Goal: Information Seeking & Learning: Learn about a topic

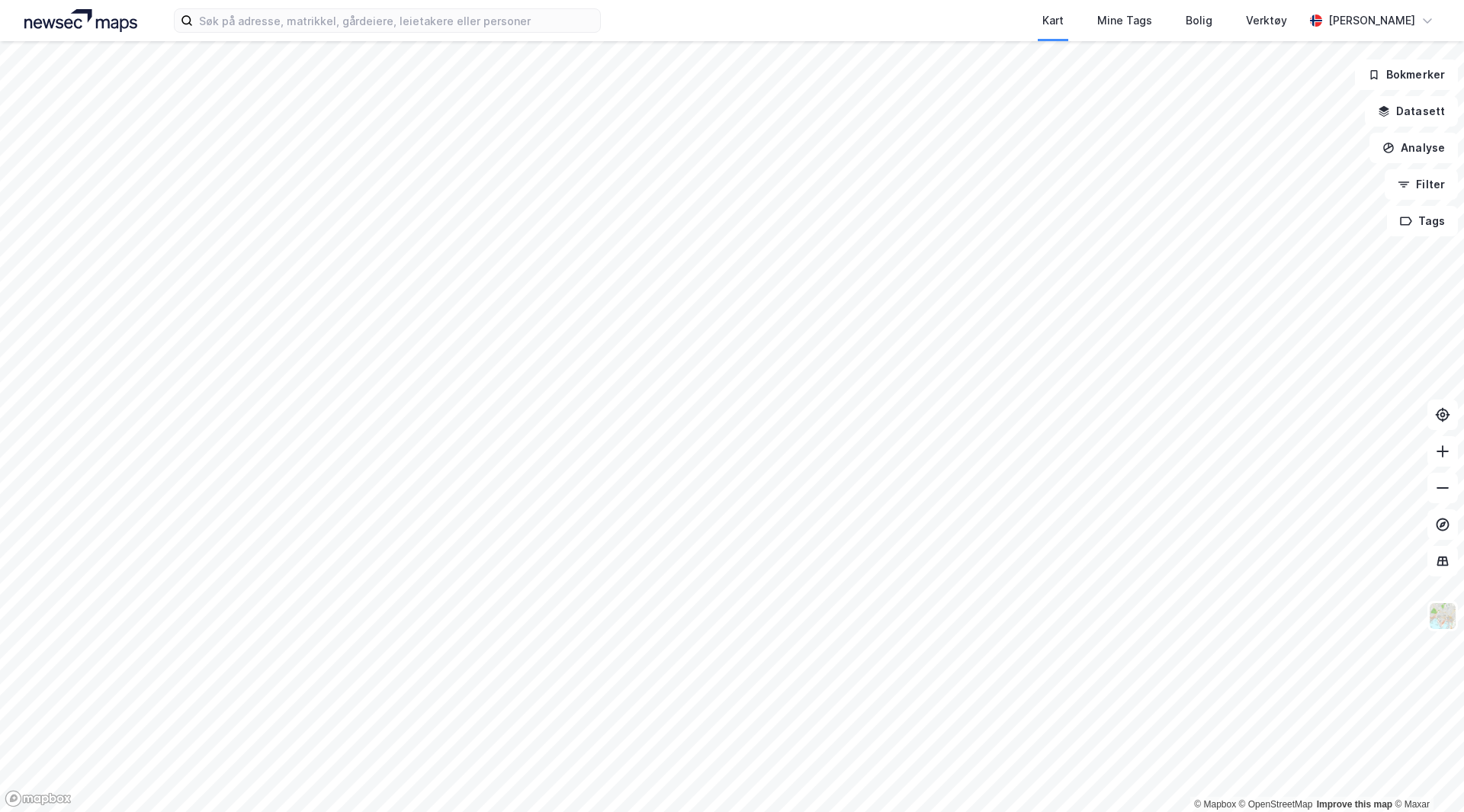
click at [74, 24] on img at bounding box center [80, 20] width 113 height 23
click at [238, 24] on input at bounding box center [396, 20] width 407 height 23
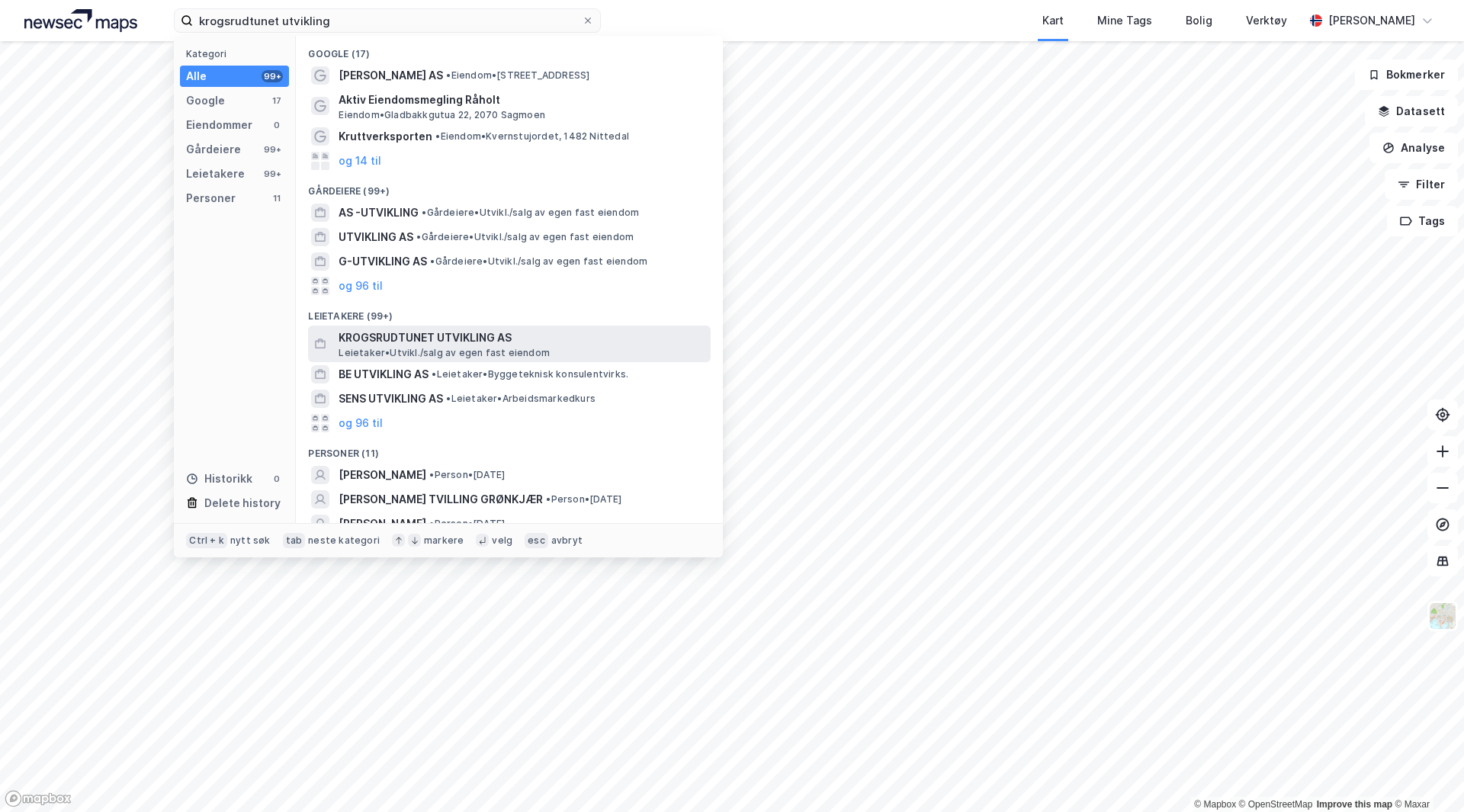
click at [375, 355] on span "Leietaker • [GEOGRAPHIC_DATA]/salg av egen fast eiendom" at bounding box center [444, 353] width 211 height 13
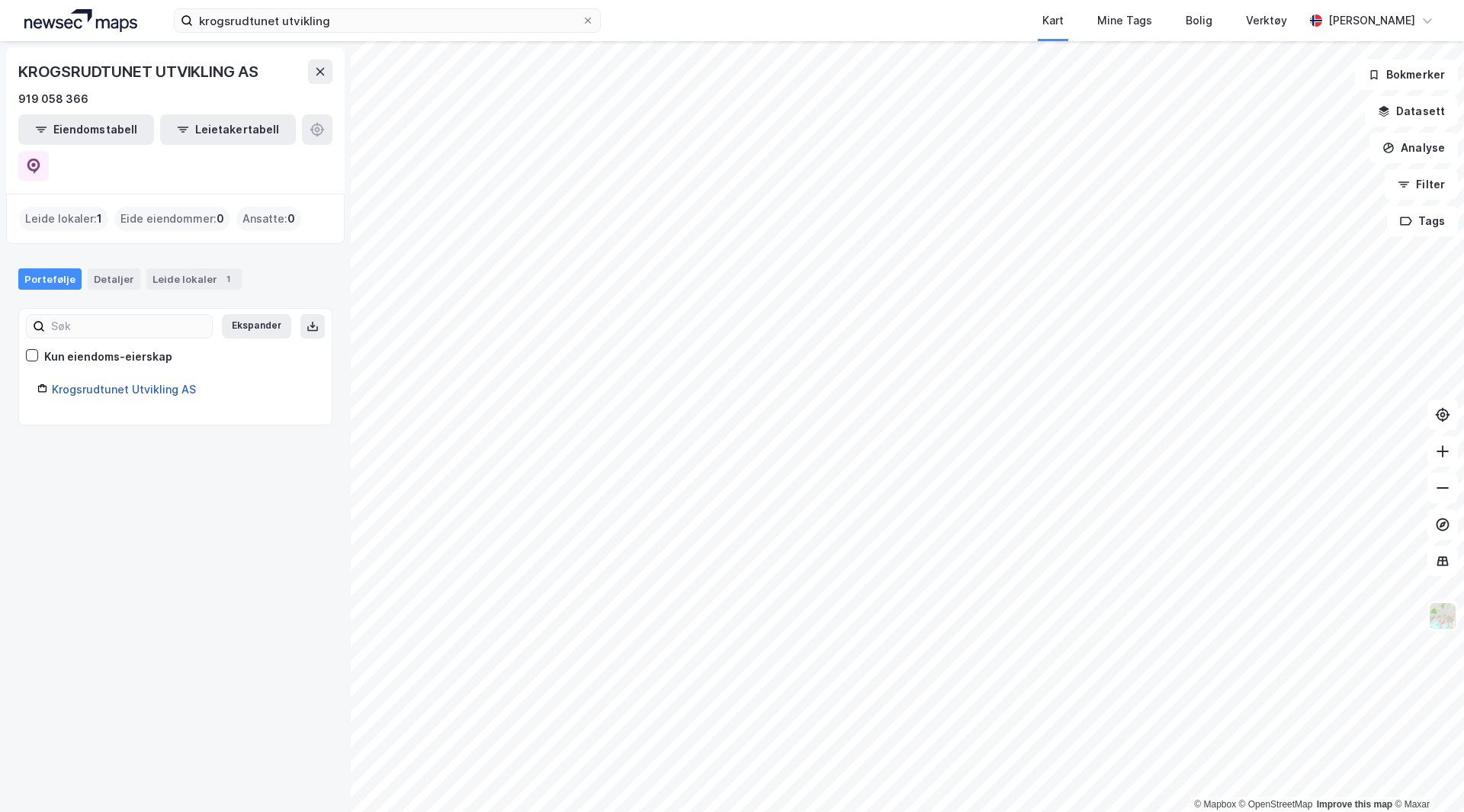
click at [92, 383] on link "Krogsrudtunet Utvikling AS" at bounding box center [124, 389] width 144 height 13
click at [67, 383] on link "Krogsrudtunet Utvikling AS" at bounding box center [124, 389] width 144 height 13
click at [154, 268] on div "Leide lokaler 1" at bounding box center [194, 279] width 96 height 22
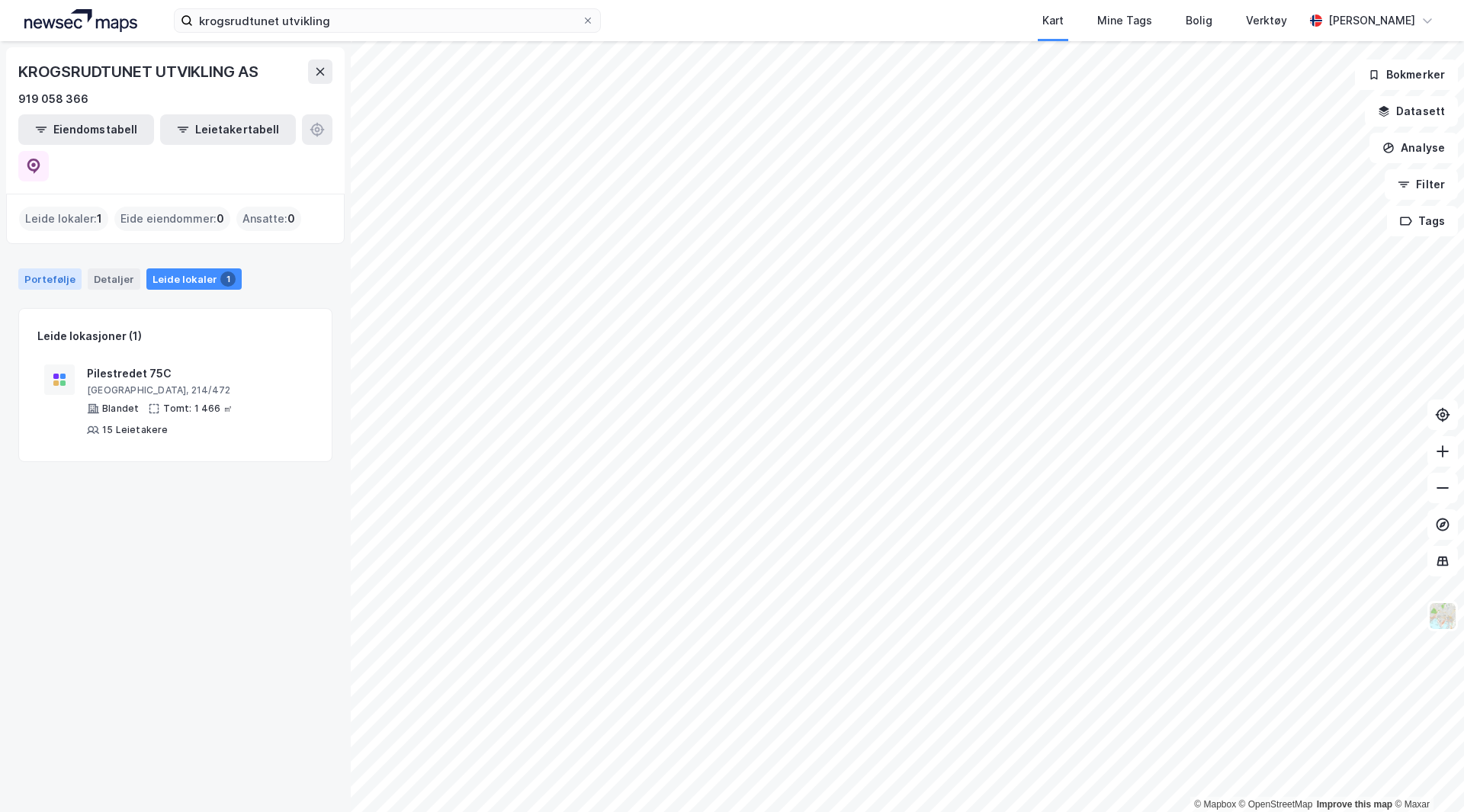
click at [42, 268] on div "Portefølje" at bounding box center [50, 279] width 63 height 22
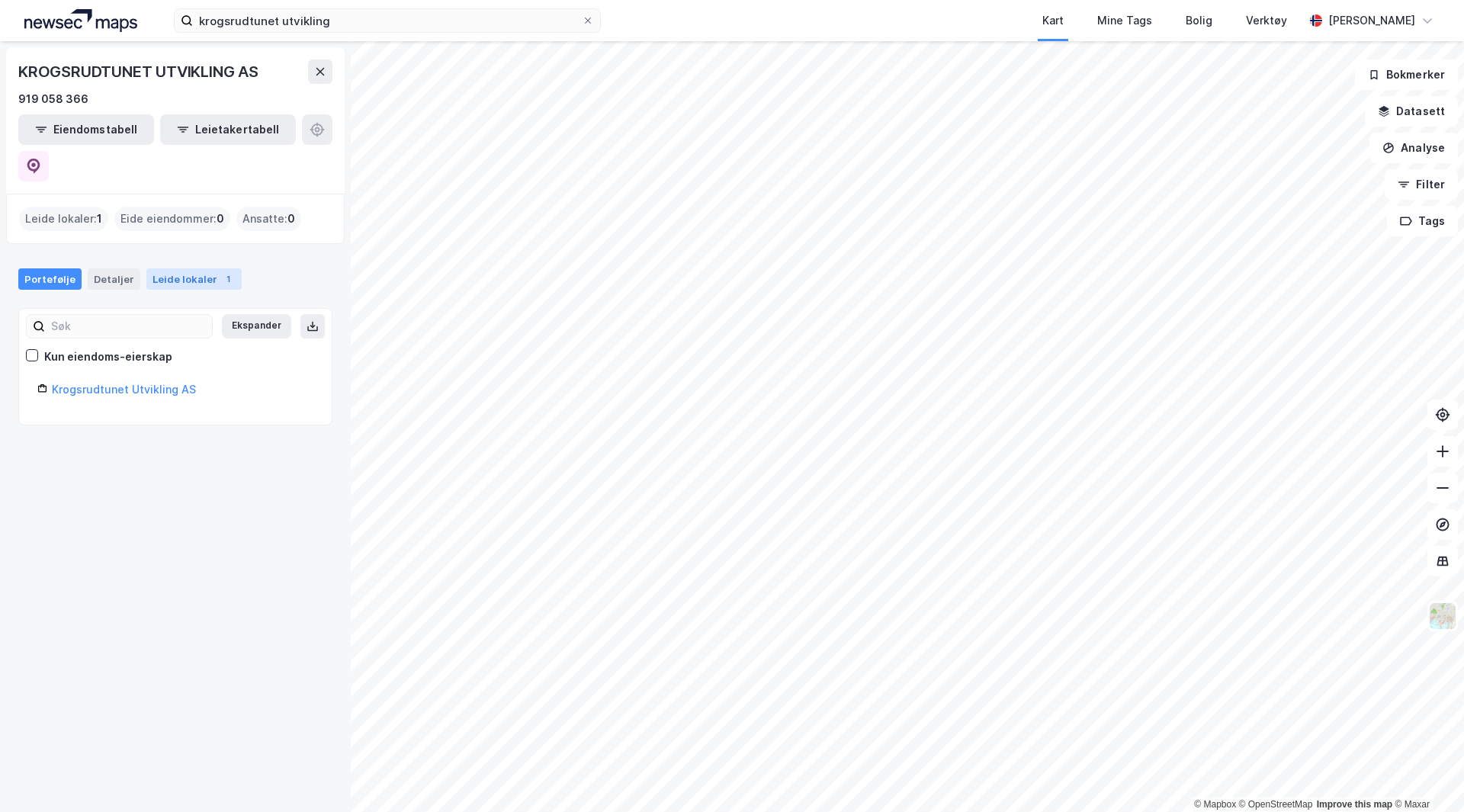
click at [179, 268] on div "Leide lokaler 1" at bounding box center [194, 279] width 96 height 22
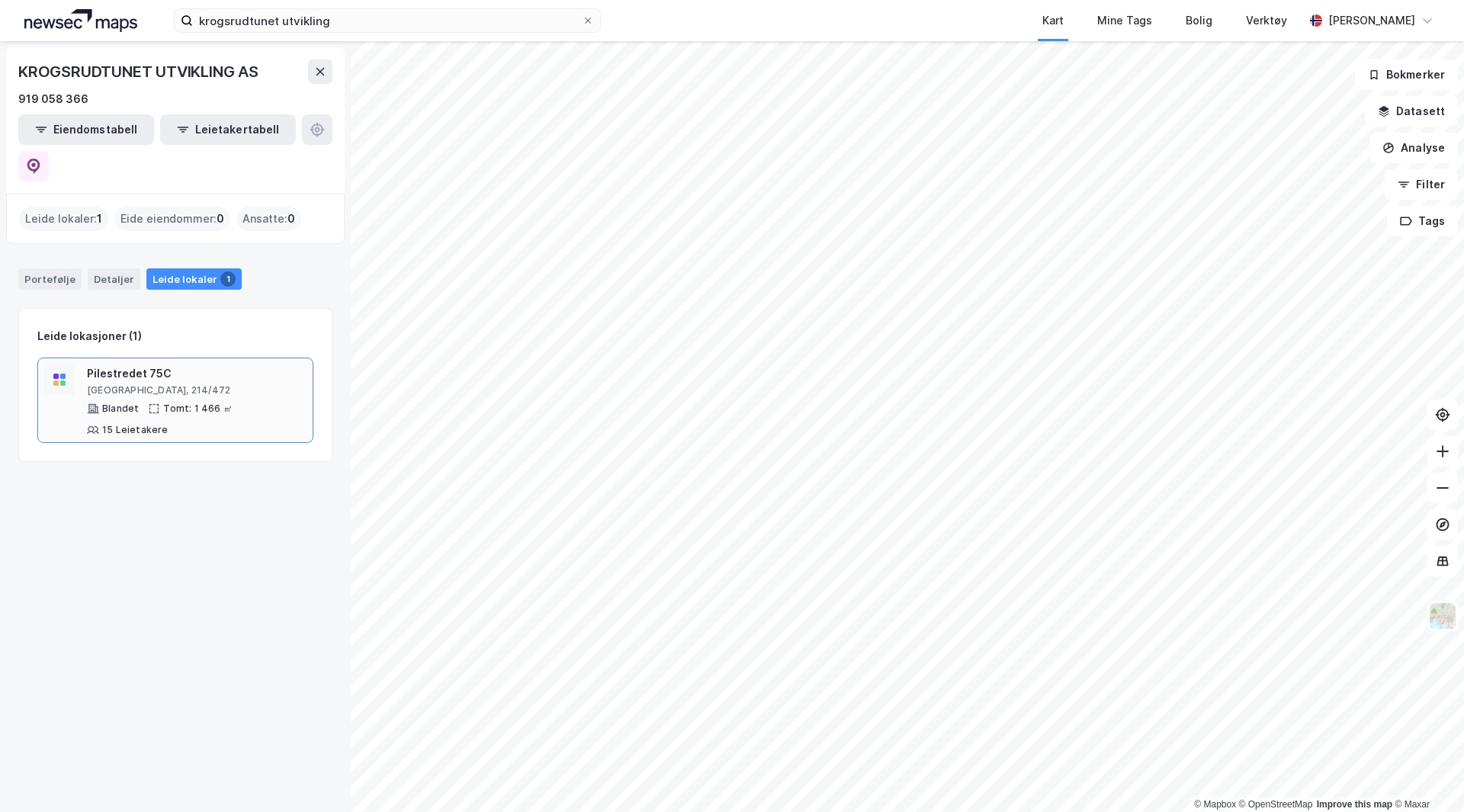
click at [114, 424] on div "15 Leietakere" at bounding box center [134, 430] width 66 height 13
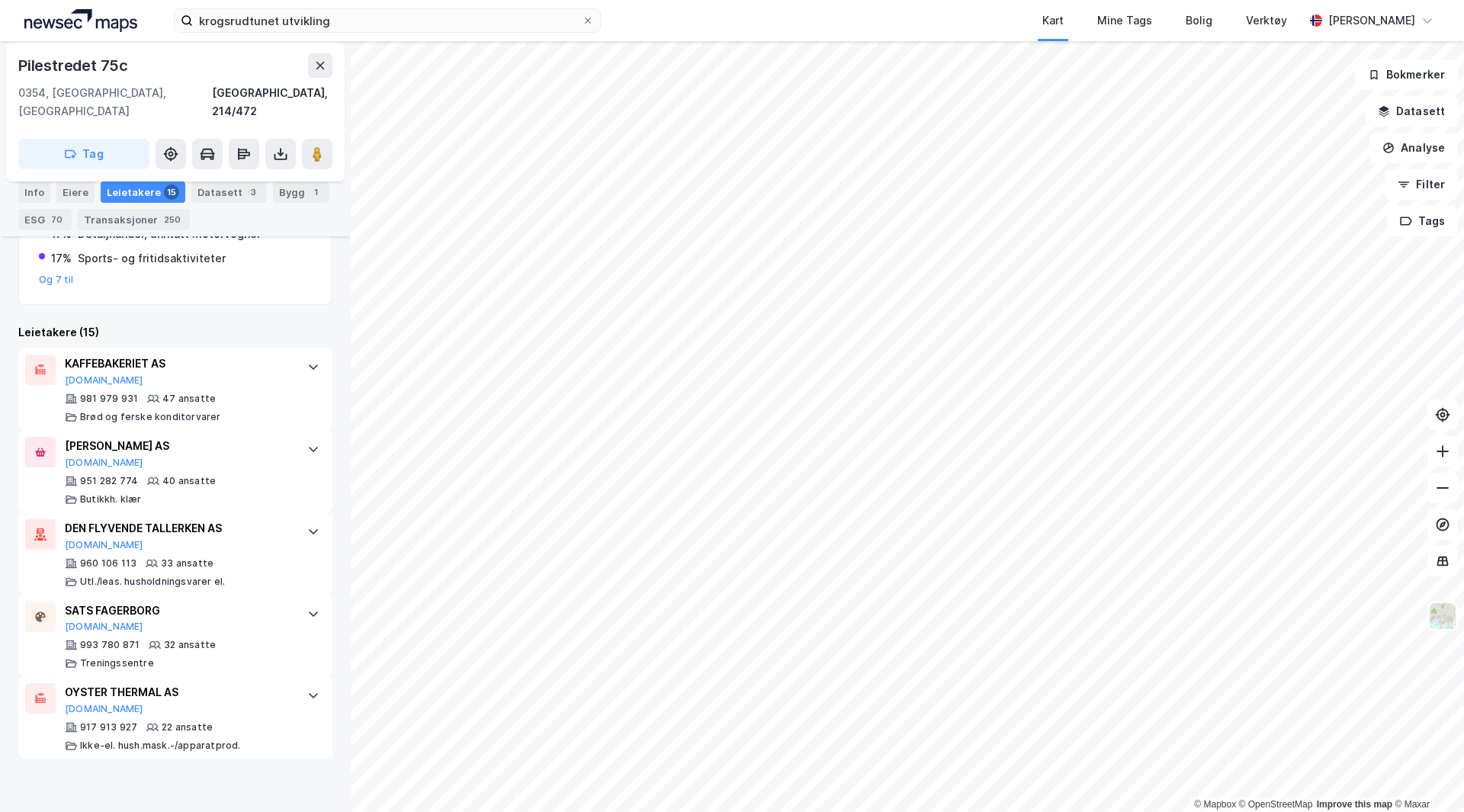
scroll to position [563, 0]
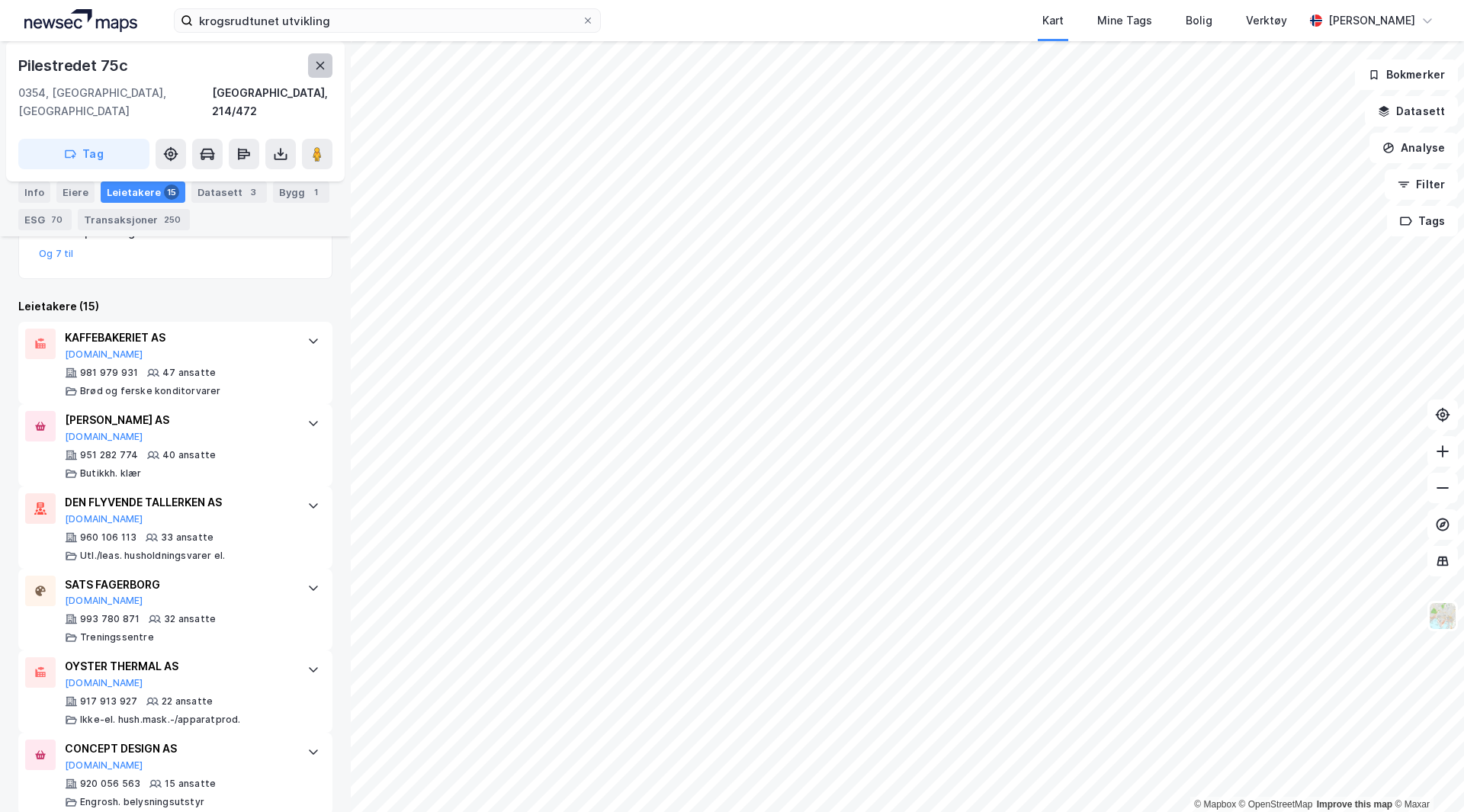
click at [323, 53] on button at bounding box center [320, 65] width 24 height 24
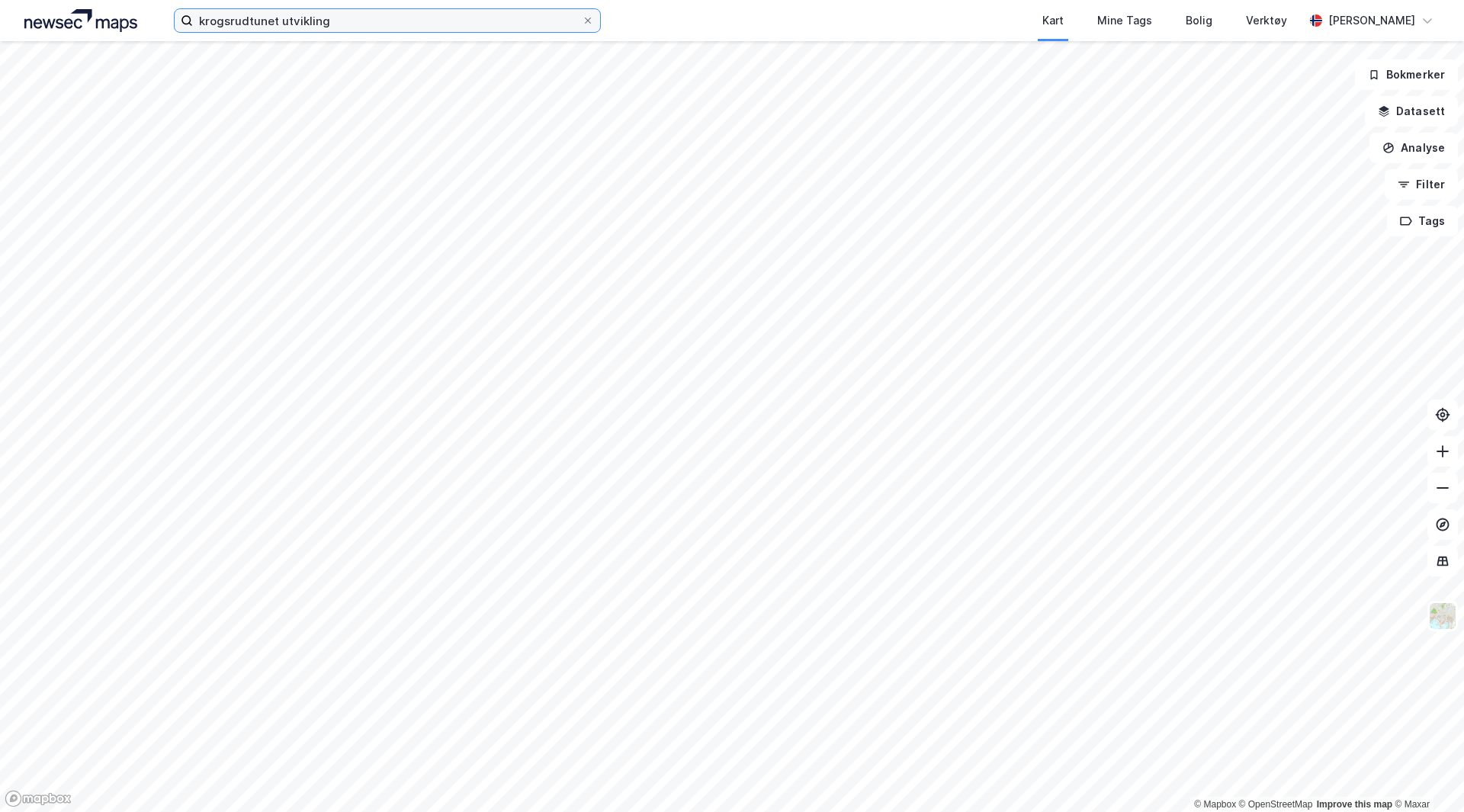
click at [283, 32] on input "krogsrudtunet utvikling" at bounding box center [387, 20] width 389 height 23
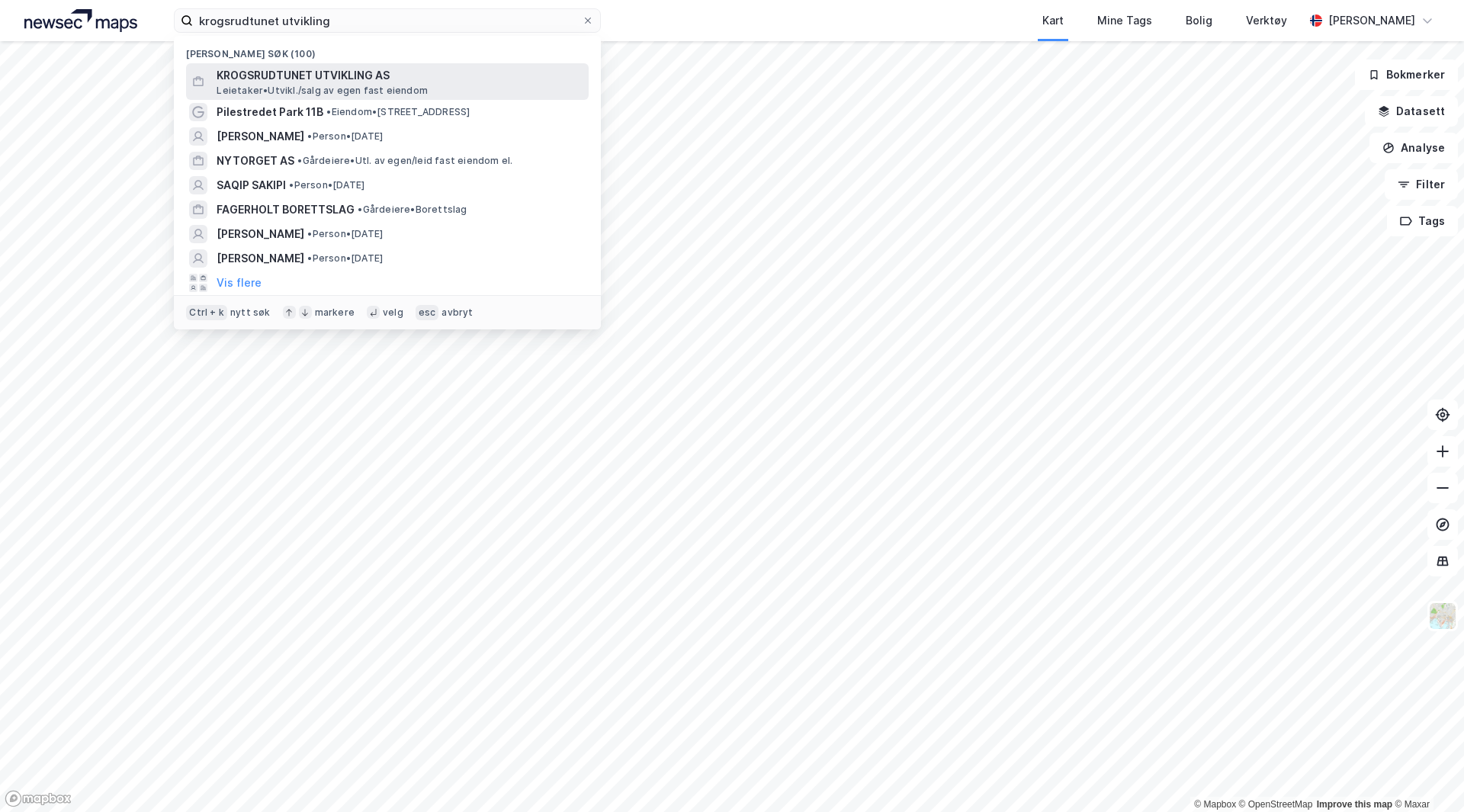
click at [292, 77] on span "KROGSRUDTUNET UTVIKLING AS" at bounding box center [399, 75] width 366 height 18
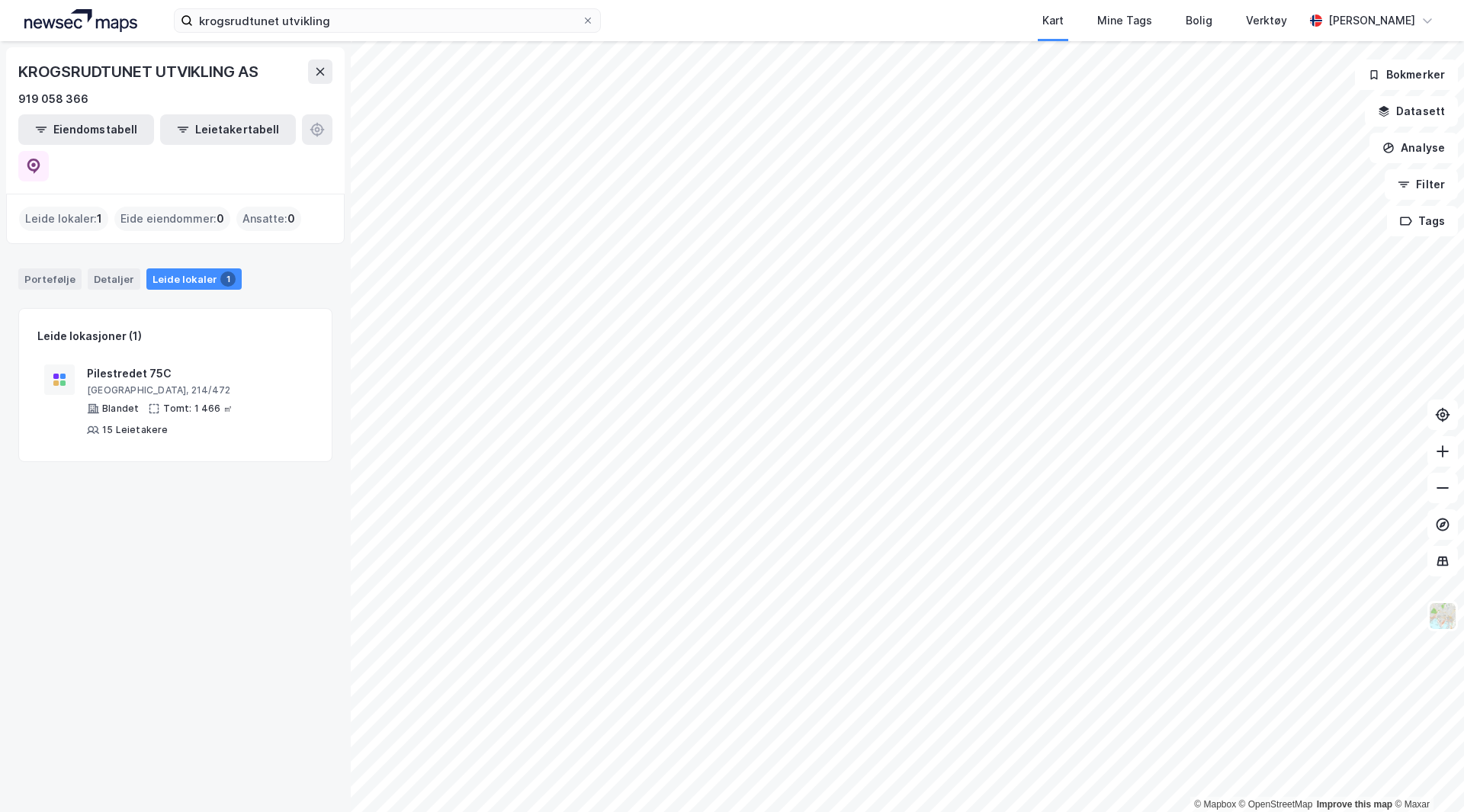
drag, startPoint x: 47, startPoint y: 178, endPoint x: 43, endPoint y: 187, distance: 9.8
click at [47, 207] on div "Leide lokaler : 1" at bounding box center [63, 218] width 89 height 24
click at [31, 268] on div "Portefølje" at bounding box center [50, 279] width 63 height 22
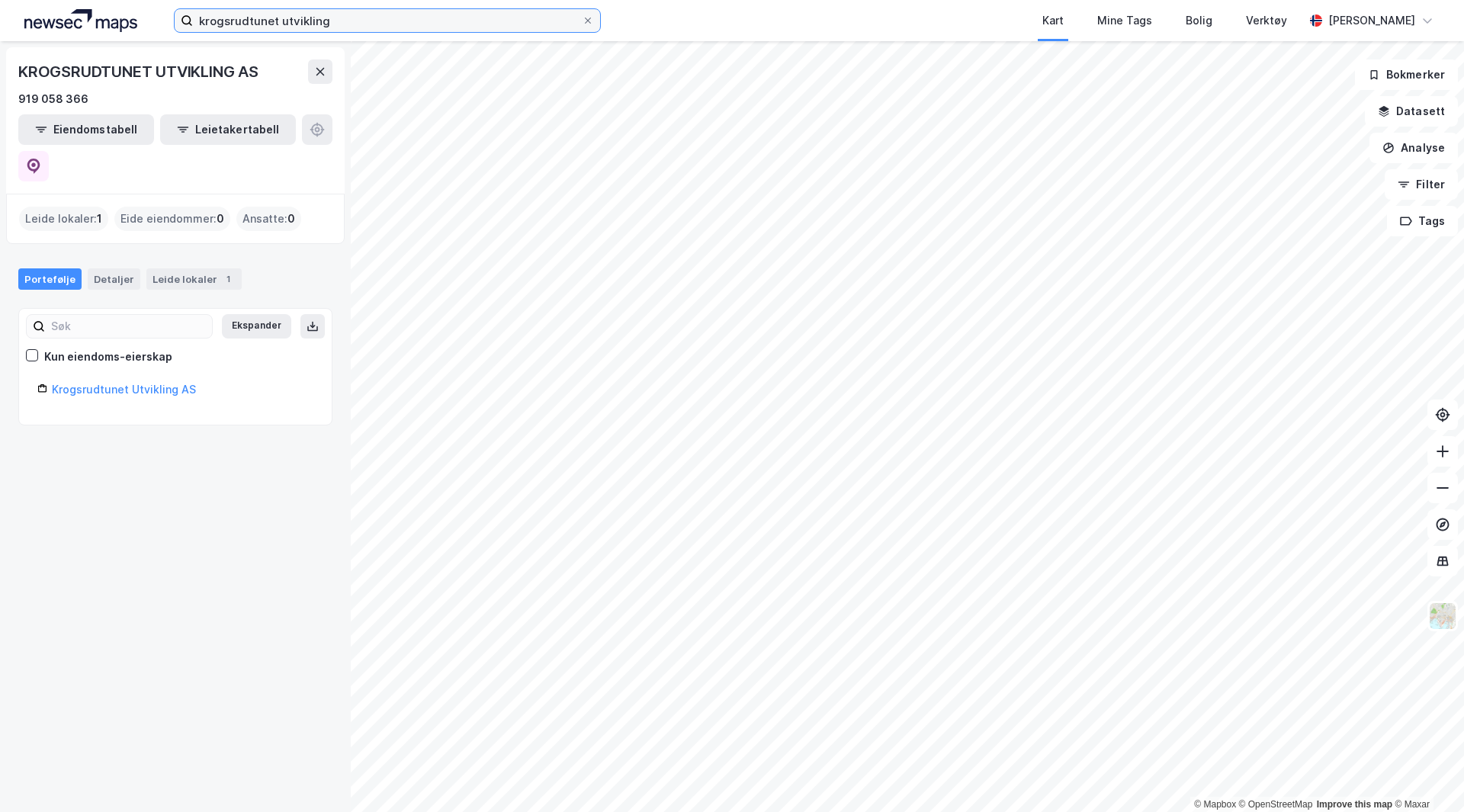
click at [335, 22] on input "krogsrudtunet utvikling" at bounding box center [387, 20] width 389 height 23
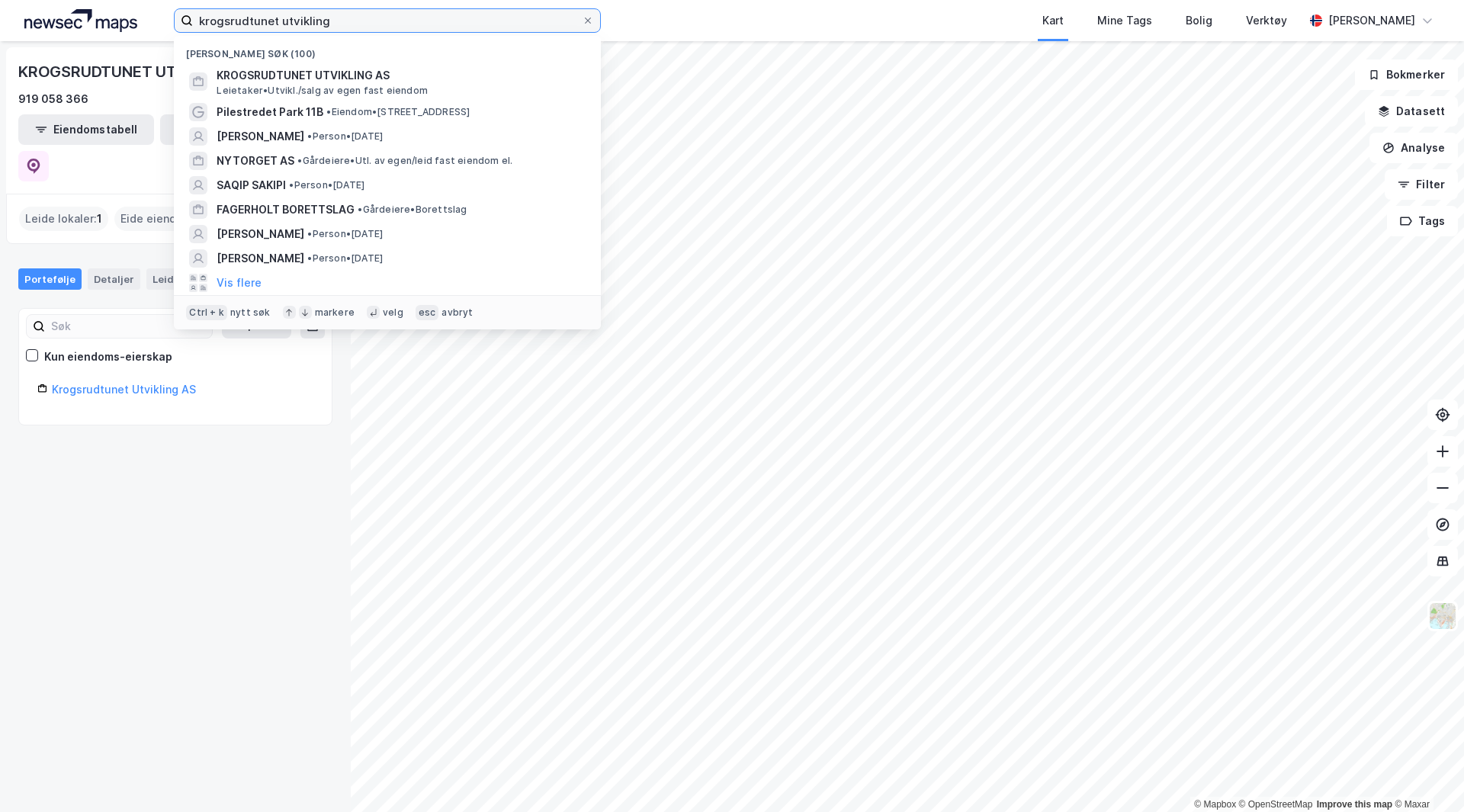
click at [335, 22] on input "krogsrudtunet utvikling" at bounding box center [387, 20] width 389 height 23
click at [162, 512] on div "KROGSRUDTUNET UTVIKLING AS 919 058 366 Eiendomstabell Leietakertabell Leide lok…" at bounding box center [175, 427] width 351 height 770
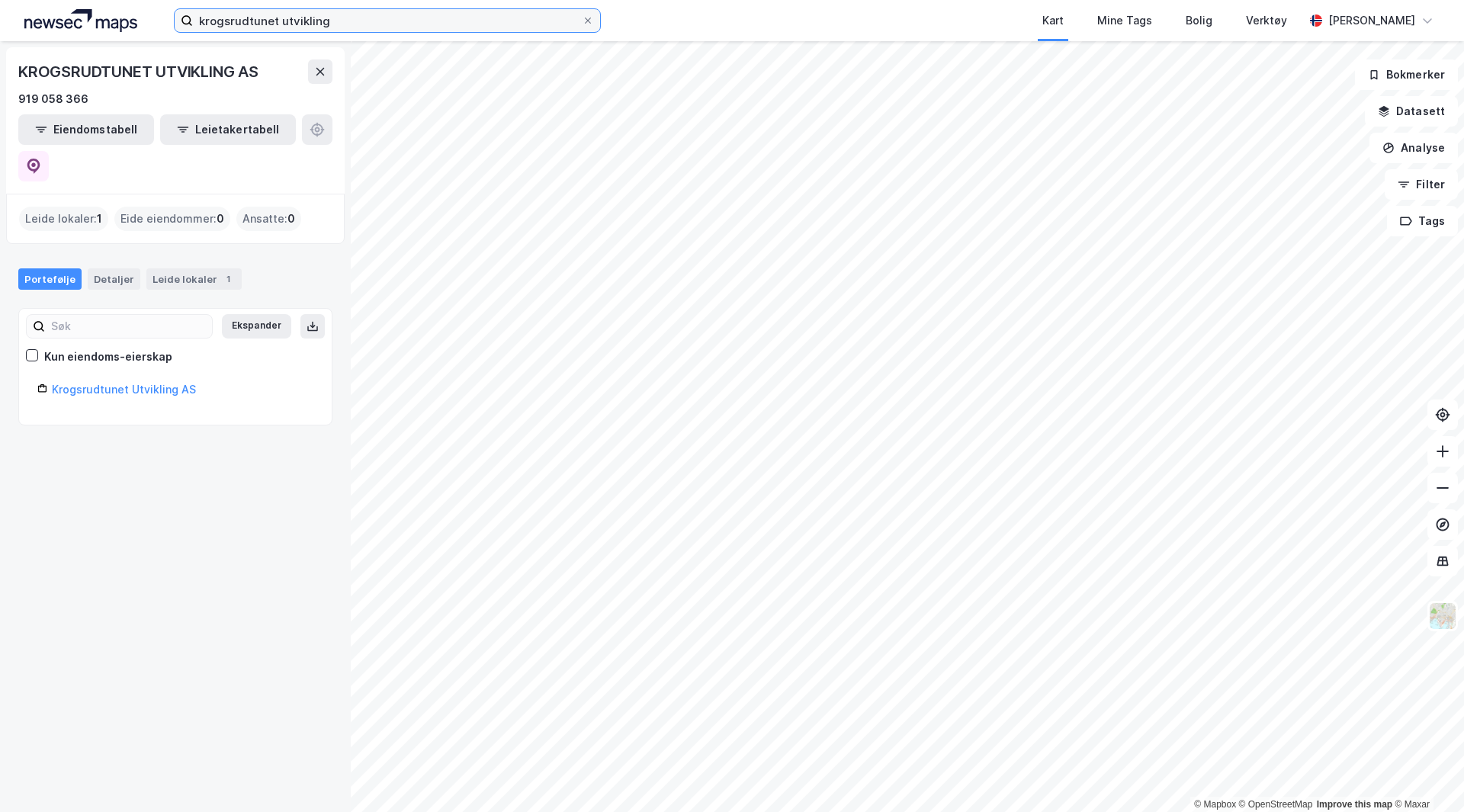
click at [346, 23] on input "krogsrudtunet utvikling" at bounding box center [387, 20] width 389 height 23
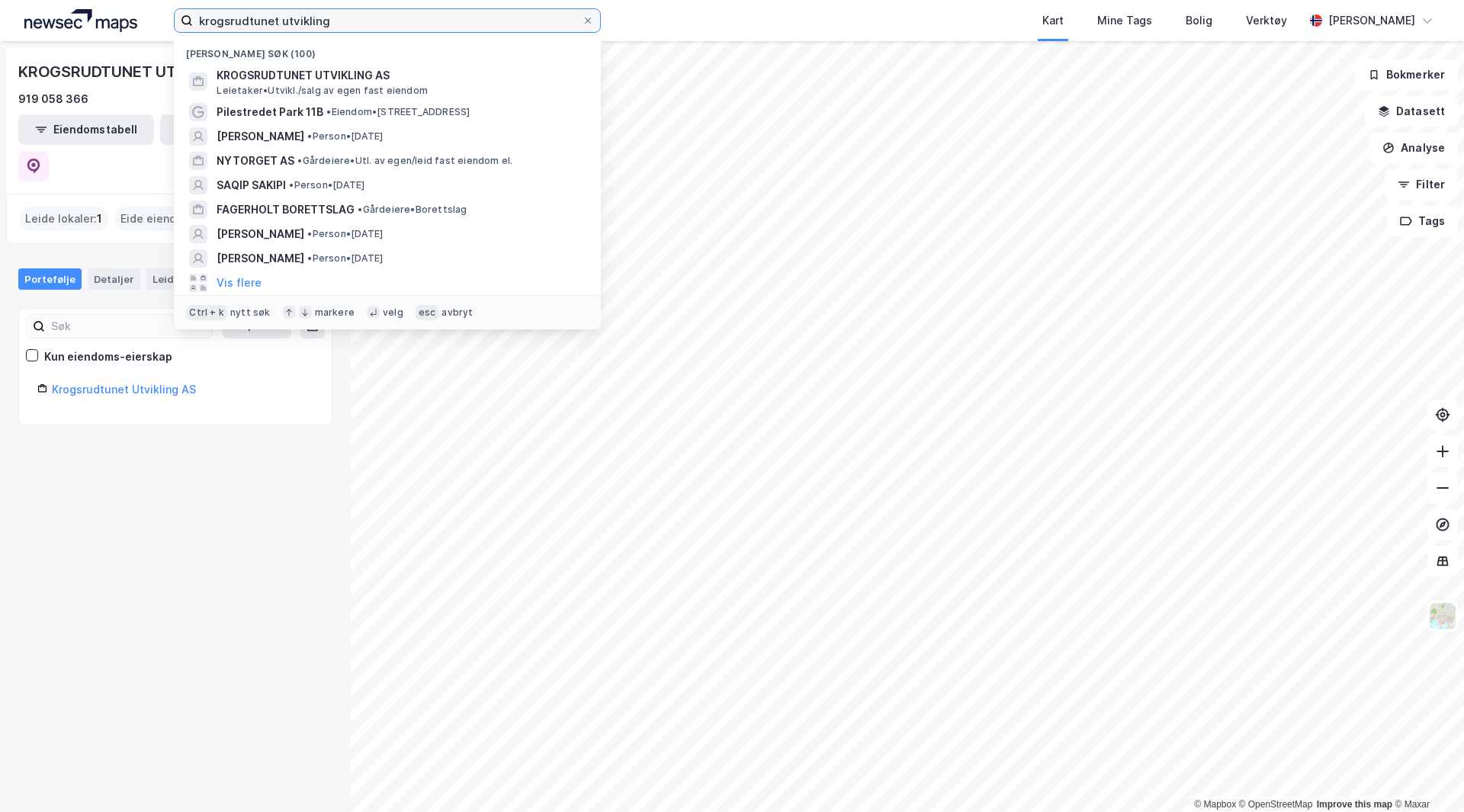
click at [346, 23] on input "krogsrudtunet utvikling" at bounding box center [387, 20] width 389 height 23
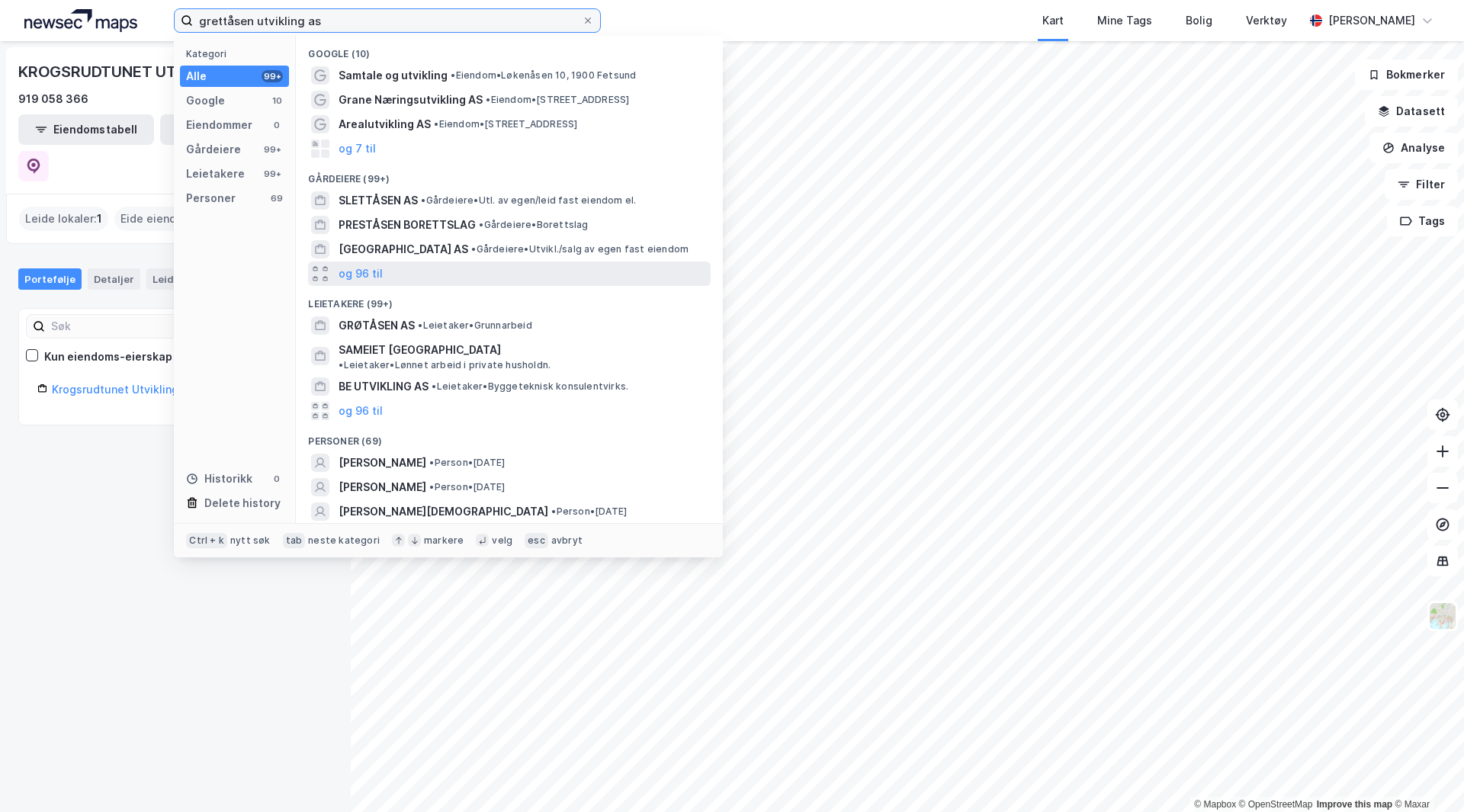
scroll to position [13, 0]
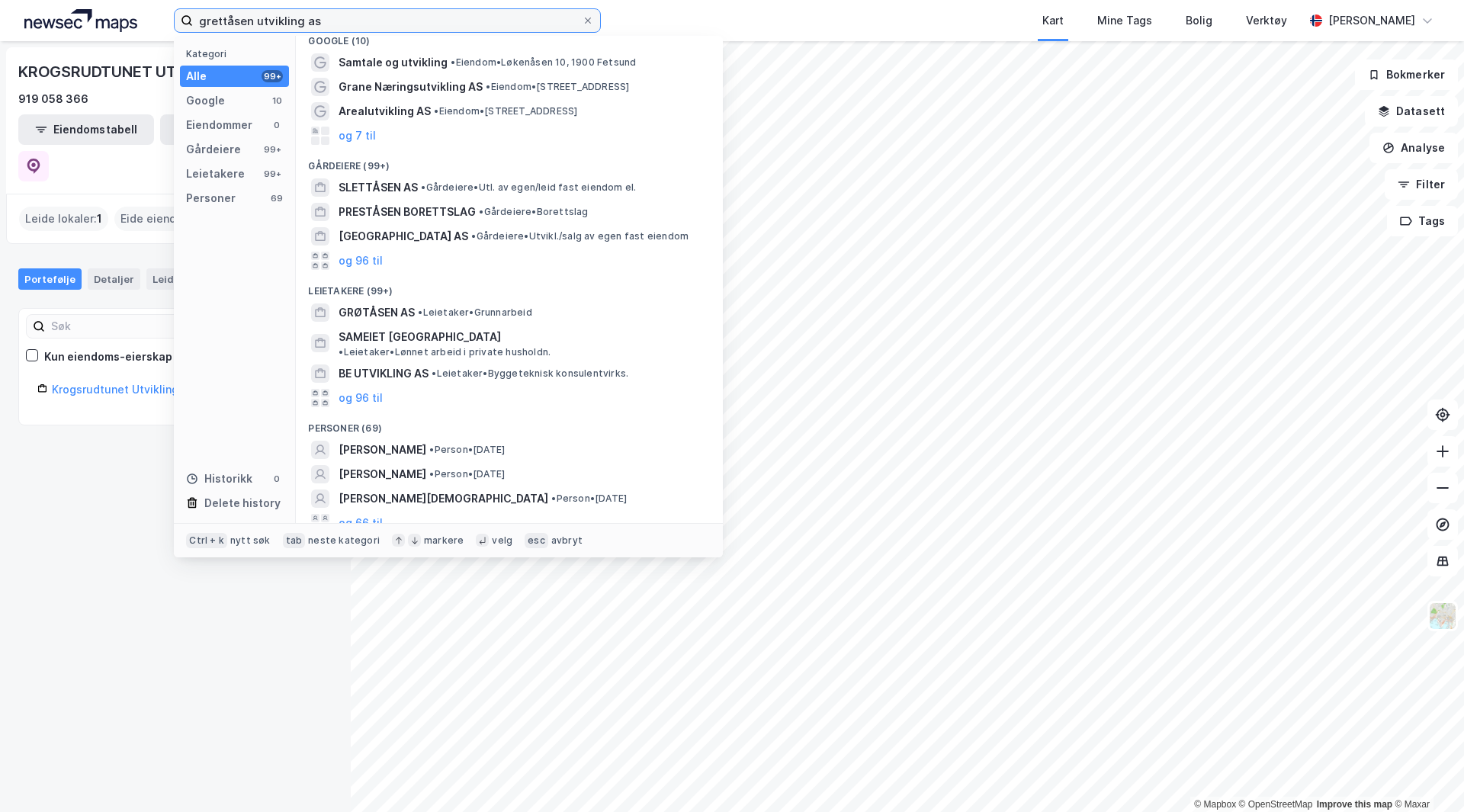
drag, startPoint x: 347, startPoint y: 23, endPoint x: 195, endPoint y: 25, distance: 152.0
click at [195, 25] on input "grettåsen utvikling as" at bounding box center [387, 20] width 389 height 23
click at [241, 28] on input "grettåsen utvikling as" at bounding box center [387, 20] width 389 height 23
click at [225, 15] on input "grettåsen utvikling as" at bounding box center [387, 20] width 389 height 23
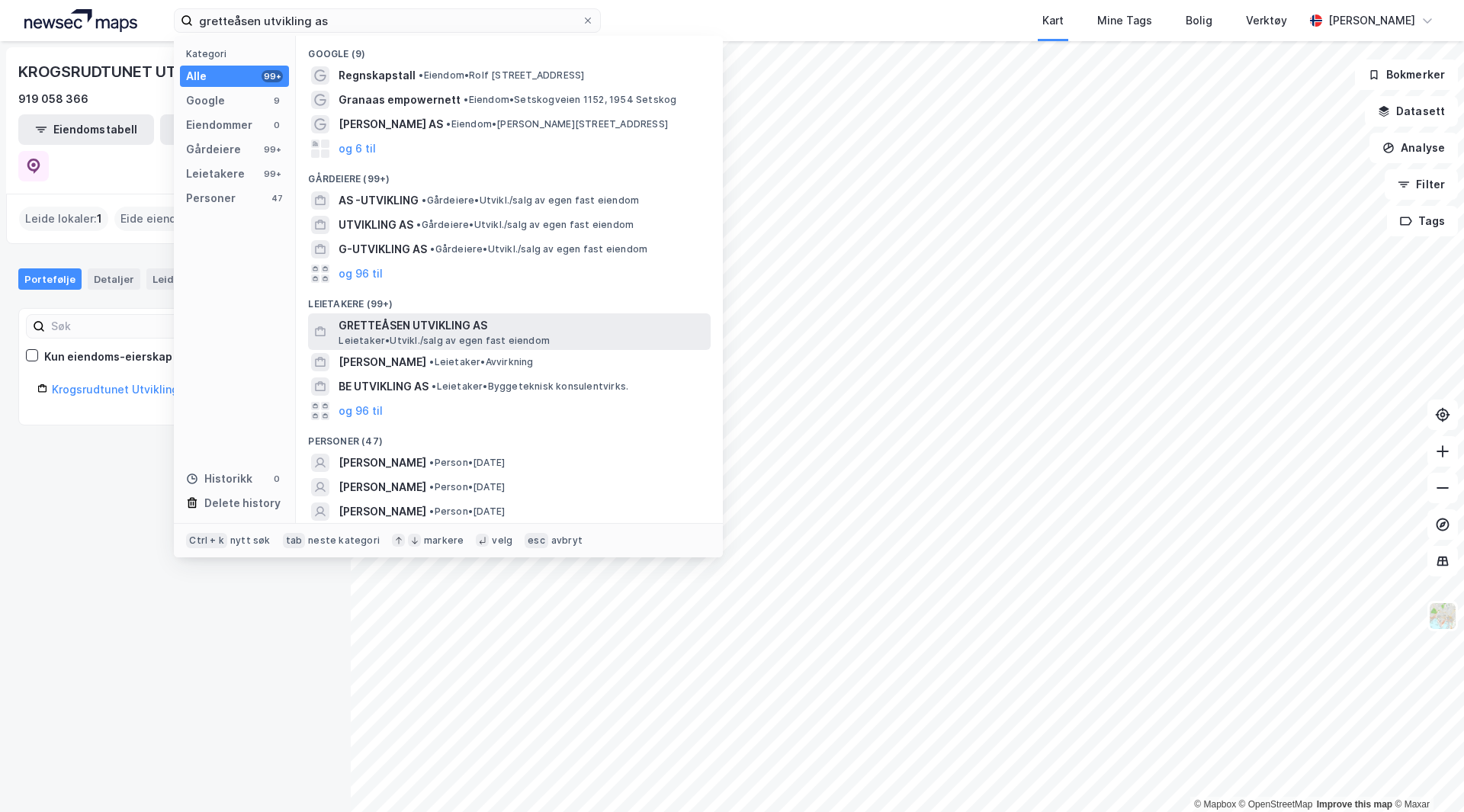
click at [428, 335] on span "Leietaker • [GEOGRAPHIC_DATA]/salg av egen fast eiendom" at bounding box center [444, 341] width 211 height 13
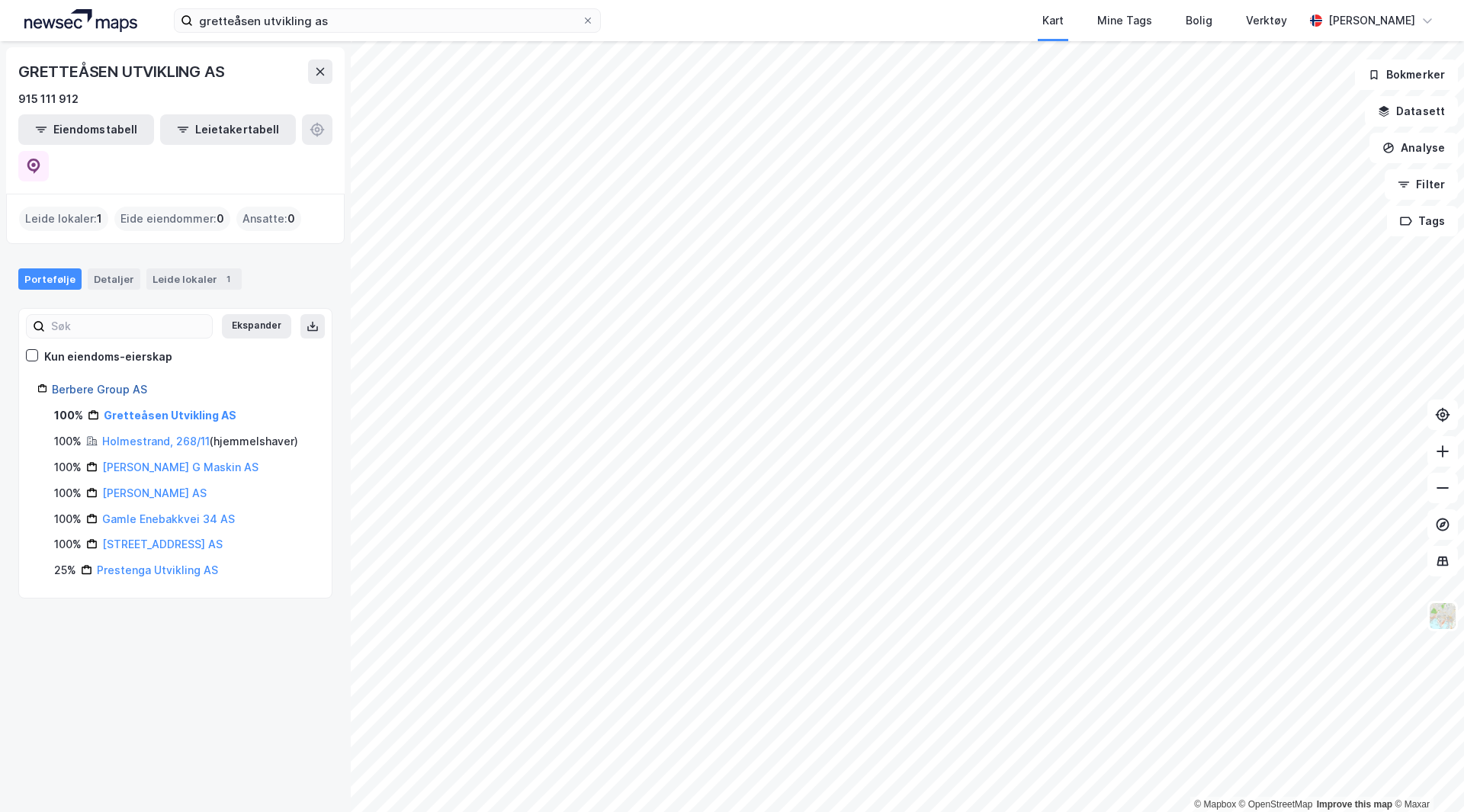
click at [103, 383] on link "Berbere Group AS" at bounding box center [99, 389] width 96 height 13
click at [149, 409] on link "Gretteåsen Utvikling AS" at bounding box center [170, 415] width 133 height 13
click at [148, 268] on div "Leide lokaler 1" at bounding box center [194, 279] width 96 height 22
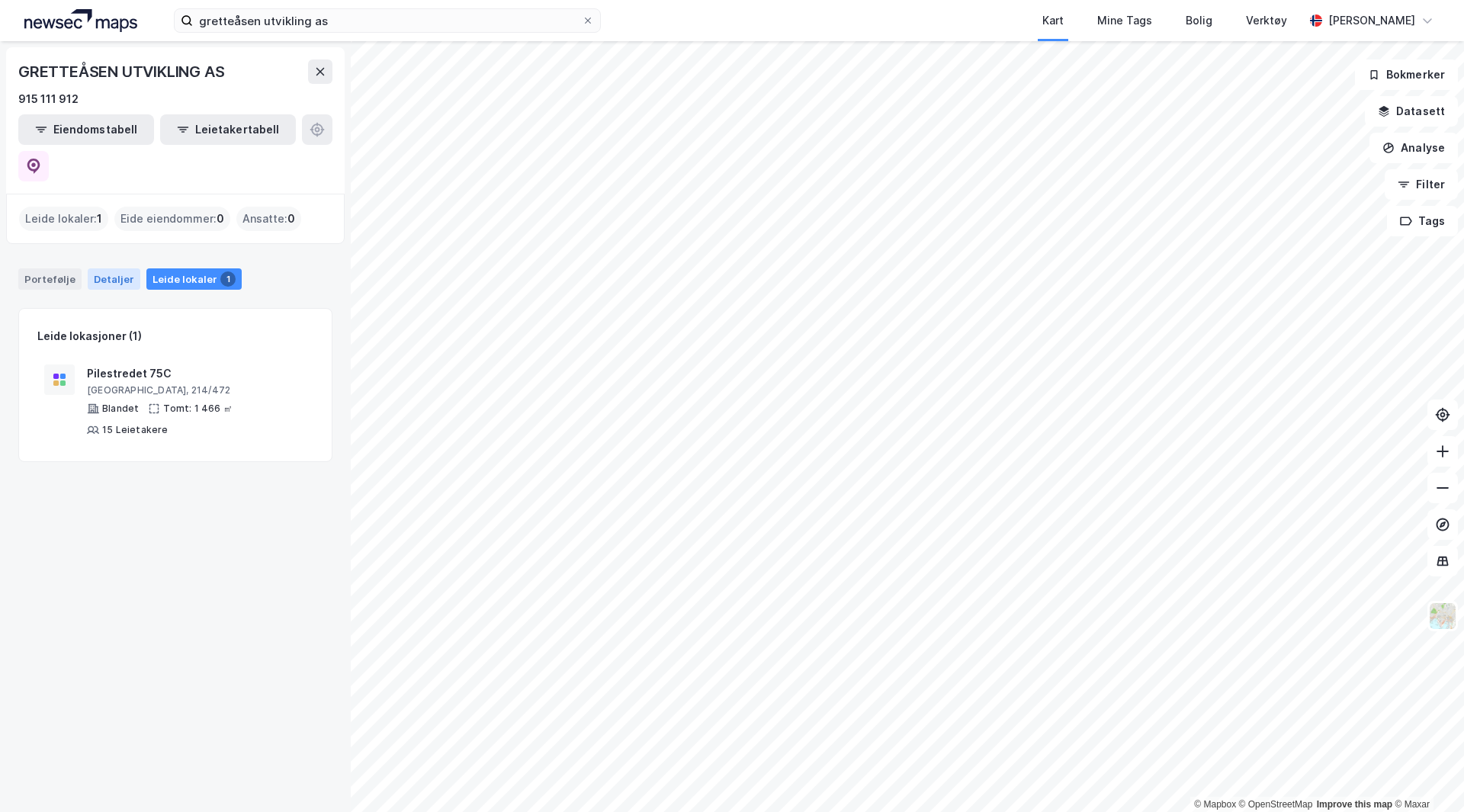
click at [127, 268] on div "Detaljer" at bounding box center [114, 279] width 52 height 22
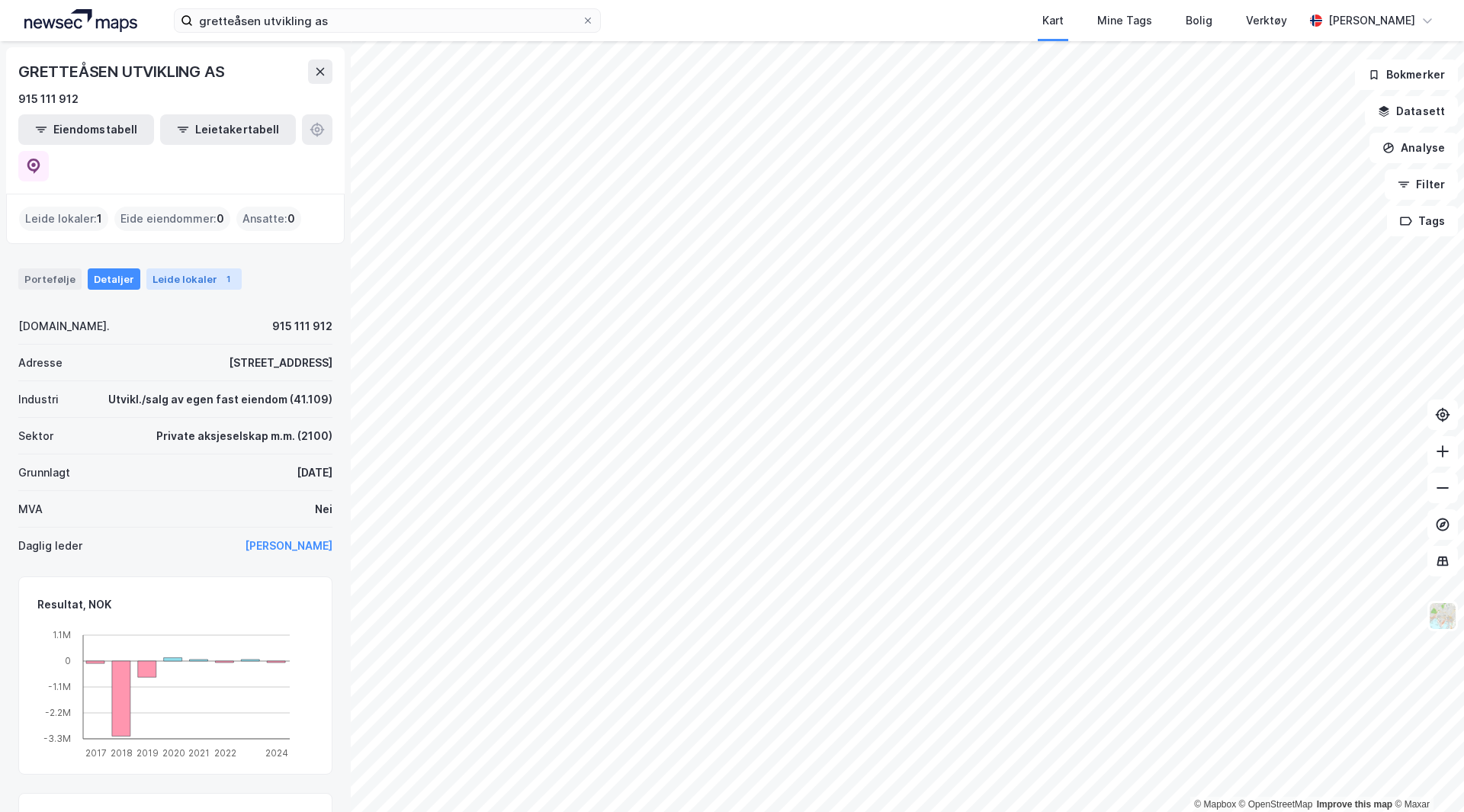
click at [172, 268] on div "Leide lokaler 1" at bounding box center [194, 279] width 96 height 22
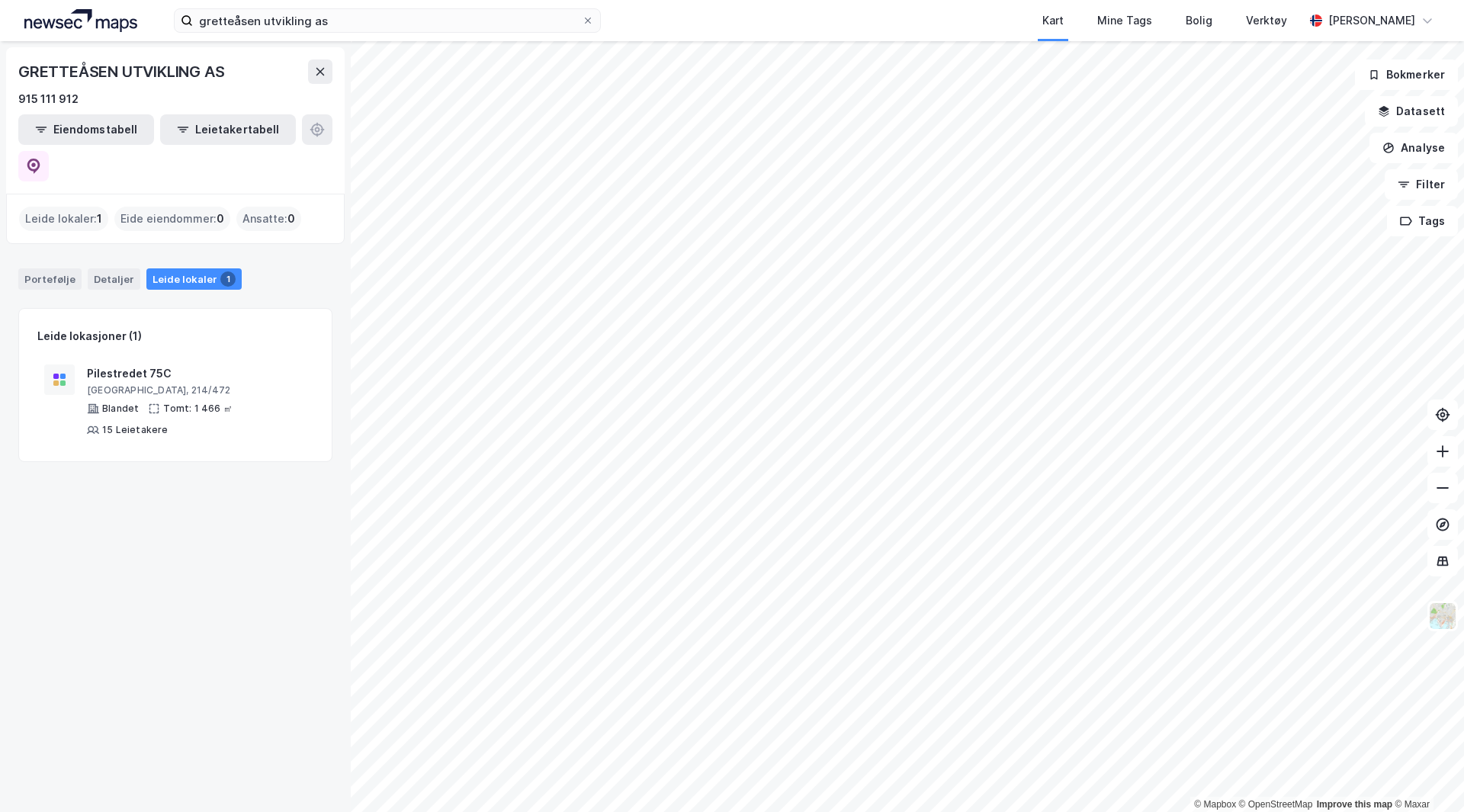
click at [164, 207] on div "Eide eiendommer : 0" at bounding box center [172, 218] width 116 height 24
click at [147, 198] on div "Leide lokaler : 1 Eide eiendommer : 0 Ansatte : 0" at bounding box center [175, 219] width 338 height 51
click at [57, 268] on div "Portefølje" at bounding box center [50, 279] width 63 height 22
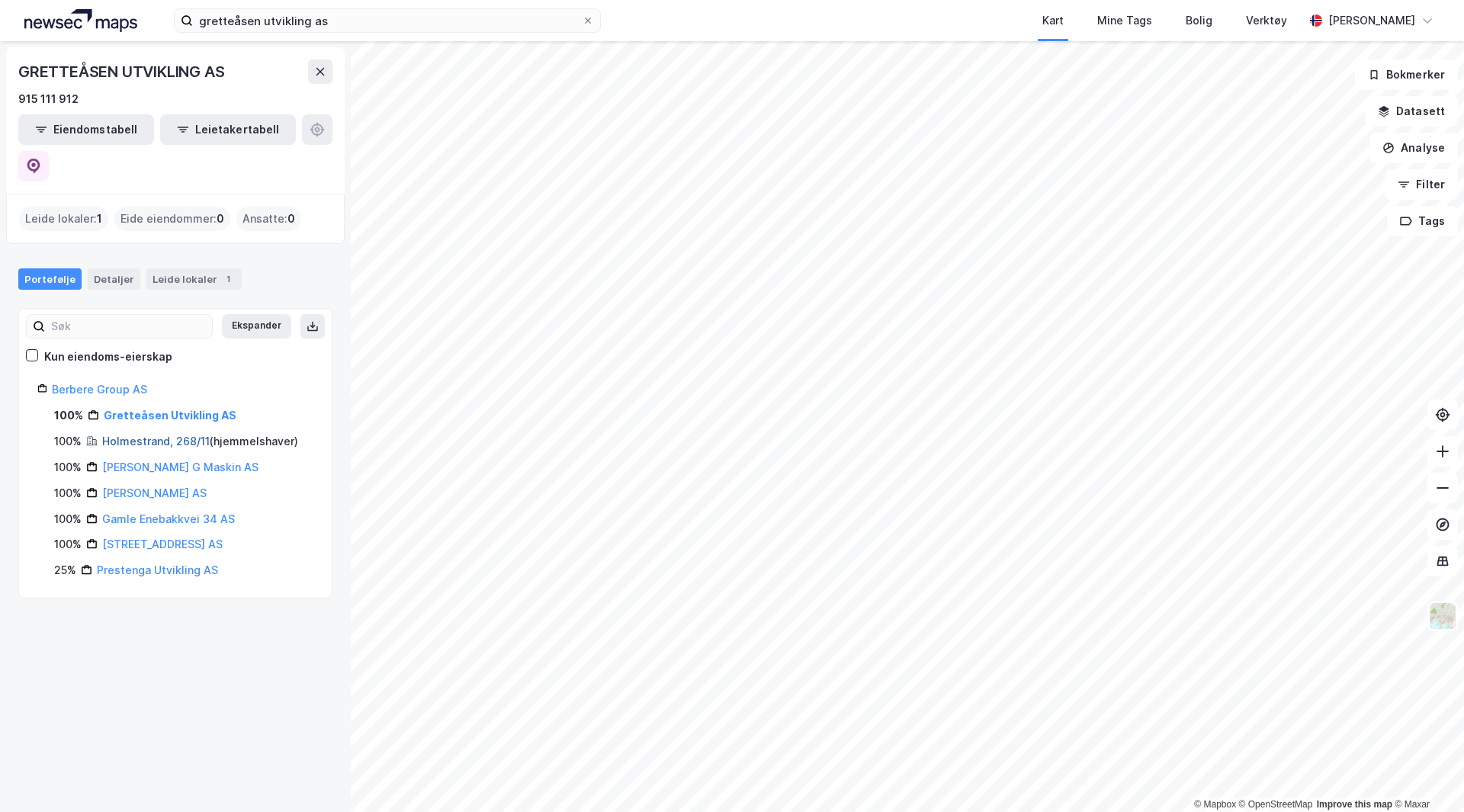
click at [130, 434] on link "Holmestrand, 268/11" at bounding box center [155, 440] width 107 height 13
click at [174, 432] on div "Holmestrand, 268/11 ( hjemmelshaver )" at bounding box center [199, 441] width 196 height 18
click at [173, 434] on link "Holmestrand, 268/11" at bounding box center [155, 440] width 107 height 13
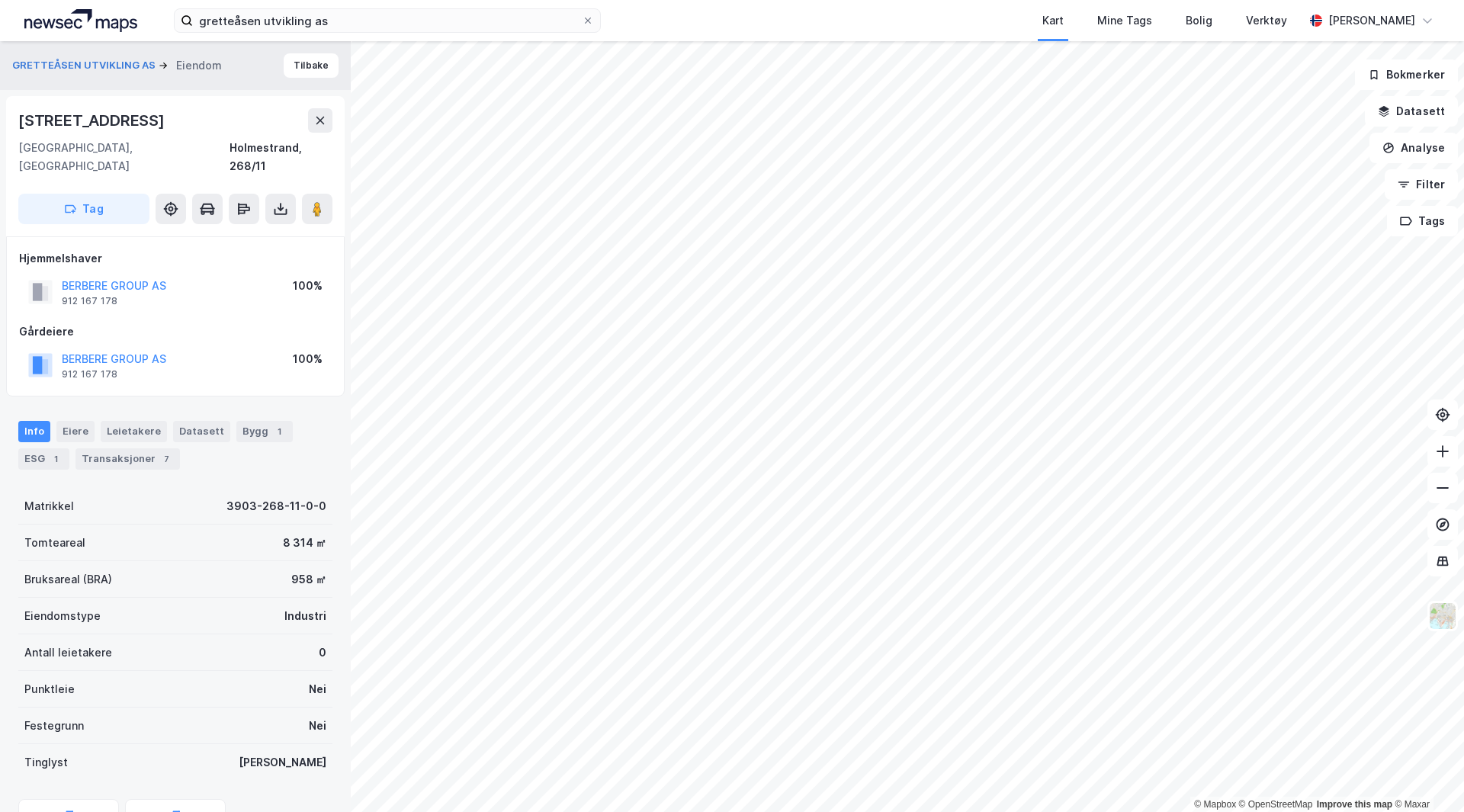
scroll to position [1, 0]
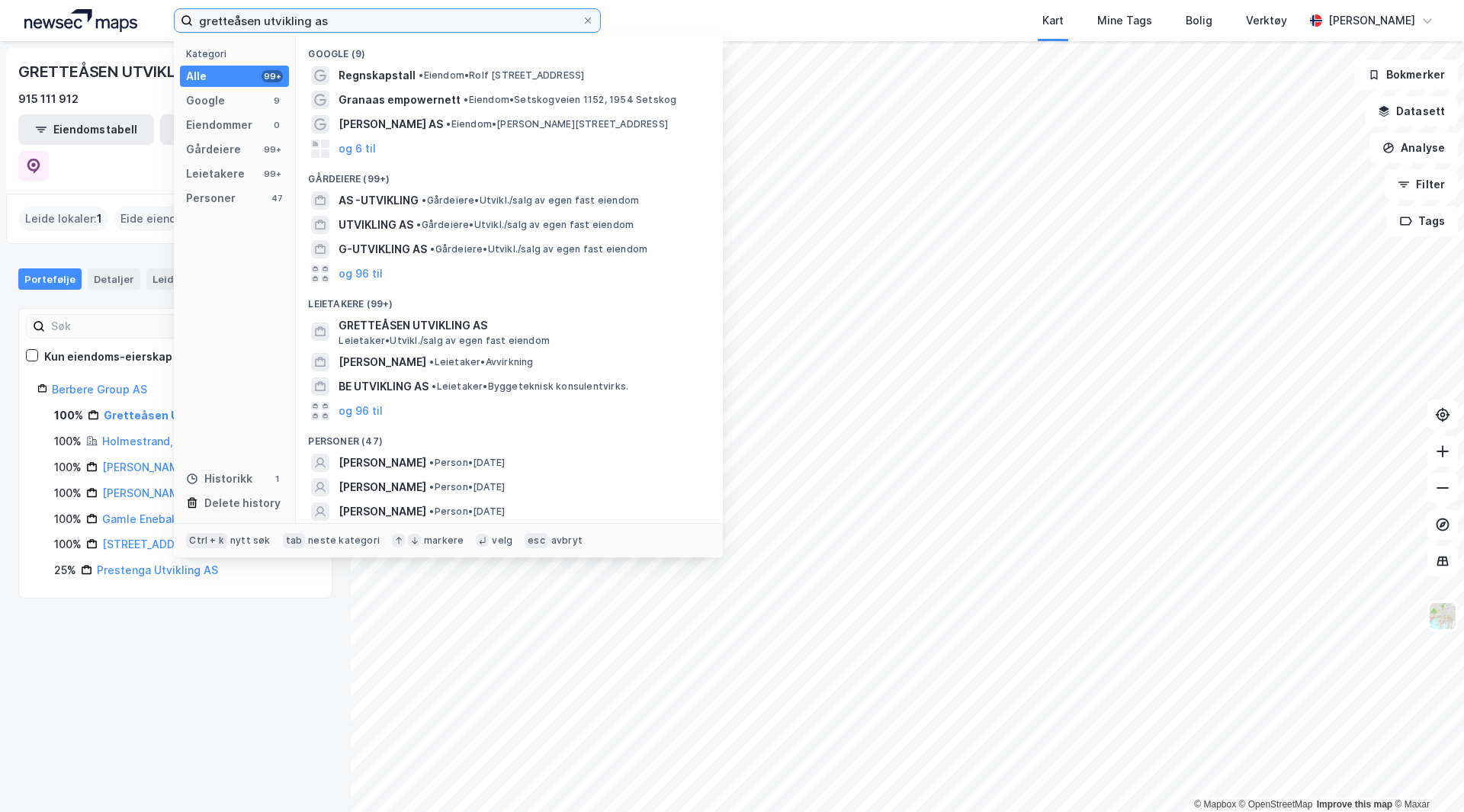
click at [272, 17] on input "gretteåsen utvikling as" at bounding box center [387, 20] width 389 height 23
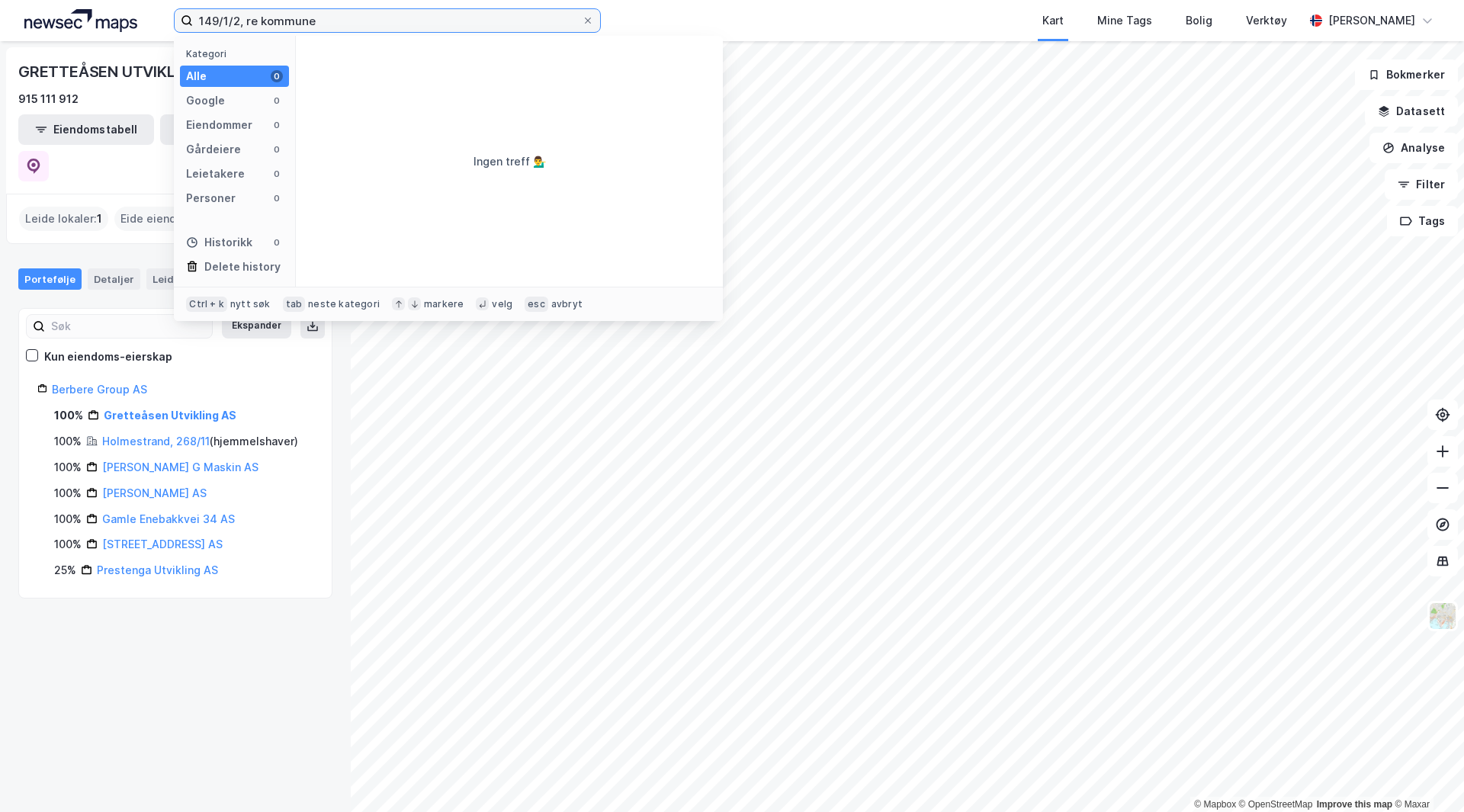
drag, startPoint x: 331, startPoint y: 27, endPoint x: 261, endPoint y: 10, distance: 72.0
click at [261, 10] on input "149/1/2, re kommune" at bounding box center [387, 20] width 389 height 23
click at [242, 20] on input "149/1/2, [GEOGRAPHIC_DATA]" at bounding box center [387, 20] width 389 height 23
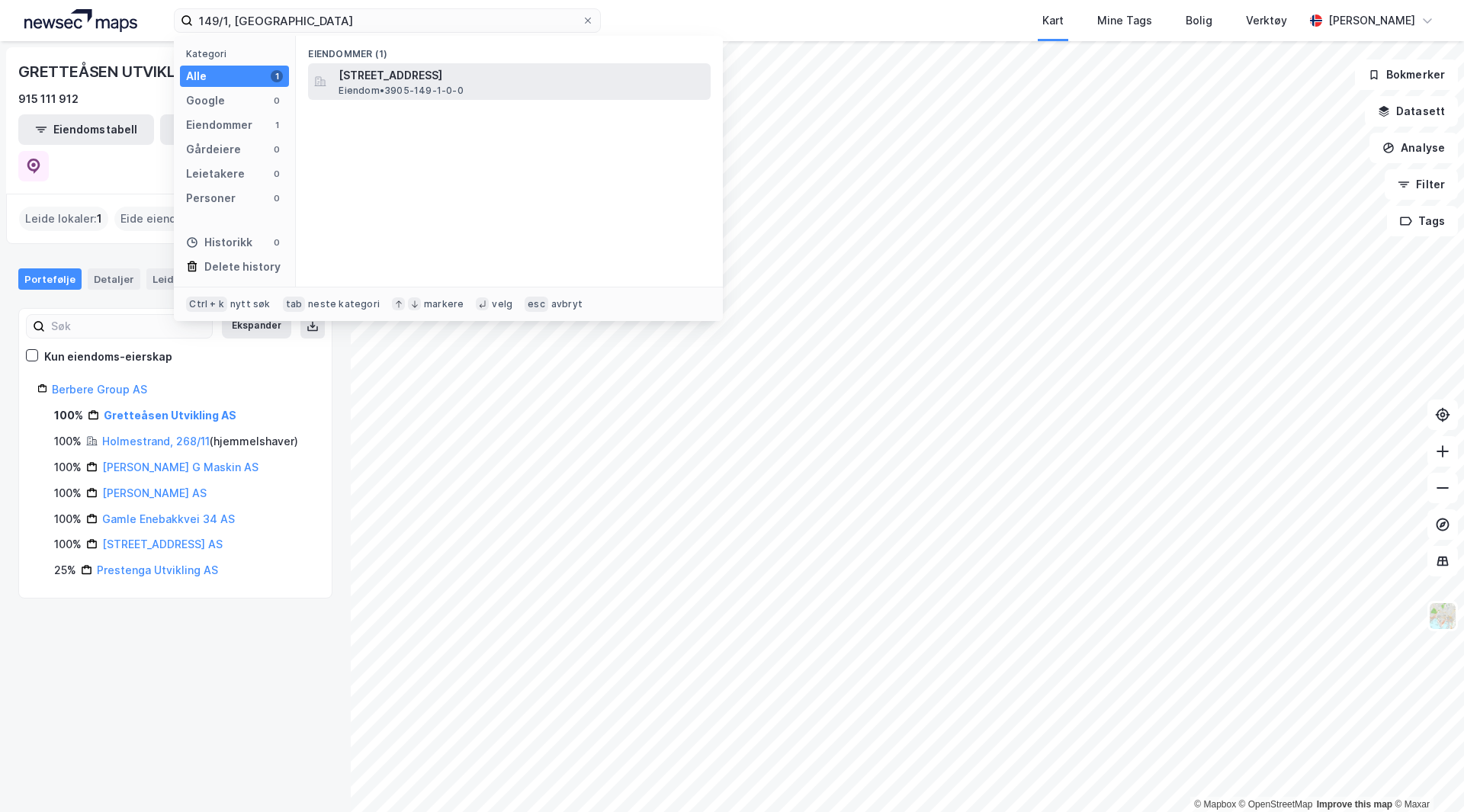
click at [336, 83] on div "[STREET_ADDRESS] Eiendom • 3905-149-1-0-0" at bounding box center [509, 81] width 403 height 37
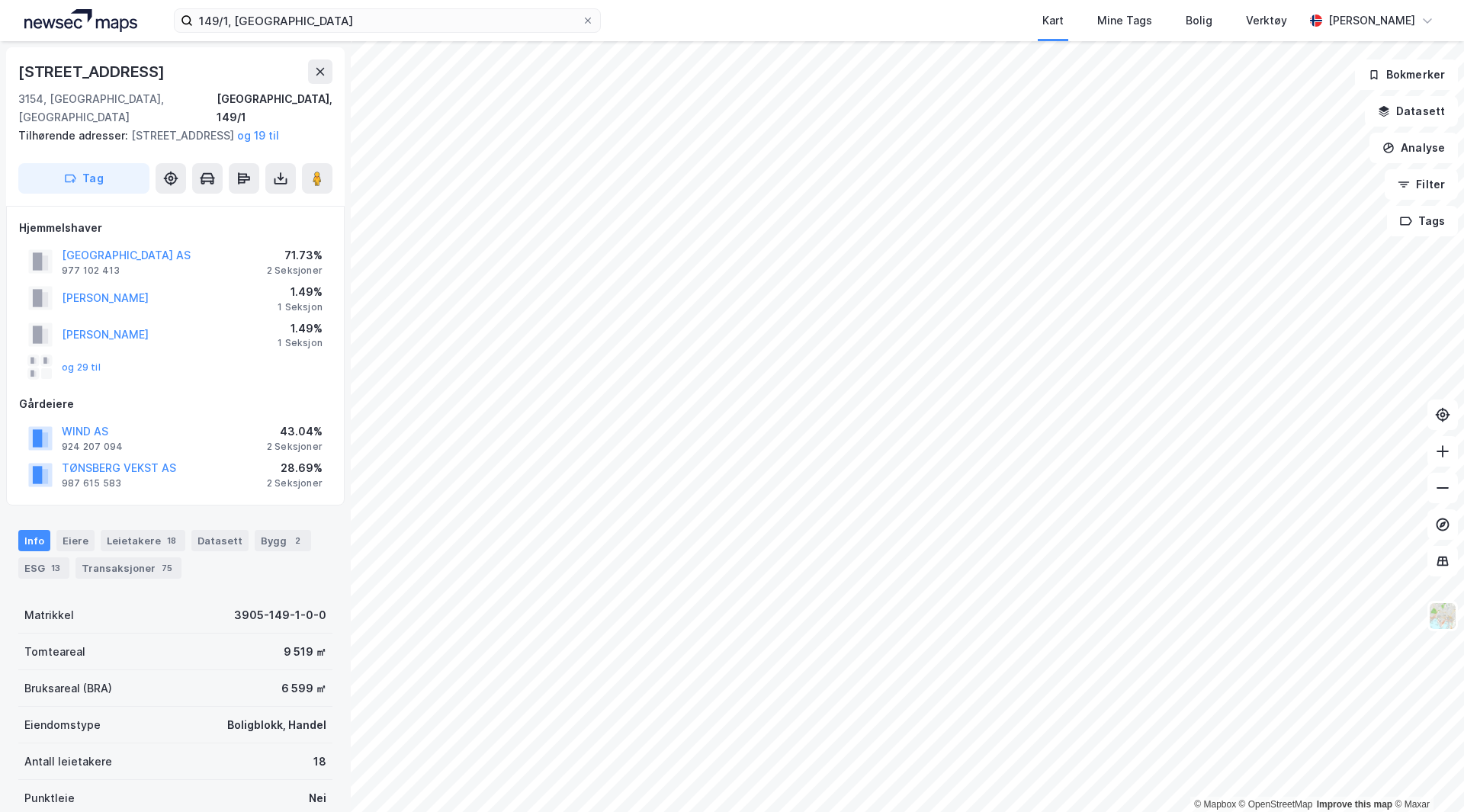
scroll to position [1, 0]
click at [225, 20] on input "149/1, [GEOGRAPHIC_DATA]" at bounding box center [387, 20] width 389 height 23
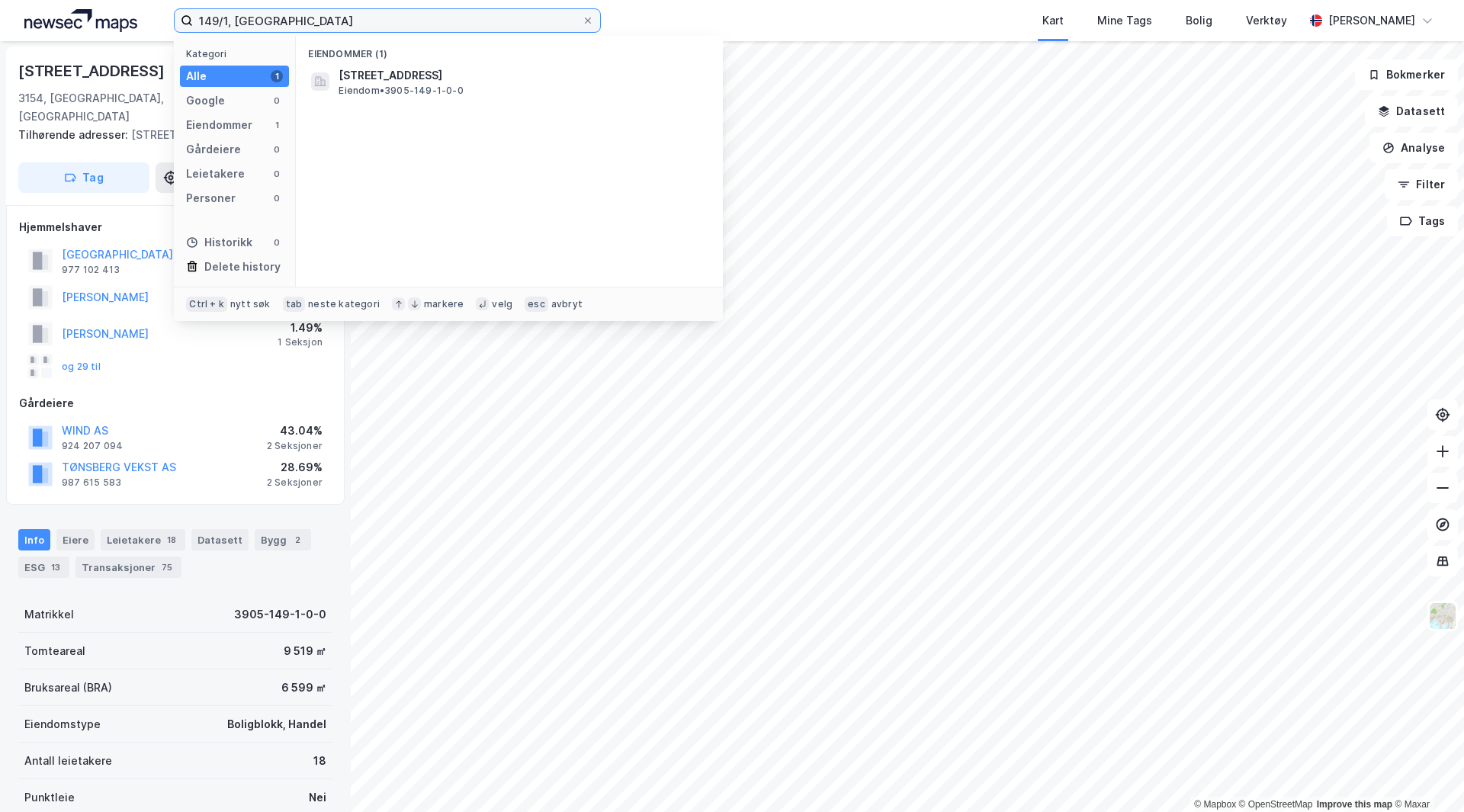
click at [237, 27] on input "149/1, [GEOGRAPHIC_DATA]" at bounding box center [387, 20] width 389 height 23
click at [371, 33] on div "149/1, tønsberg Kategori Alle 1 Google 0 Eiendommer 1 Gårdeiere 0 Leietakere 0 …" at bounding box center [732, 21] width 1464 height 42
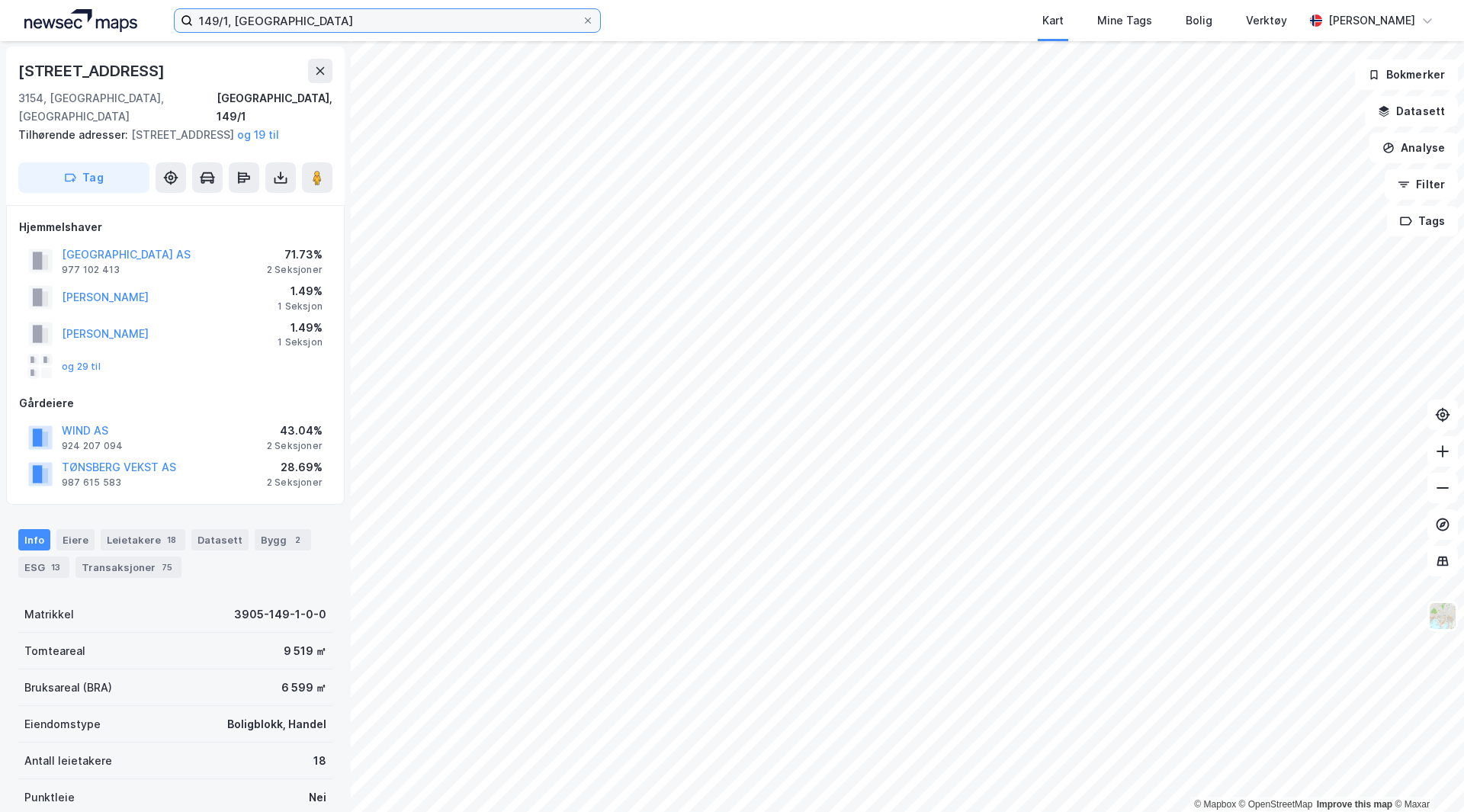
click at [371, 23] on input "149/1, [GEOGRAPHIC_DATA]" at bounding box center [387, 20] width 389 height 23
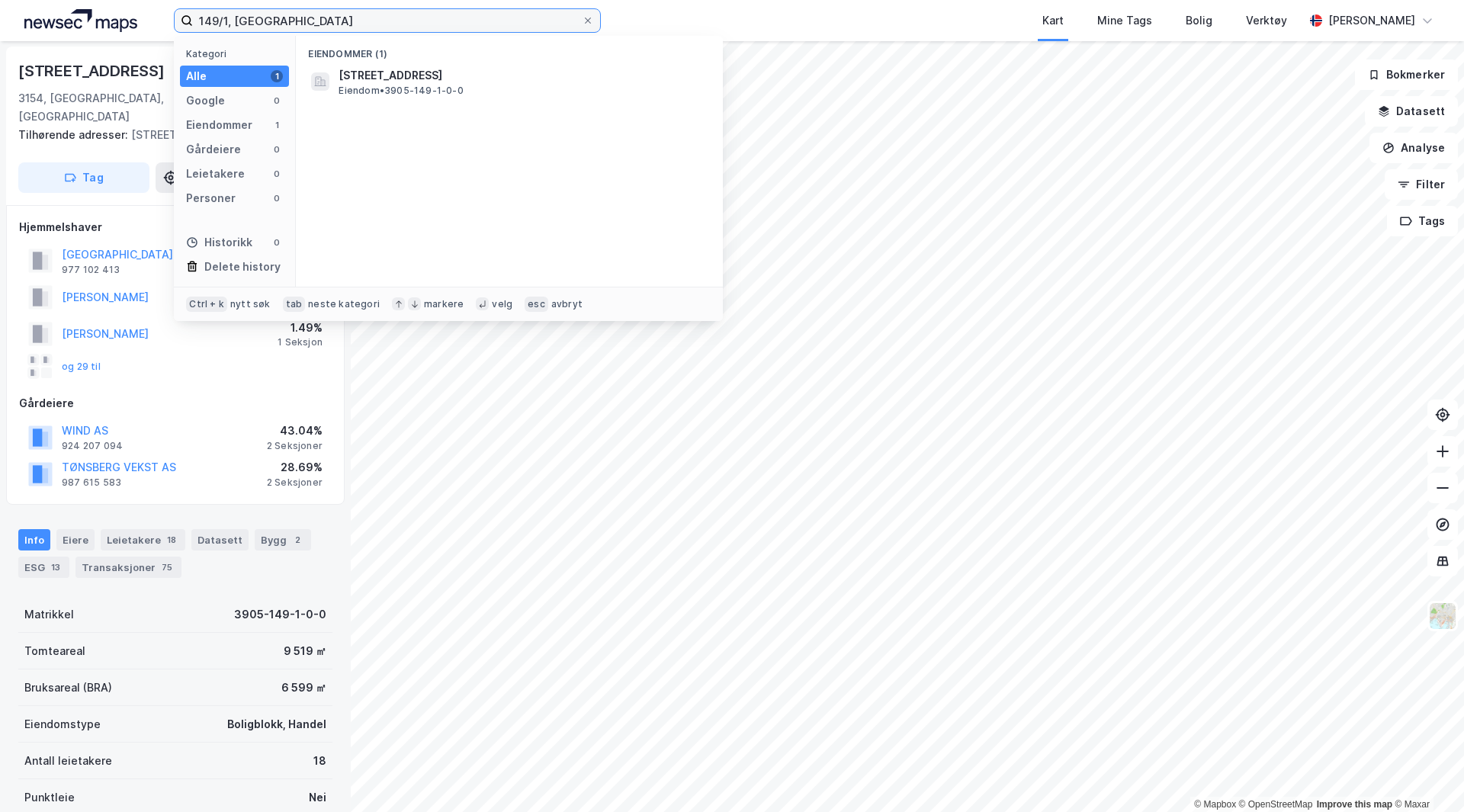
click at [371, 23] on input "149/1, [GEOGRAPHIC_DATA]" at bounding box center [387, 20] width 389 height 23
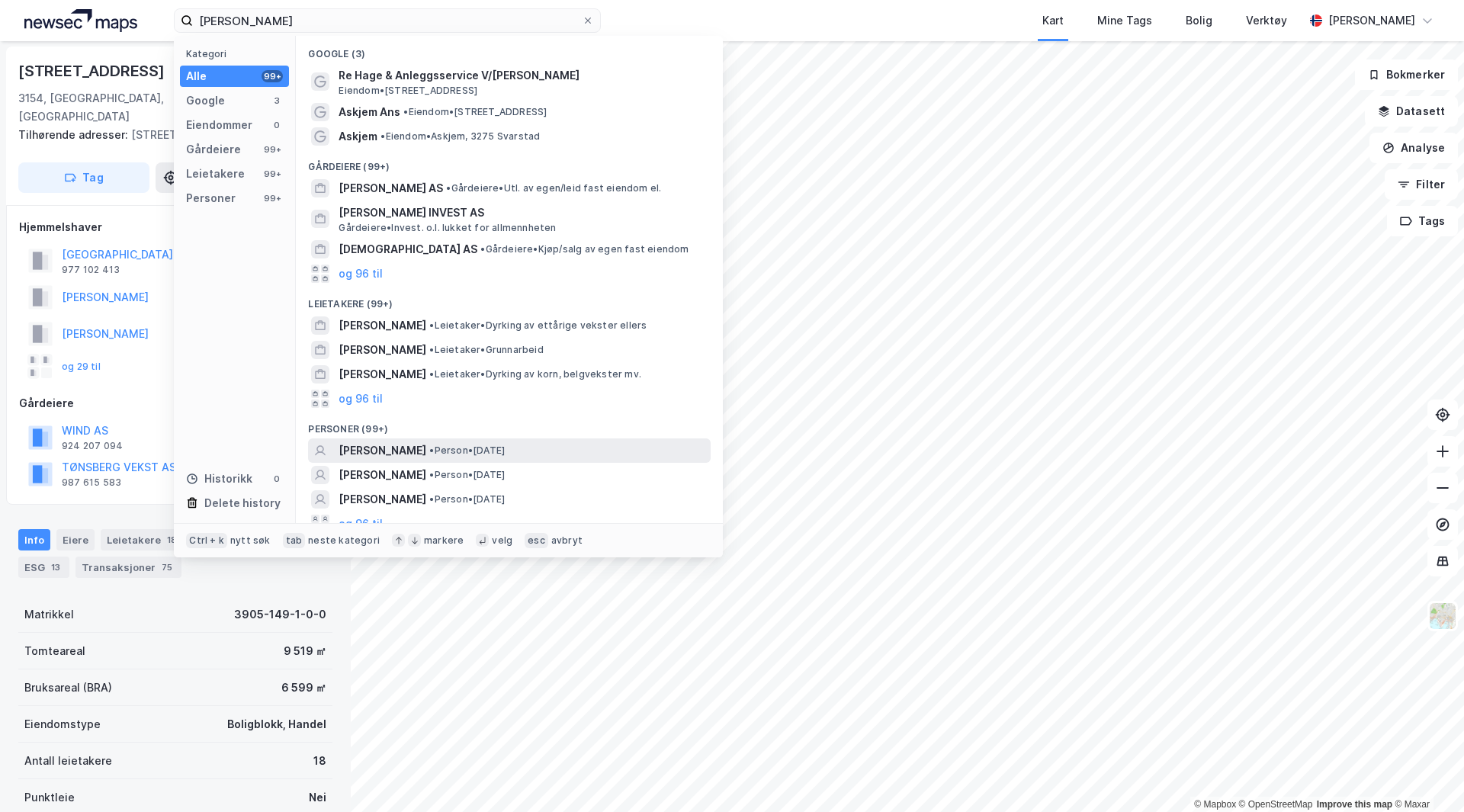
click at [419, 452] on span "[PERSON_NAME]" at bounding box center [382, 450] width 88 height 18
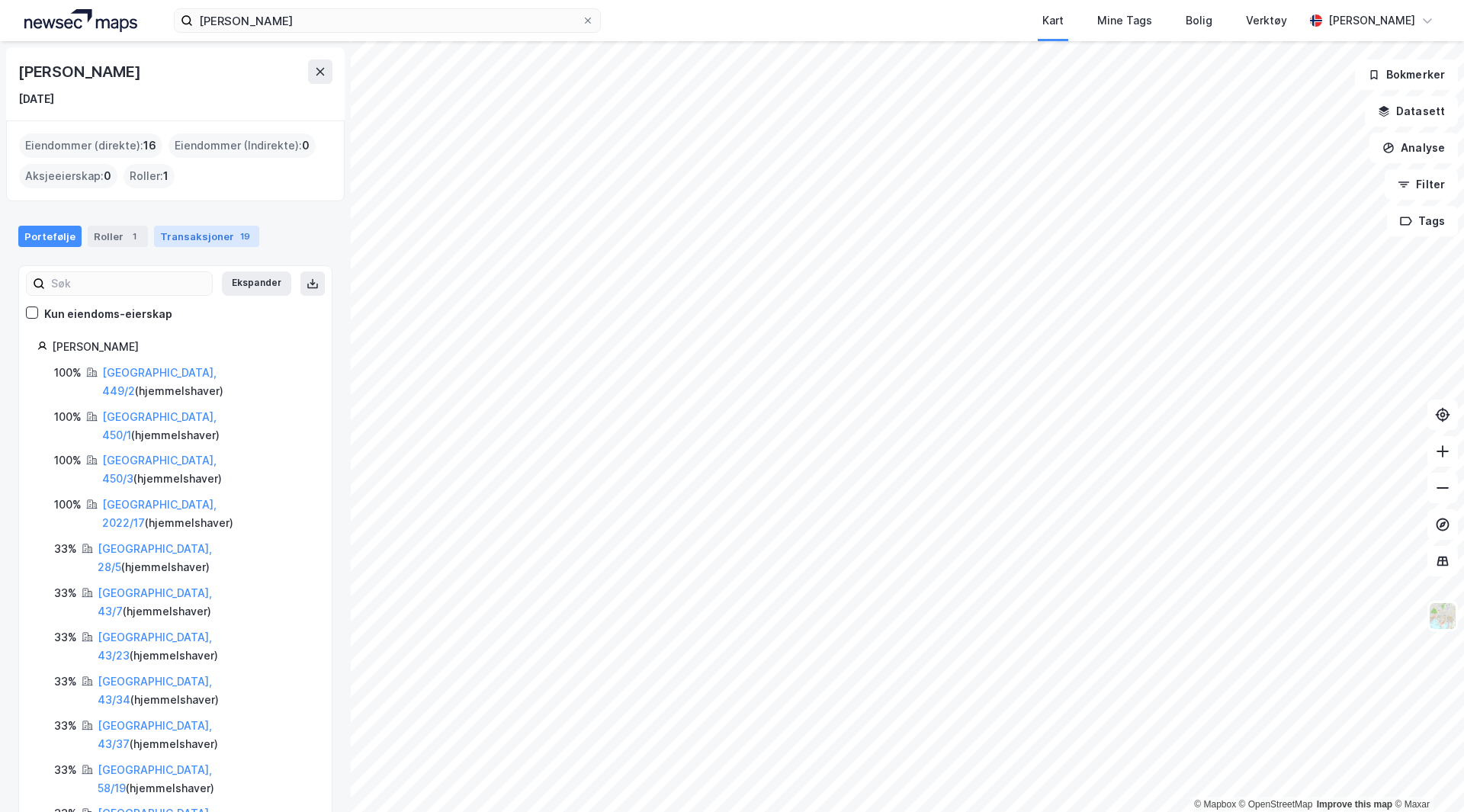
click at [162, 237] on div "Transaksjoner 19" at bounding box center [207, 236] width 106 height 22
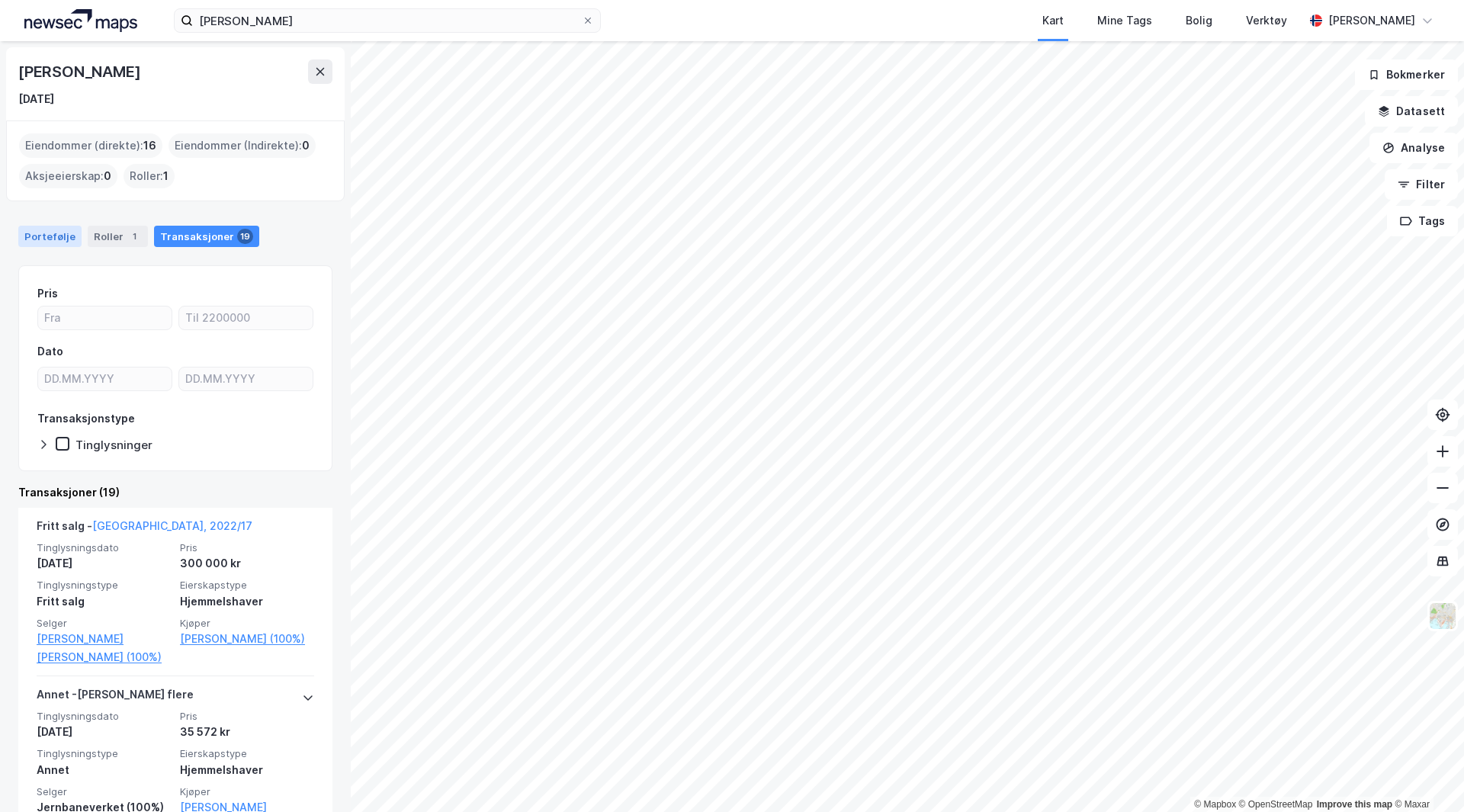
click at [61, 237] on div "Portefølje" at bounding box center [50, 236] width 63 height 22
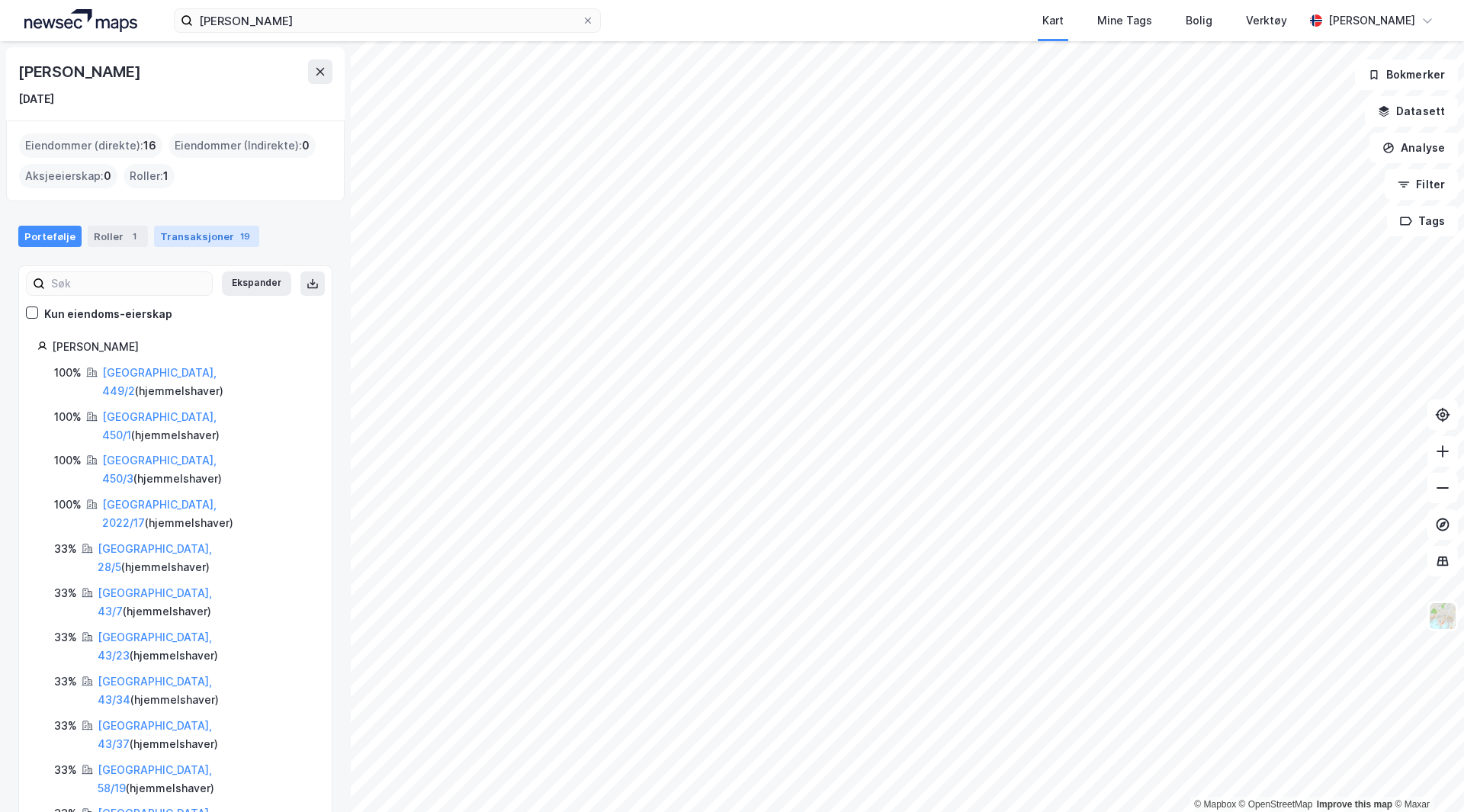
click at [201, 240] on div "Transaksjoner 19" at bounding box center [207, 236] width 106 height 22
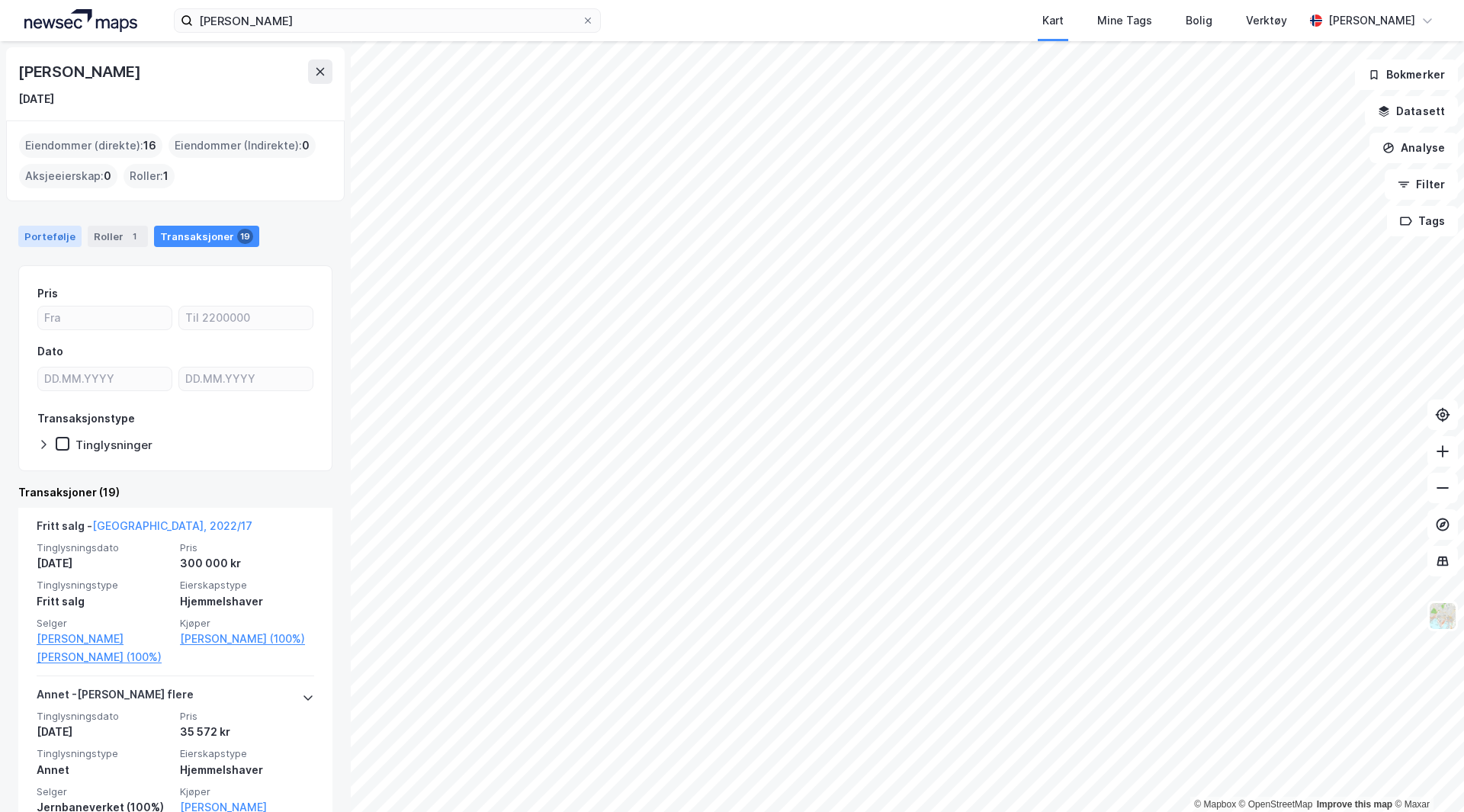
click at [51, 232] on div "Portefølje" at bounding box center [50, 236] width 63 height 22
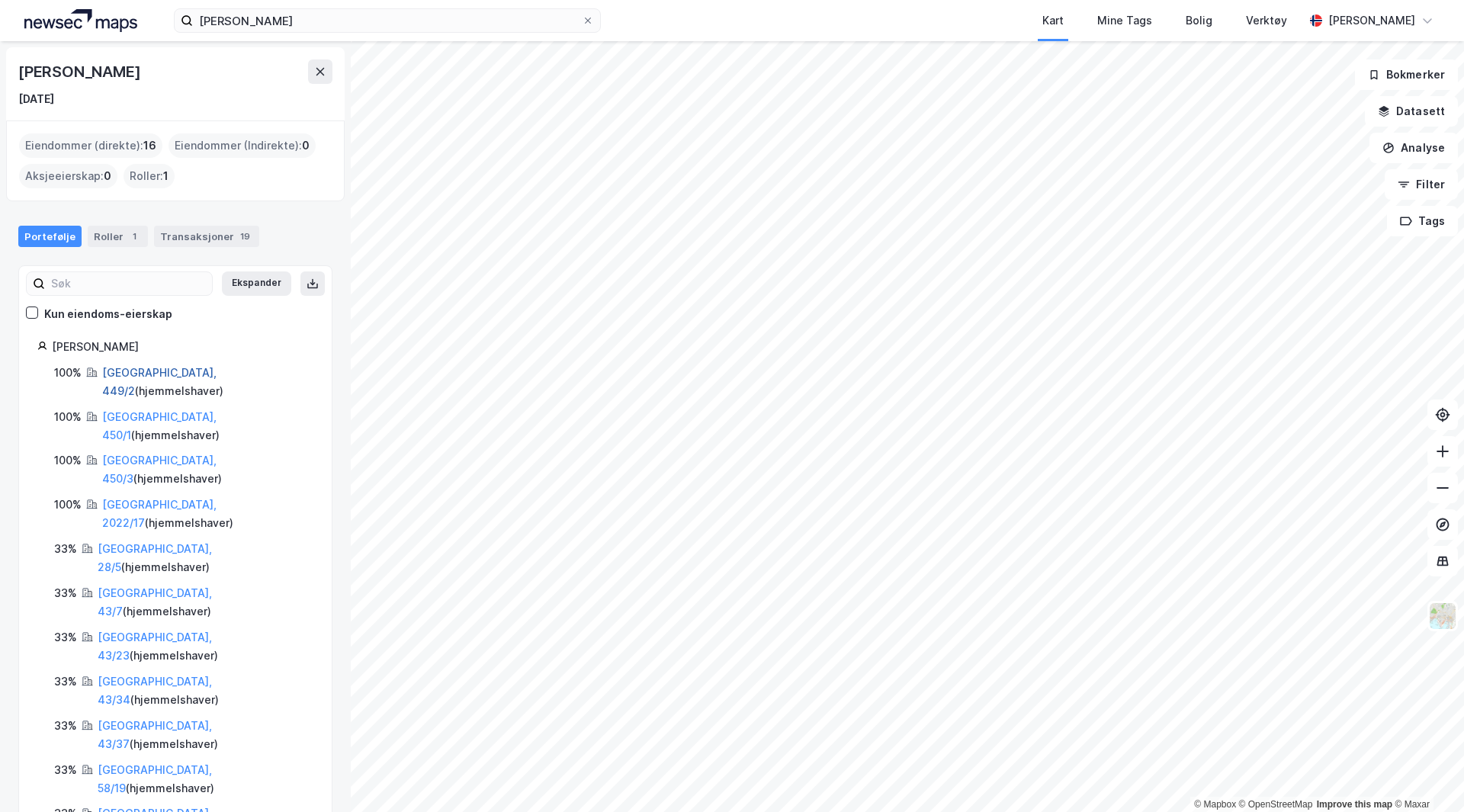
click at [145, 374] on link "[GEOGRAPHIC_DATA], 449/2" at bounding box center [159, 381] width 115 height 32
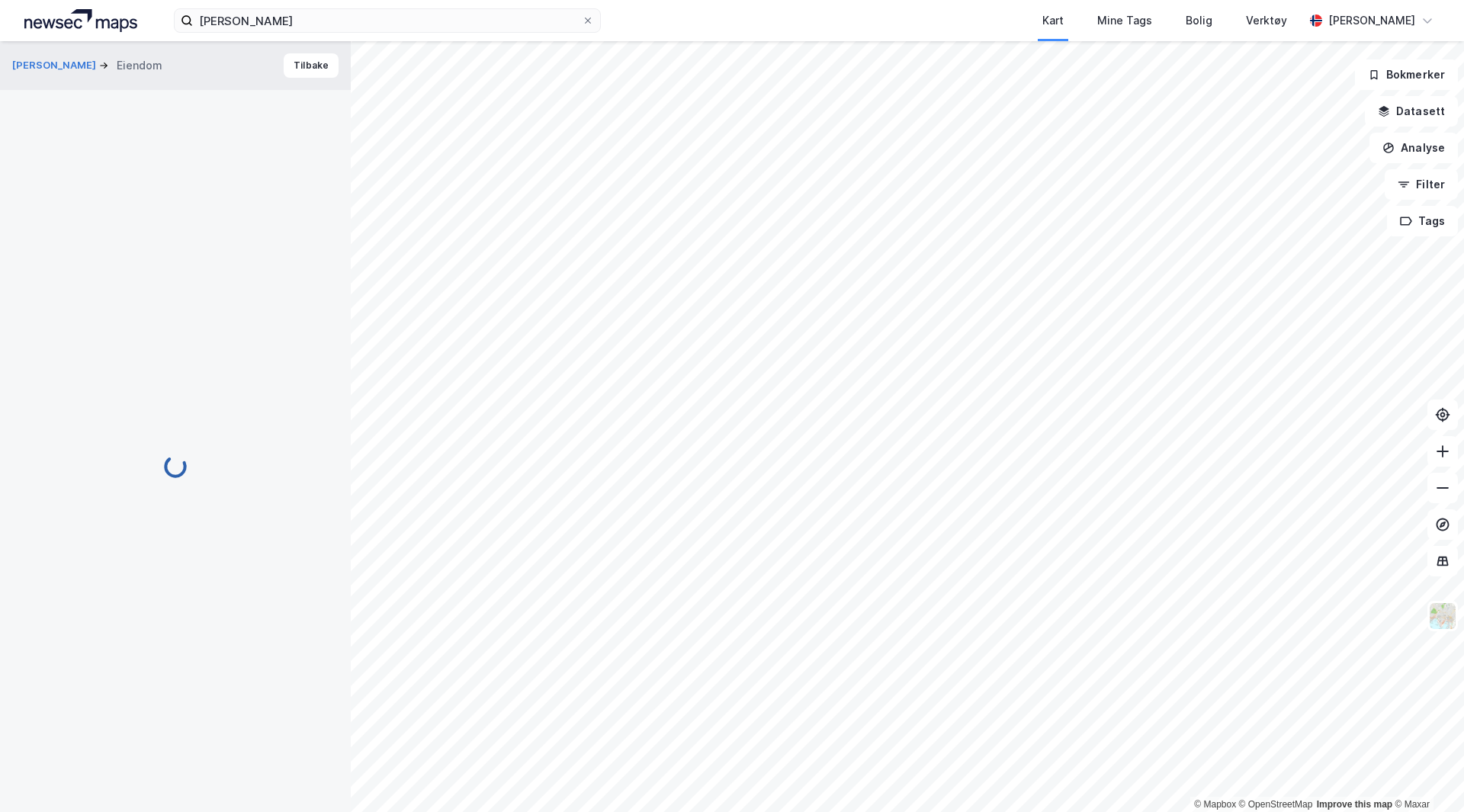
scroll to position [1, 0]
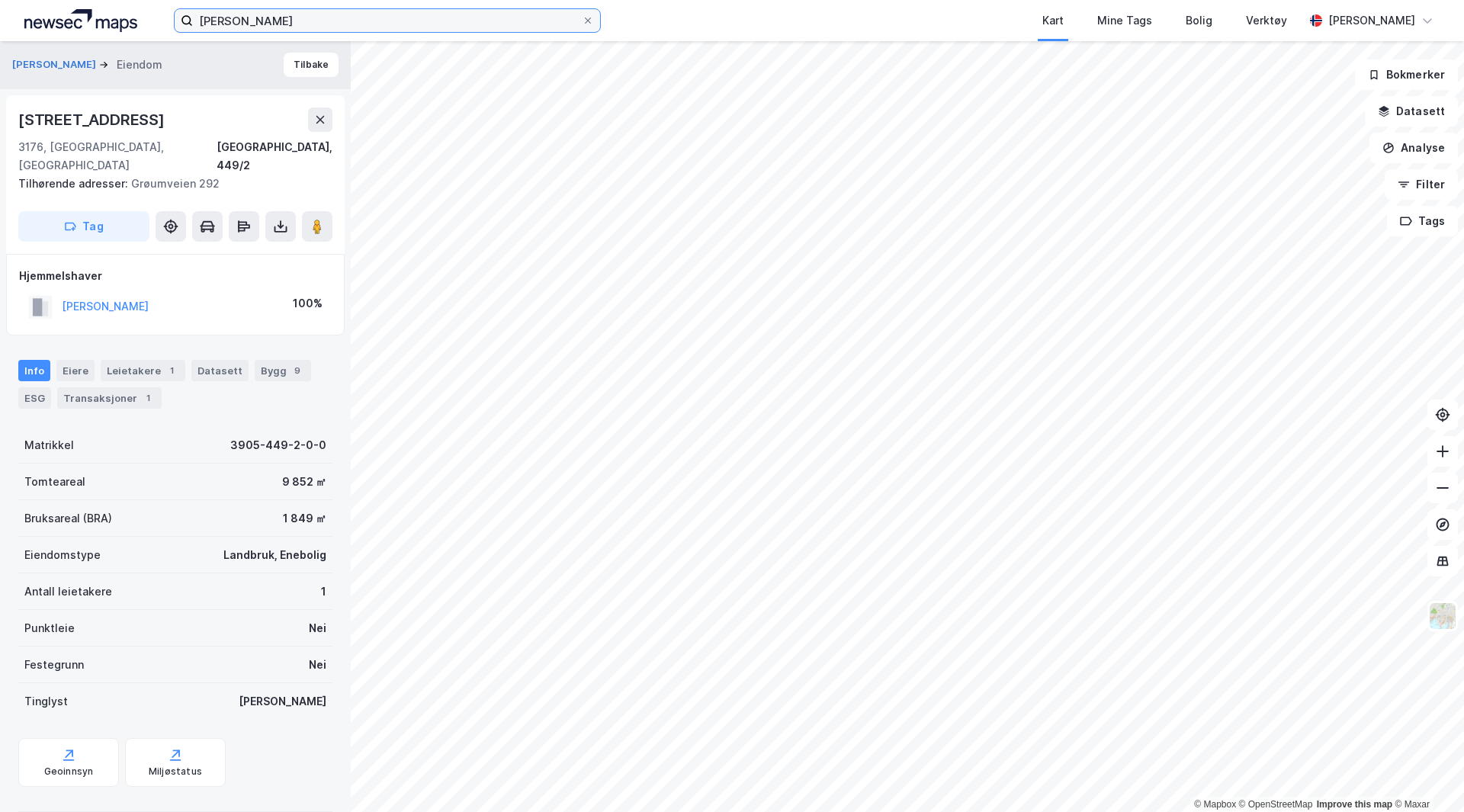
click at [408, 24] on input "[PERSON_NAME]" at bounding box center [387, 20] width 389 height 23
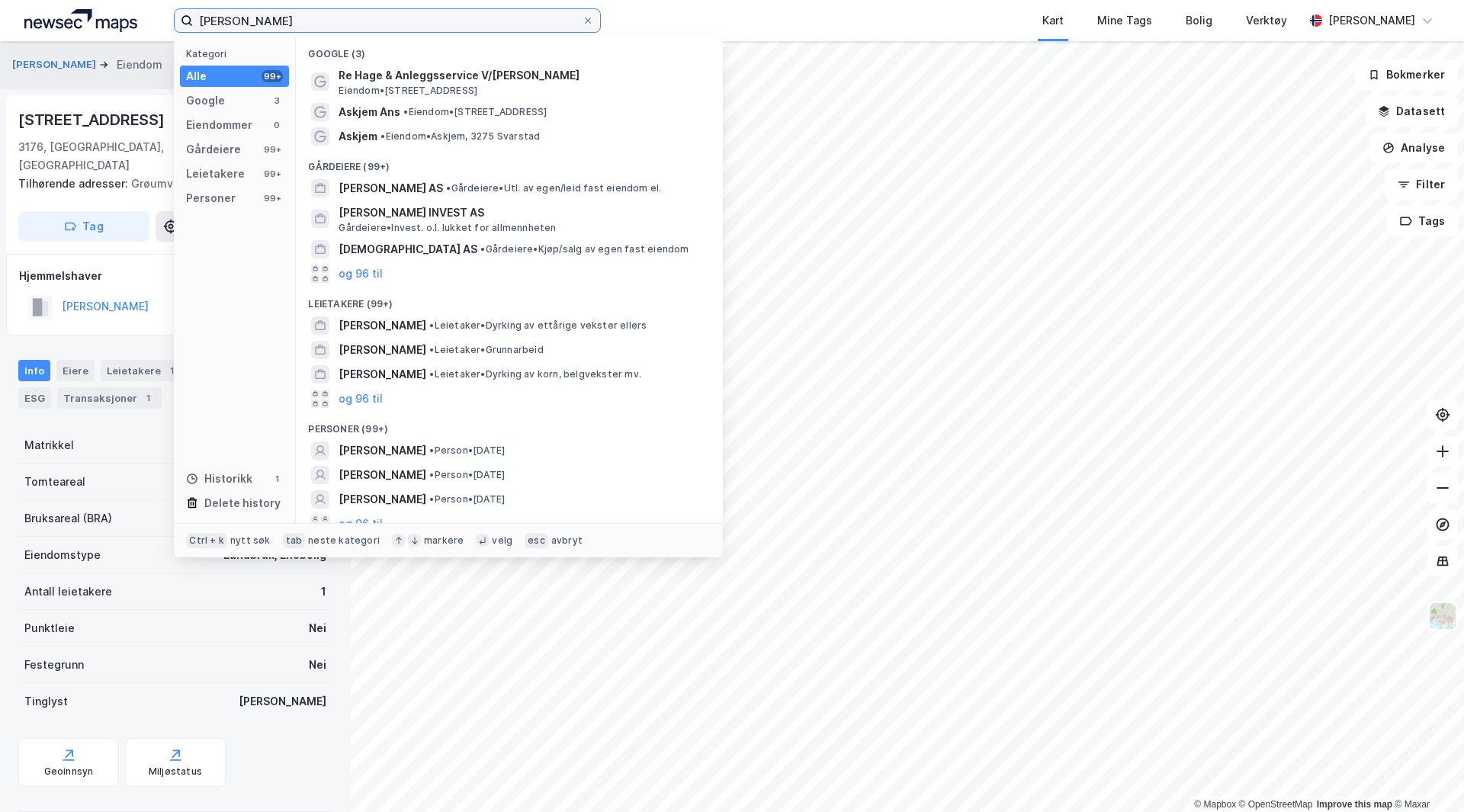
click at [408, 24] on input "[PERSON_NAME]" at bounding box center [387, 20] width 389 height 23
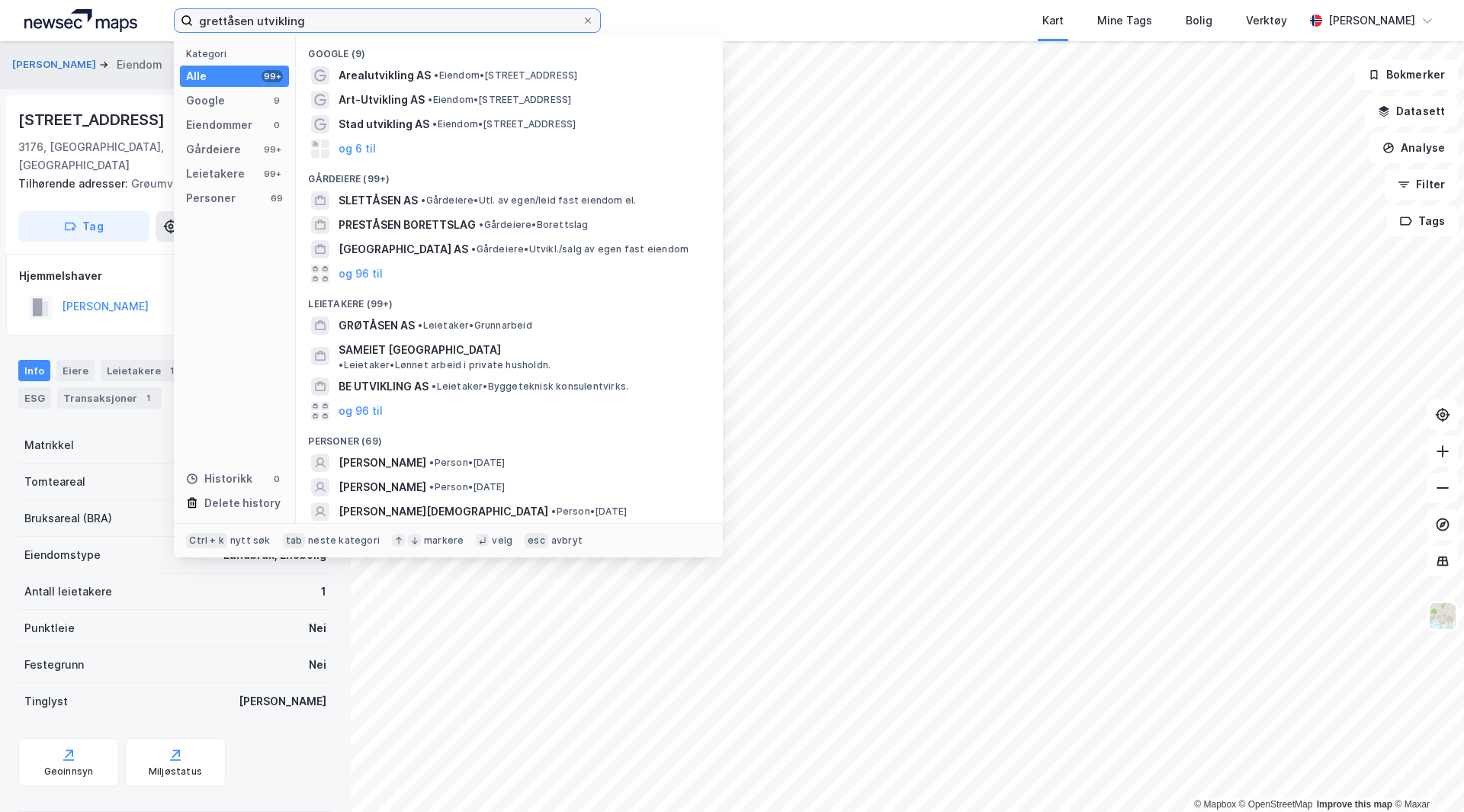
click at [227, 13] on input "grettåsen utvikling" at bounding box center [387, 20] width 389 height 23
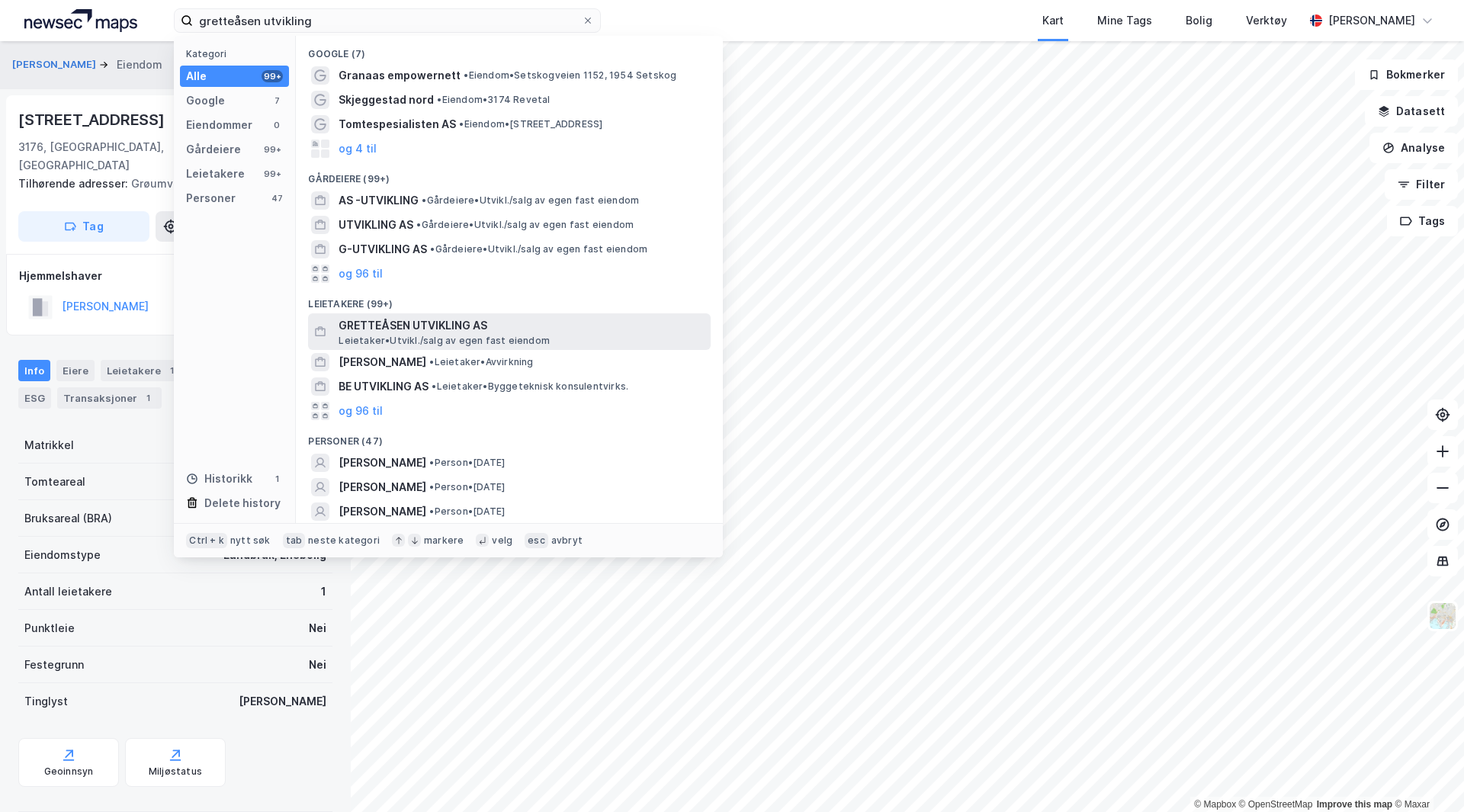
click at [459, 317] on span "GRETTEÅSEN UTVIKLING AS" at bounding box center [521, 326] width 366 height 18
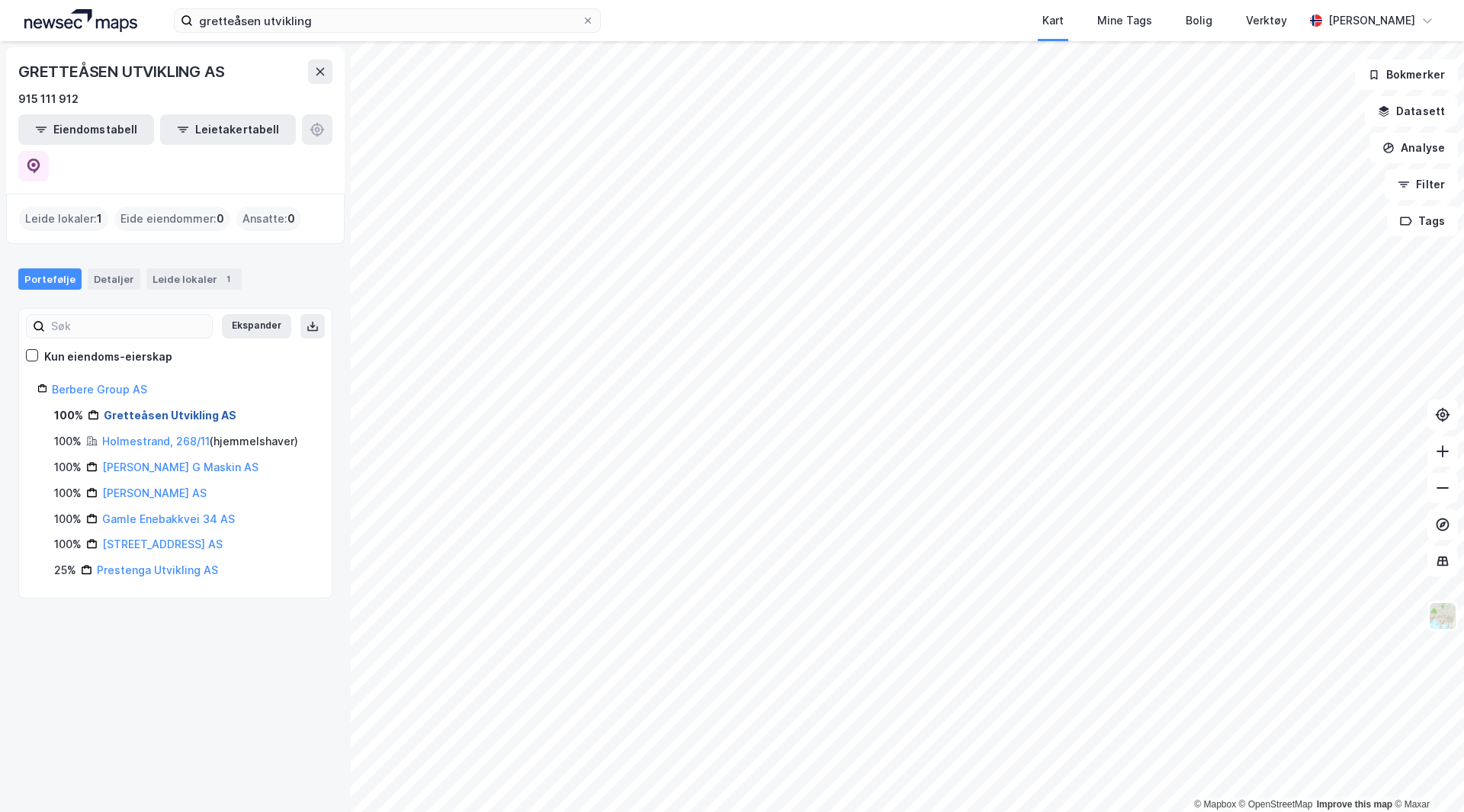
click at [208, 409] on link "Gretteåsen Utvikling AS" at bounding box center [170, 415] width 133 height 13
click at [116, 268] on div "Detaljer" at bounding box center [114, 279] width 52 height 22
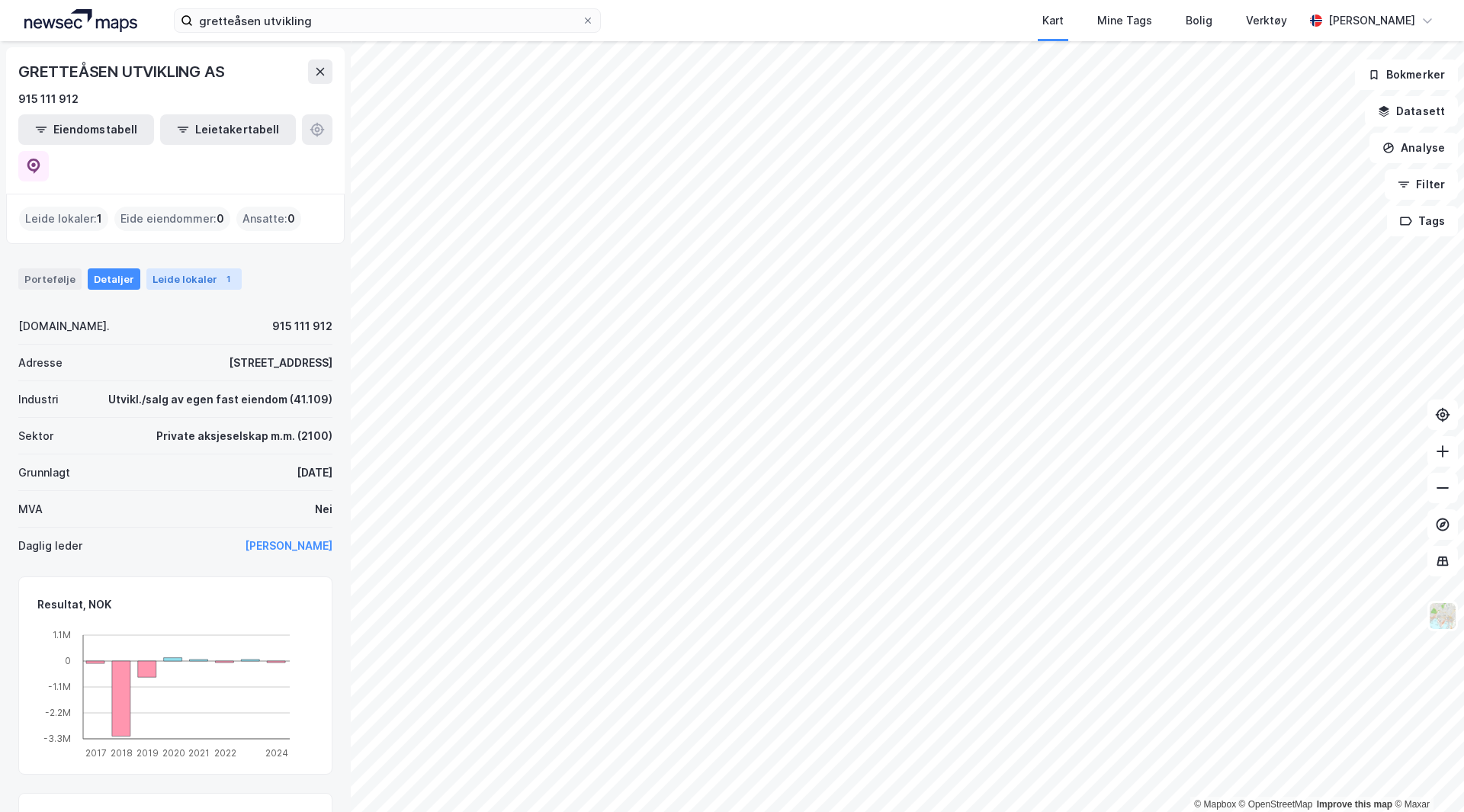
click at [170, 268] on div "Leide lokaler 1" at bounding box center [194, 279] width 96 height 22
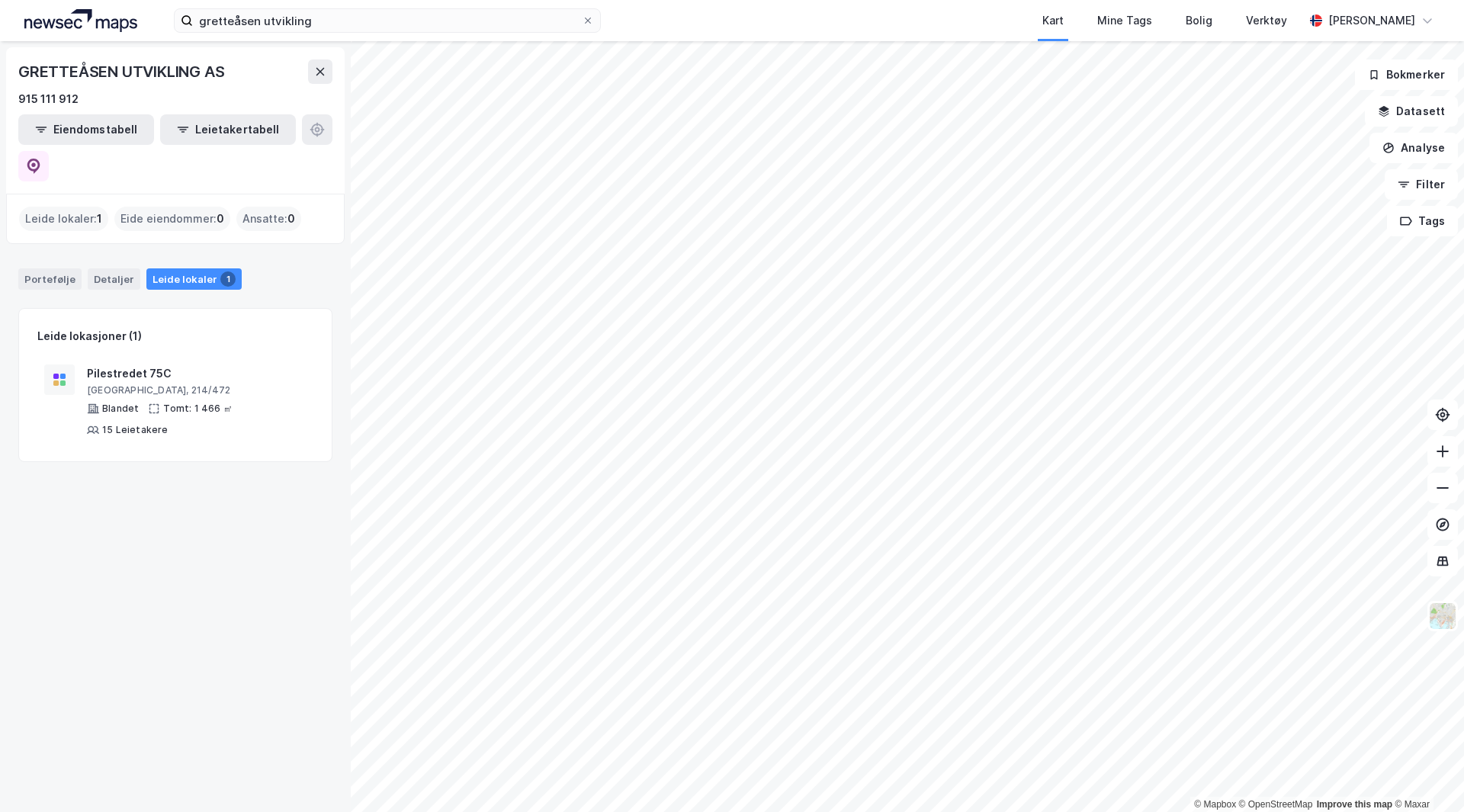
click at [246, 207] on div "Ansatte : 0" at bounding box center [269, 218] width 65 height 24
click at [102, 268] on div "Detaljer" at bounding box center [114, 279] width 52 height 22
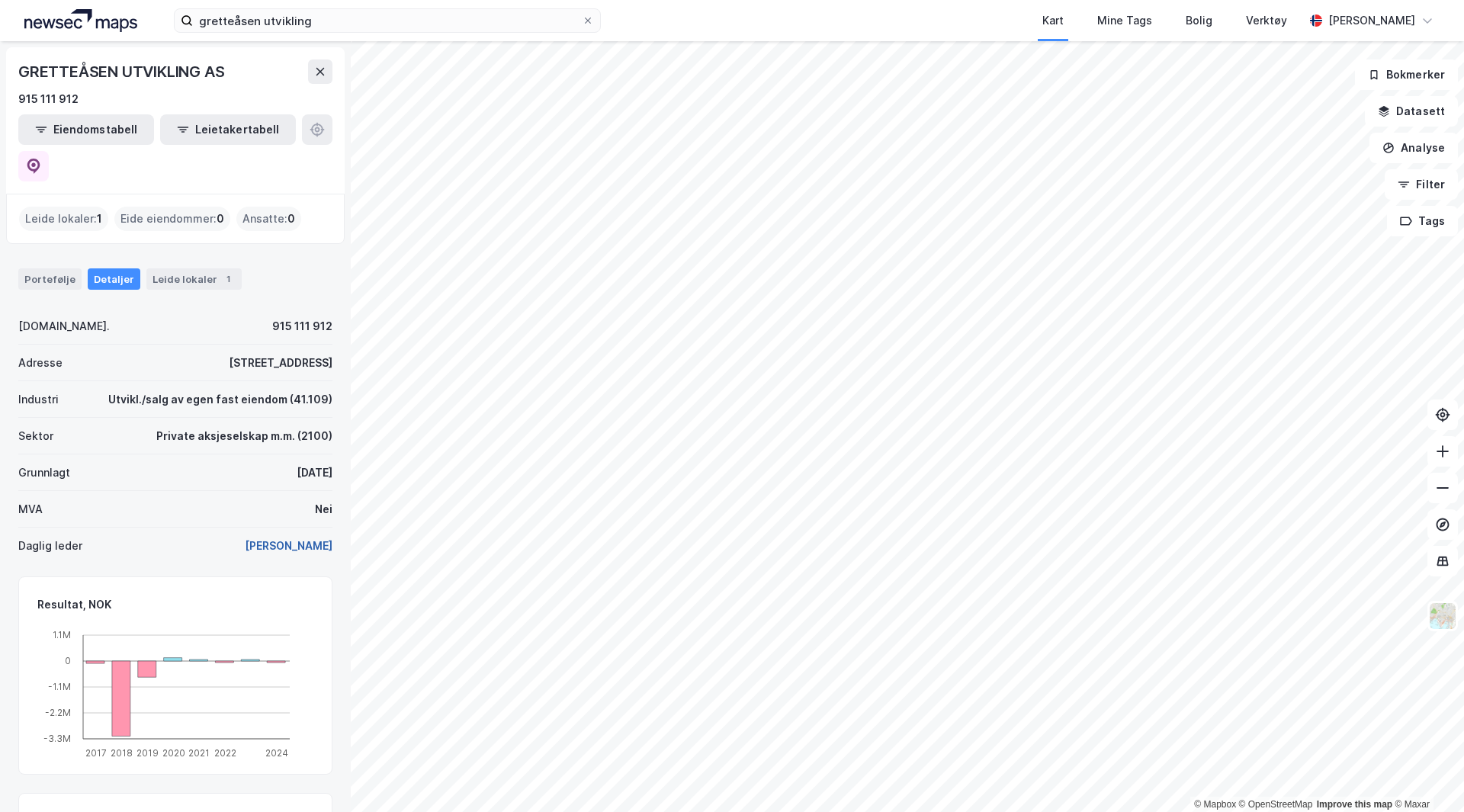
click at [0, 0] on button "[PERSON_NAME]" at bounding box center [0, 0] width 0 height 0
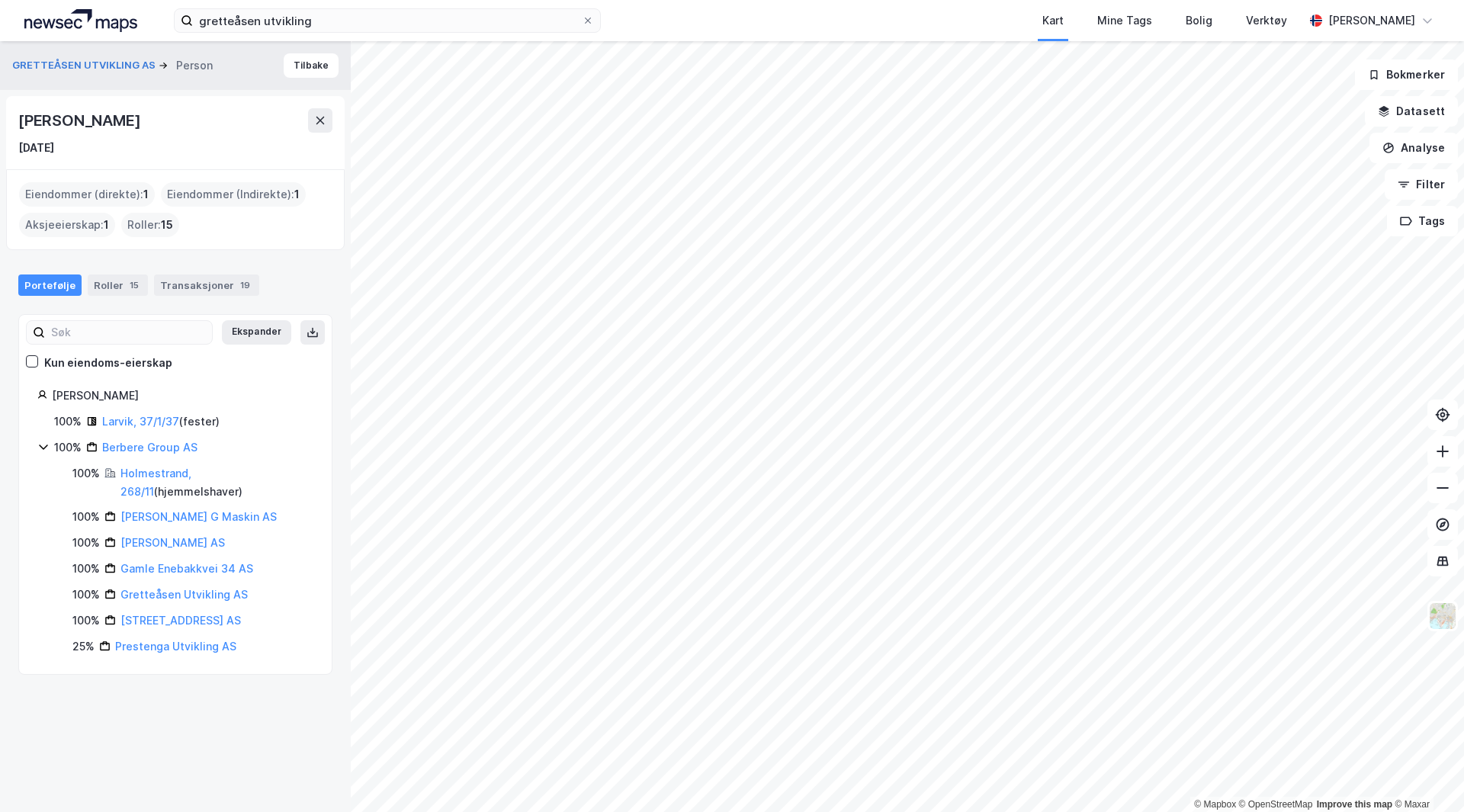
click at [44, 454] on div "100% Berbere Group AS" at bounding box center [175, 448] width 276 height 18
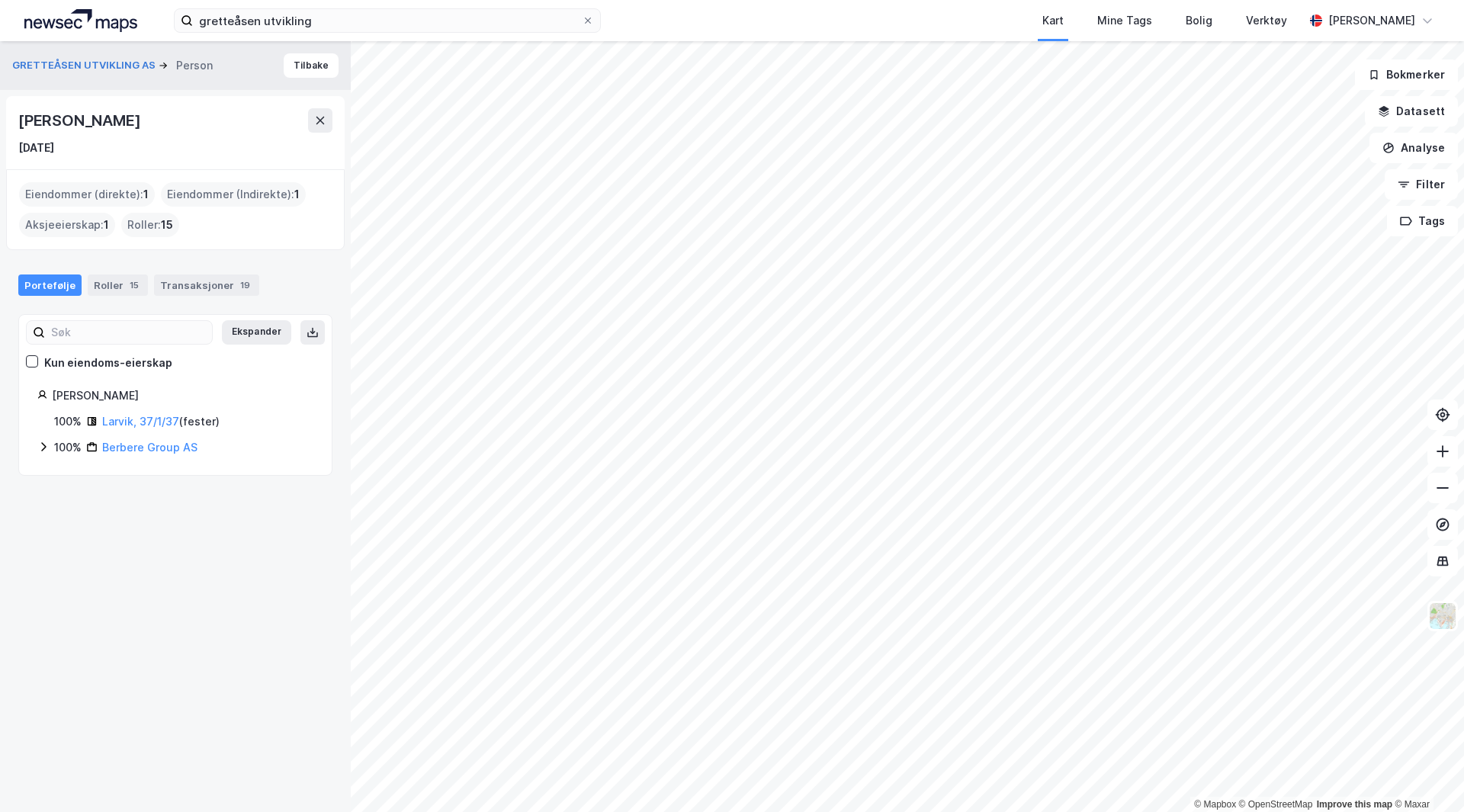
click at [43, 449] on icon at bounding box center [43, 447] width 13 height 13
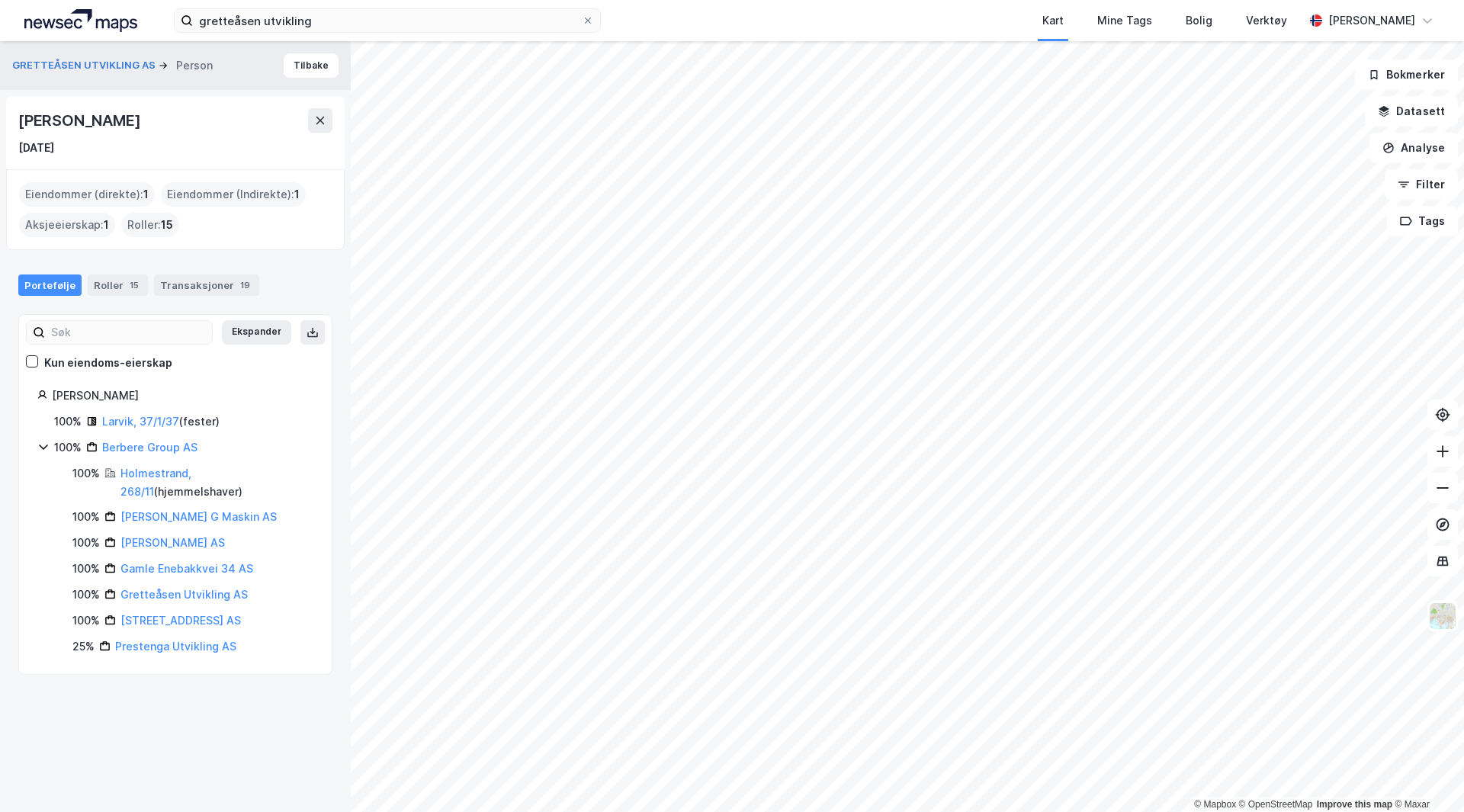
click at [172, 601] on div "Gretteåsen Utvikling AS" at bounding box center [183, 595] width 127 height 18
click at [173, 594] on link "Gretteåsen Utvikling AS" at bounding box center [183, 594] width 127 height 13
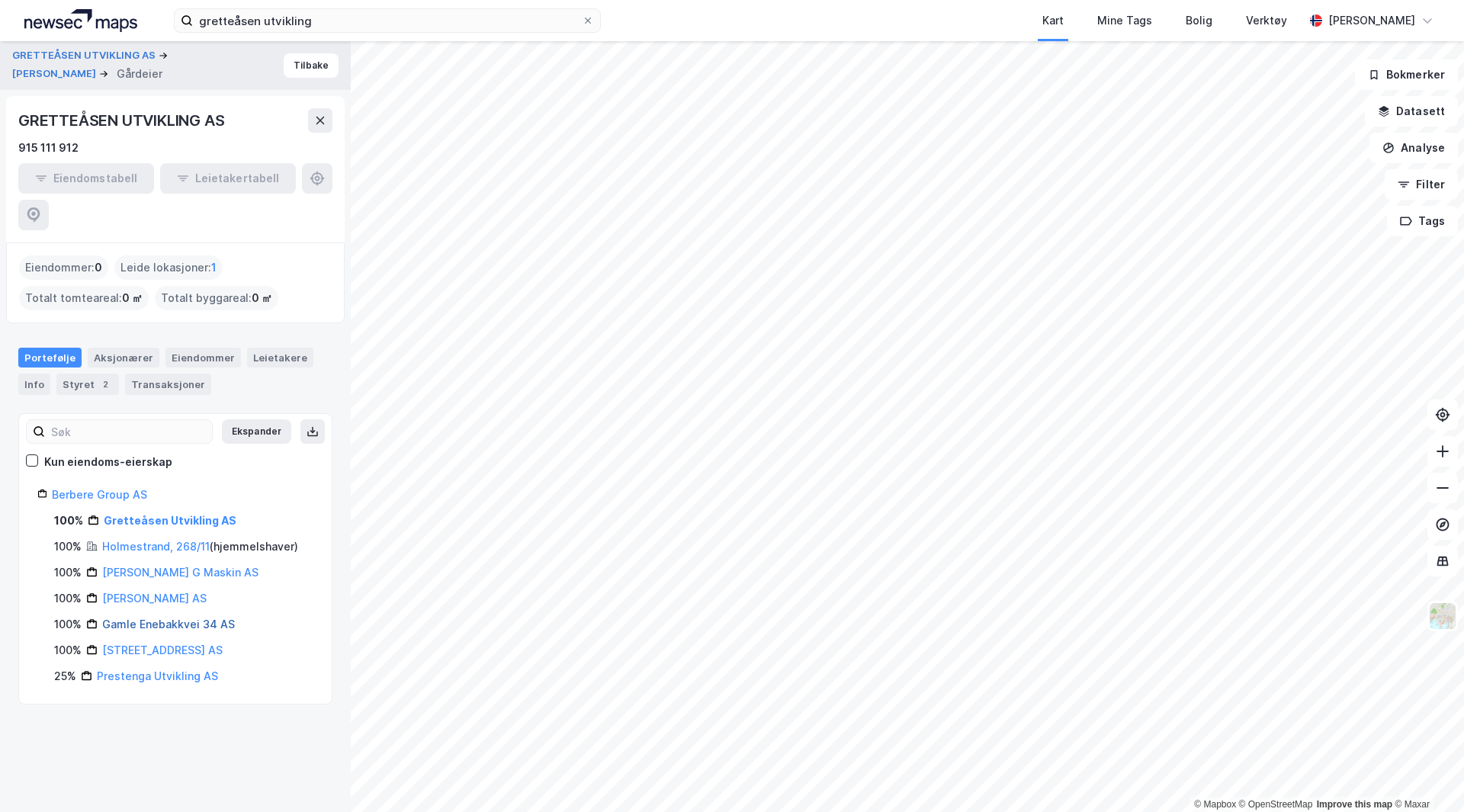
click at [136, 617] on link "Gamle Enebakkvei 34 AS" at bounding box center [168, 623] width 133 height 13
click at [154, 374] on div "Transaksjoner" at bounding box center [168, 384] width 86 height 22
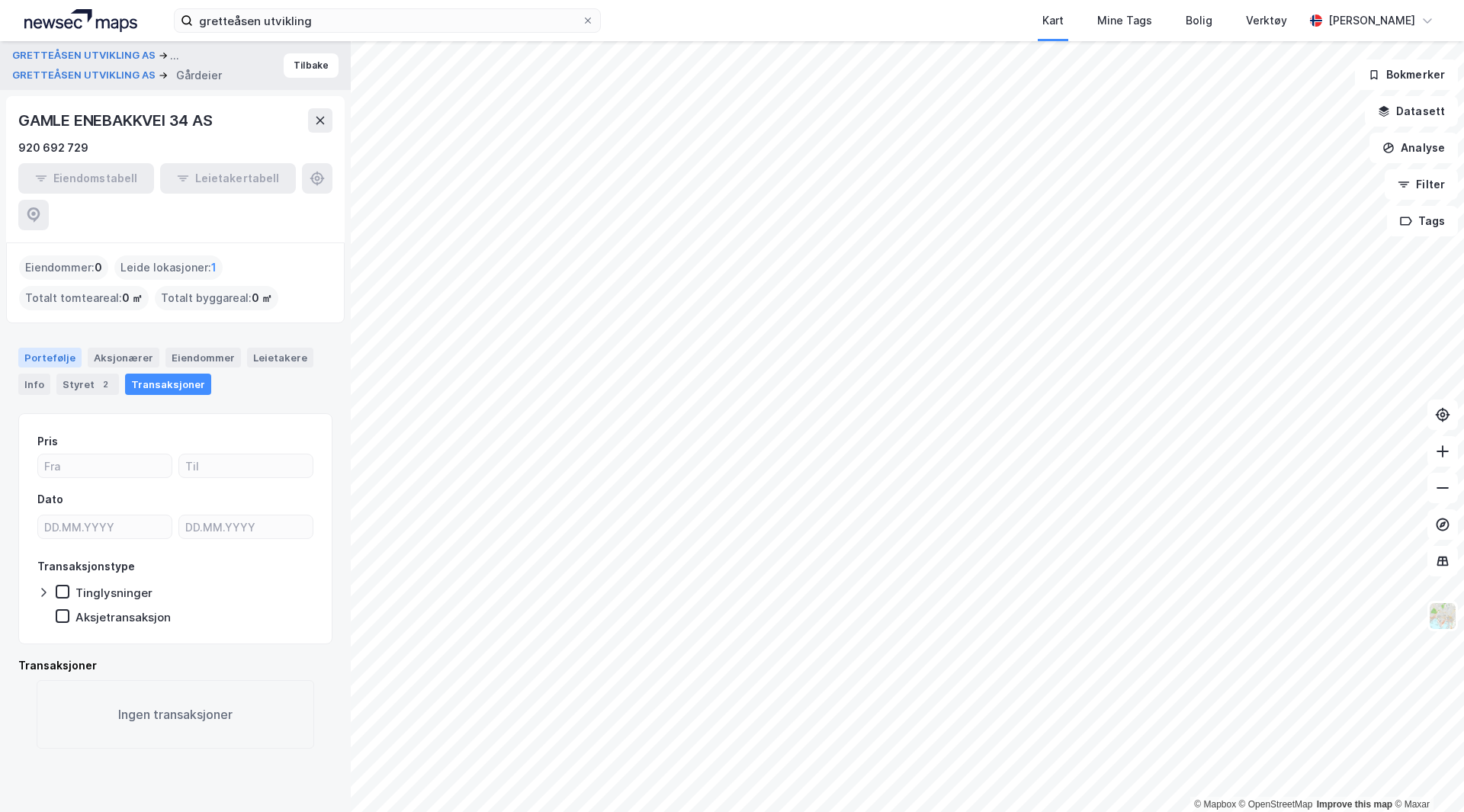
click at [60, 347] on div "Portefølje" at bounding box center [50, 357] width 63 height 20
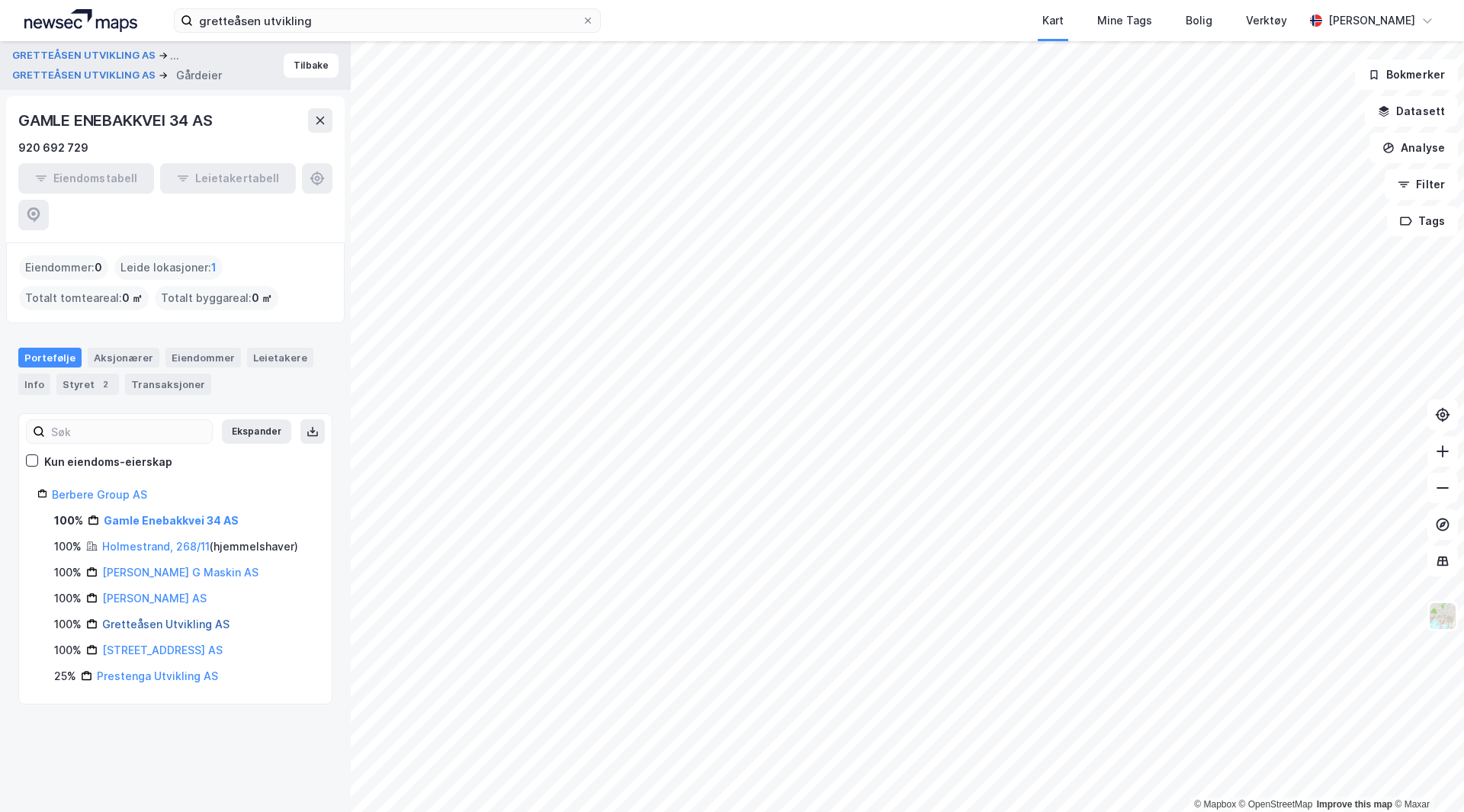
click at [130, 617] on link "Gretteåsen Utvikling AS" at bounding box center [165, 623] width 127 height 13
click at [189, 374] on div "Transaksjoner" at bounding box center [168, 384] width 86 height 22
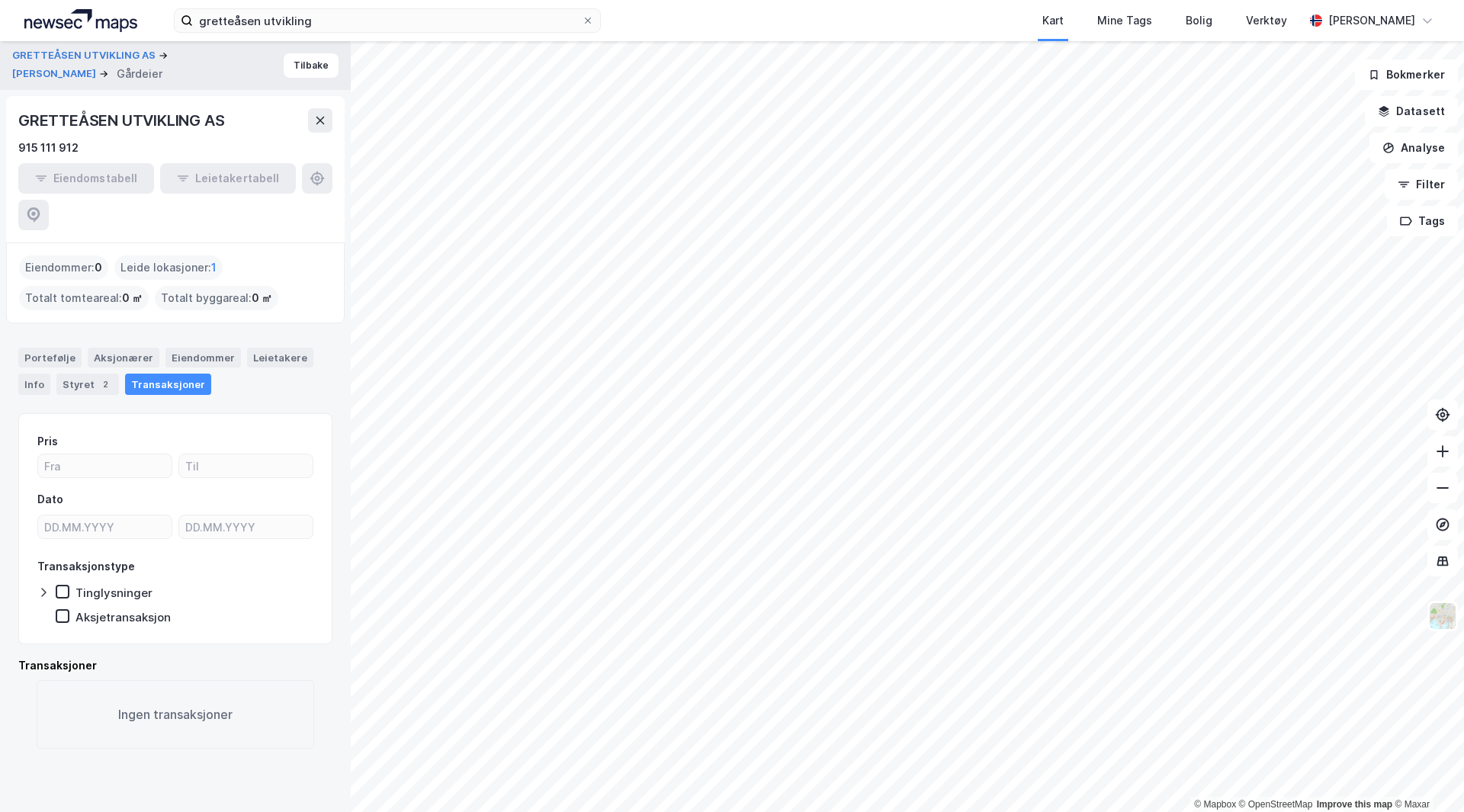
click at [33, 555] on div "Pris Dato Transaksjonstype Tinglysninger Aksjetransaksjon" at bounding box center [175, 528] width 314 height 230
click at [42, 586] on icon at bounding box center [43, 593] width 13 height 13
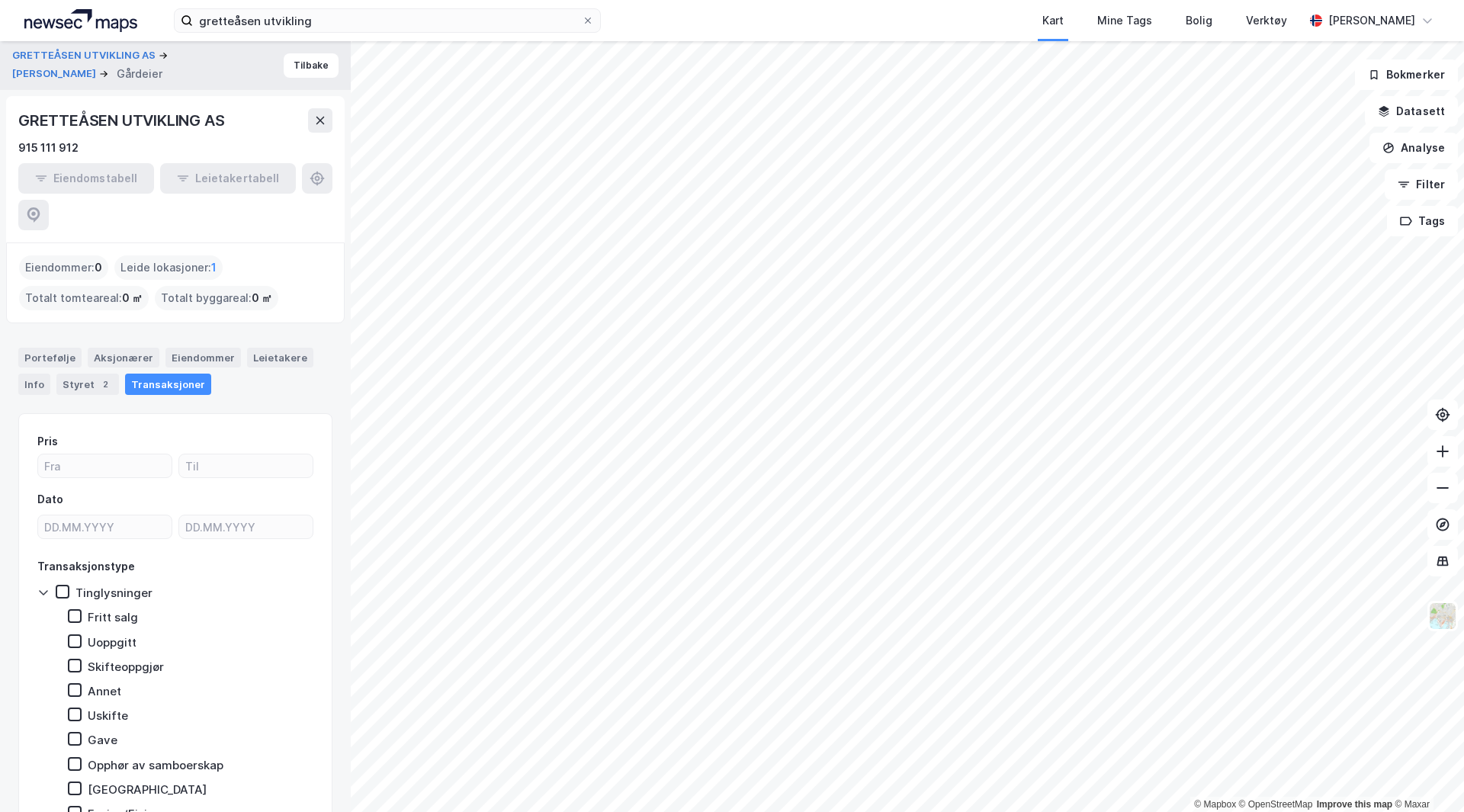
click at [42, 586] on icon at bounding box center [43, 593] width 13 height 13
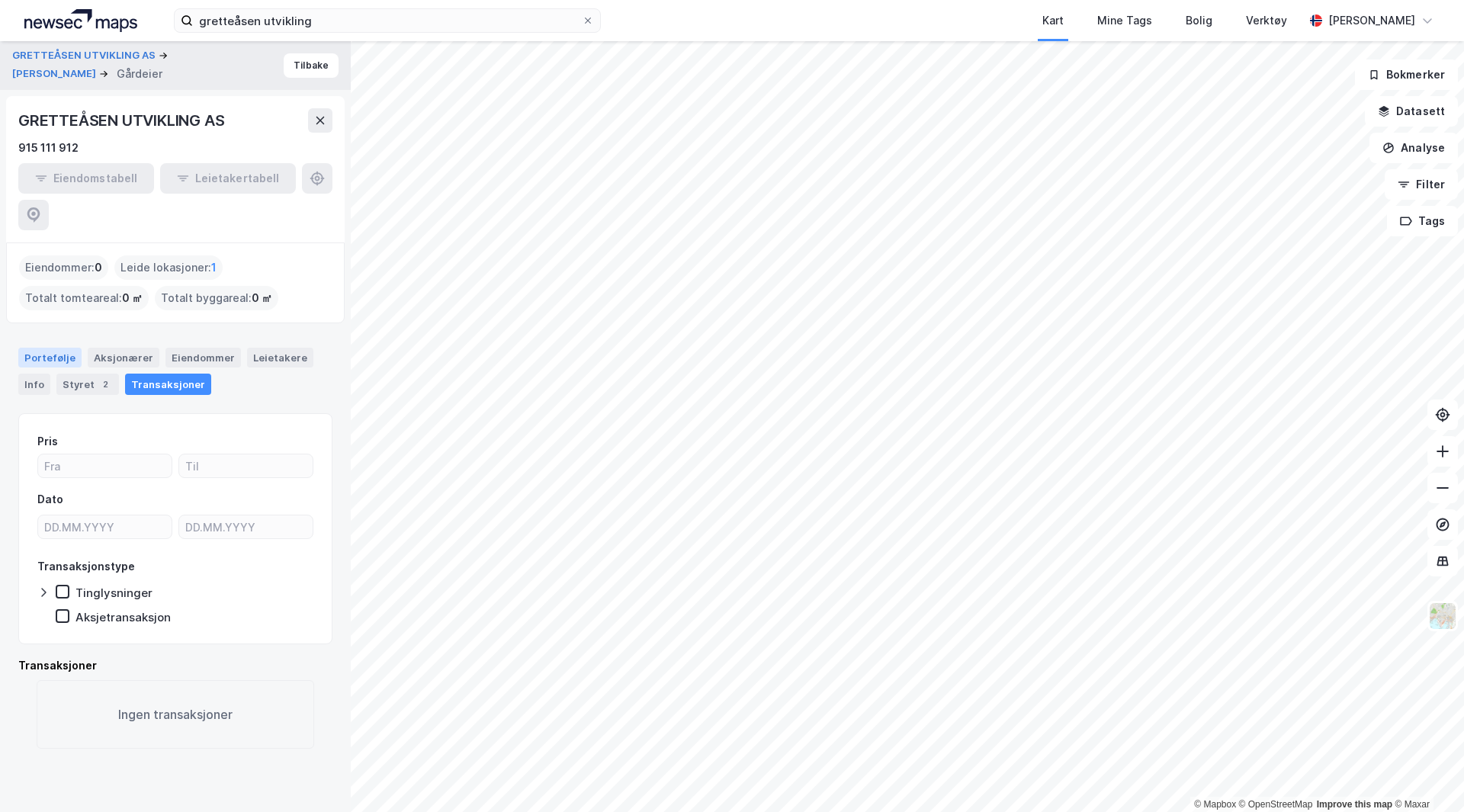
click at [47, 347] on div "Portefølje" at bounding box center [50, 357] width 63 height 20
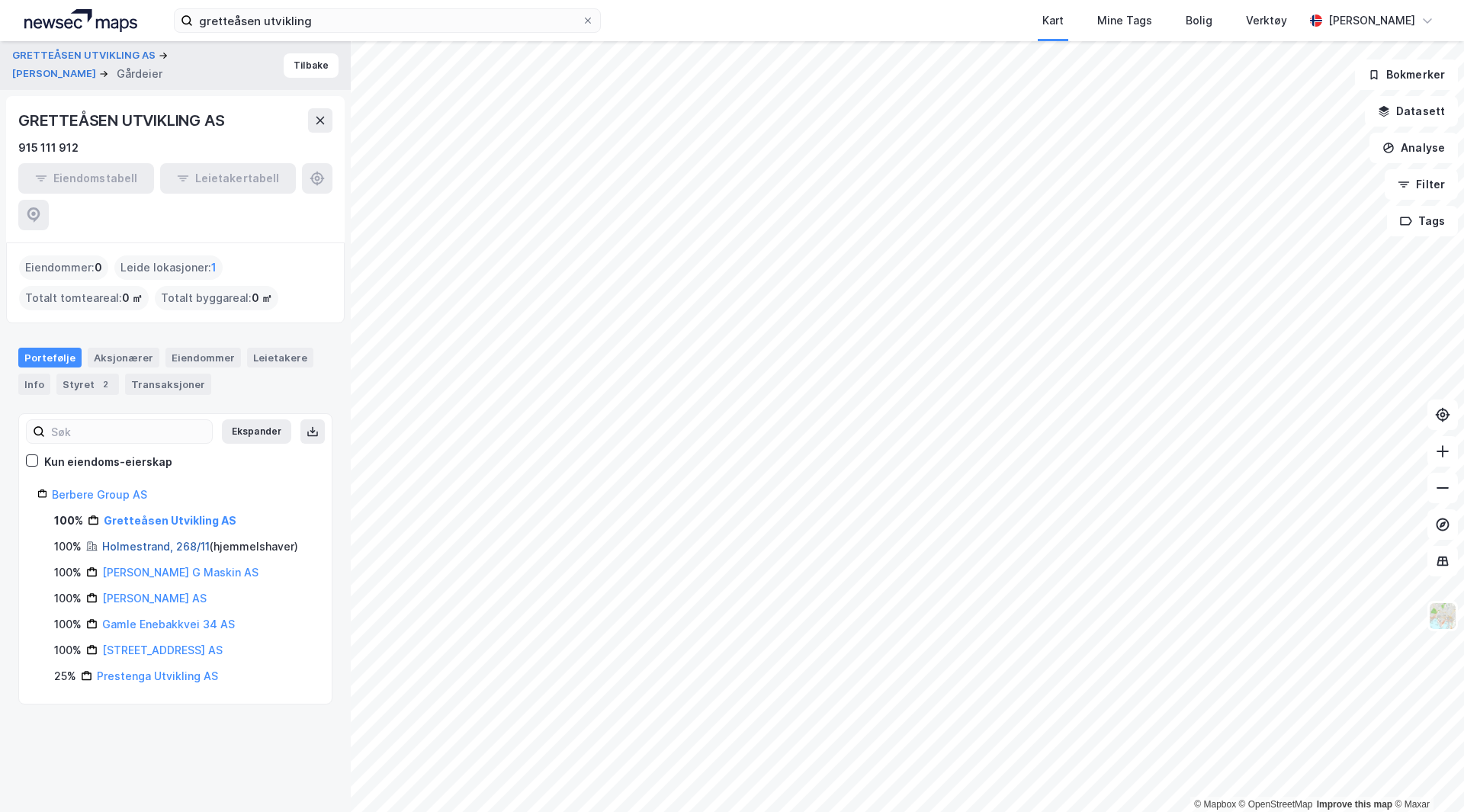
click at [144, 540] on link "Holmestrand, 268/11" at bounding box center [155, 546] width 107 height 13
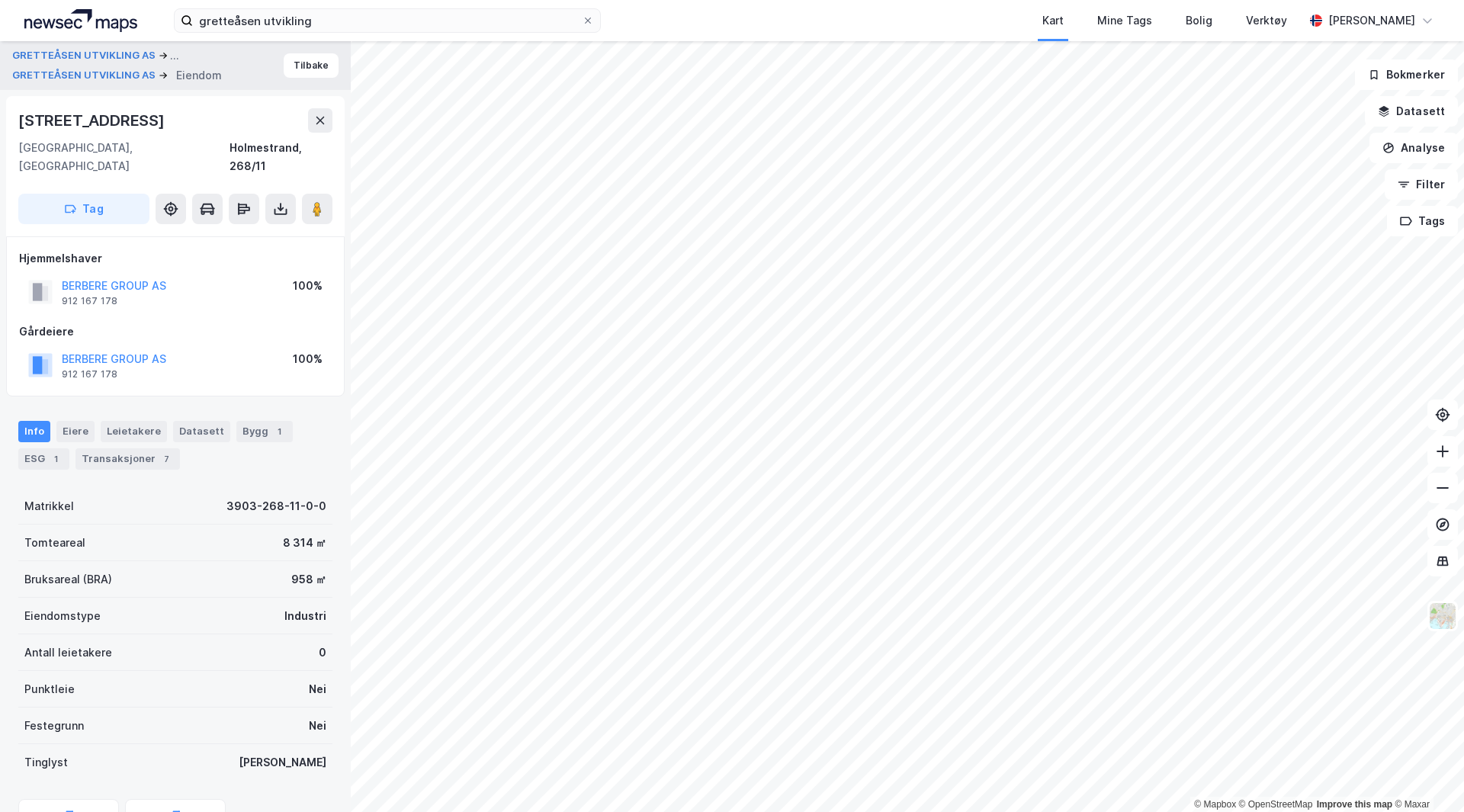
scroll to position [1, 0]
click at [308, 13] on input "gretteåsen utvikling" at bounding box center [387, 20] width 389 height 23
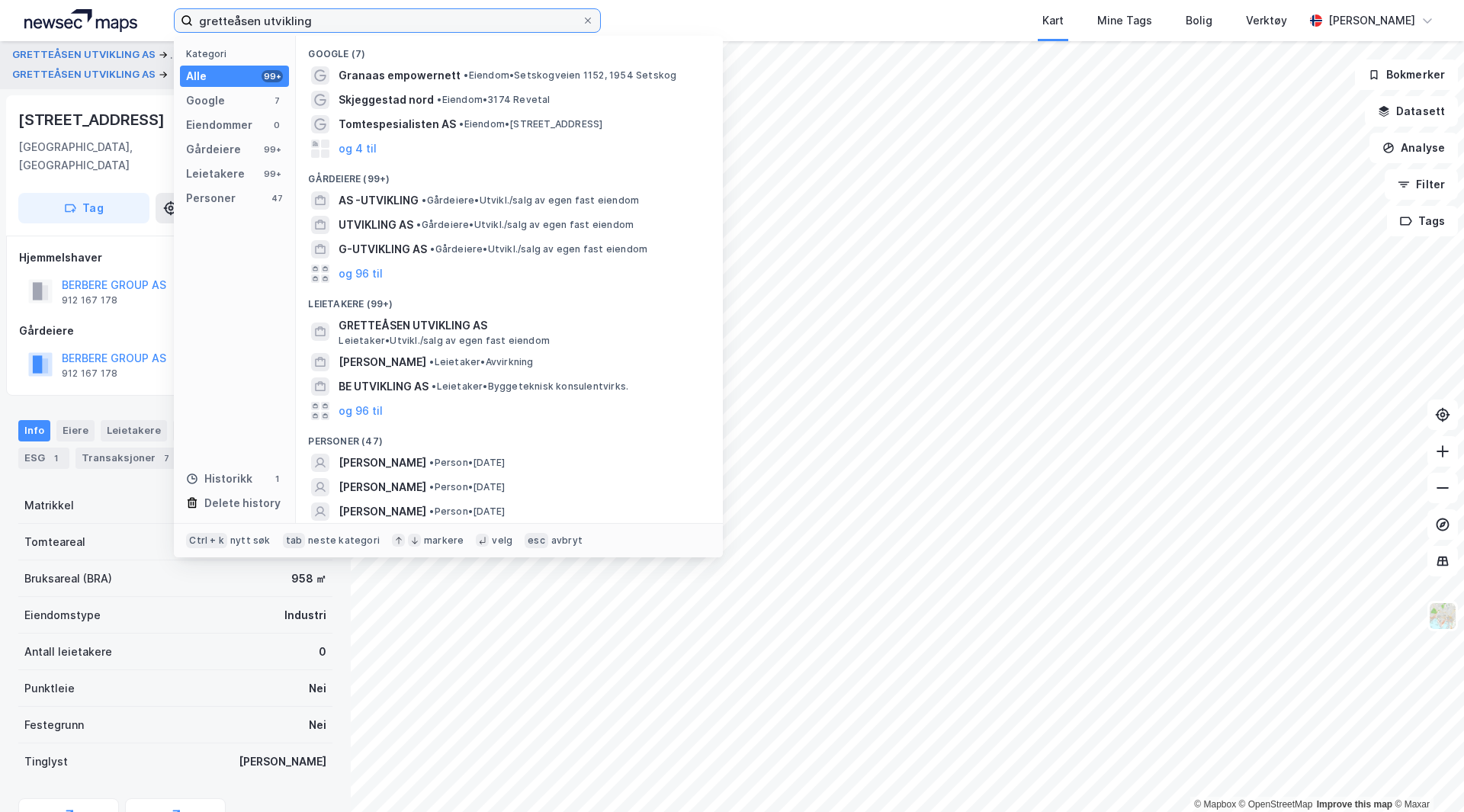
click at [308, 13] on input "gretteåsen utvikling" at bounding box center [387, 20] width 389 height 23
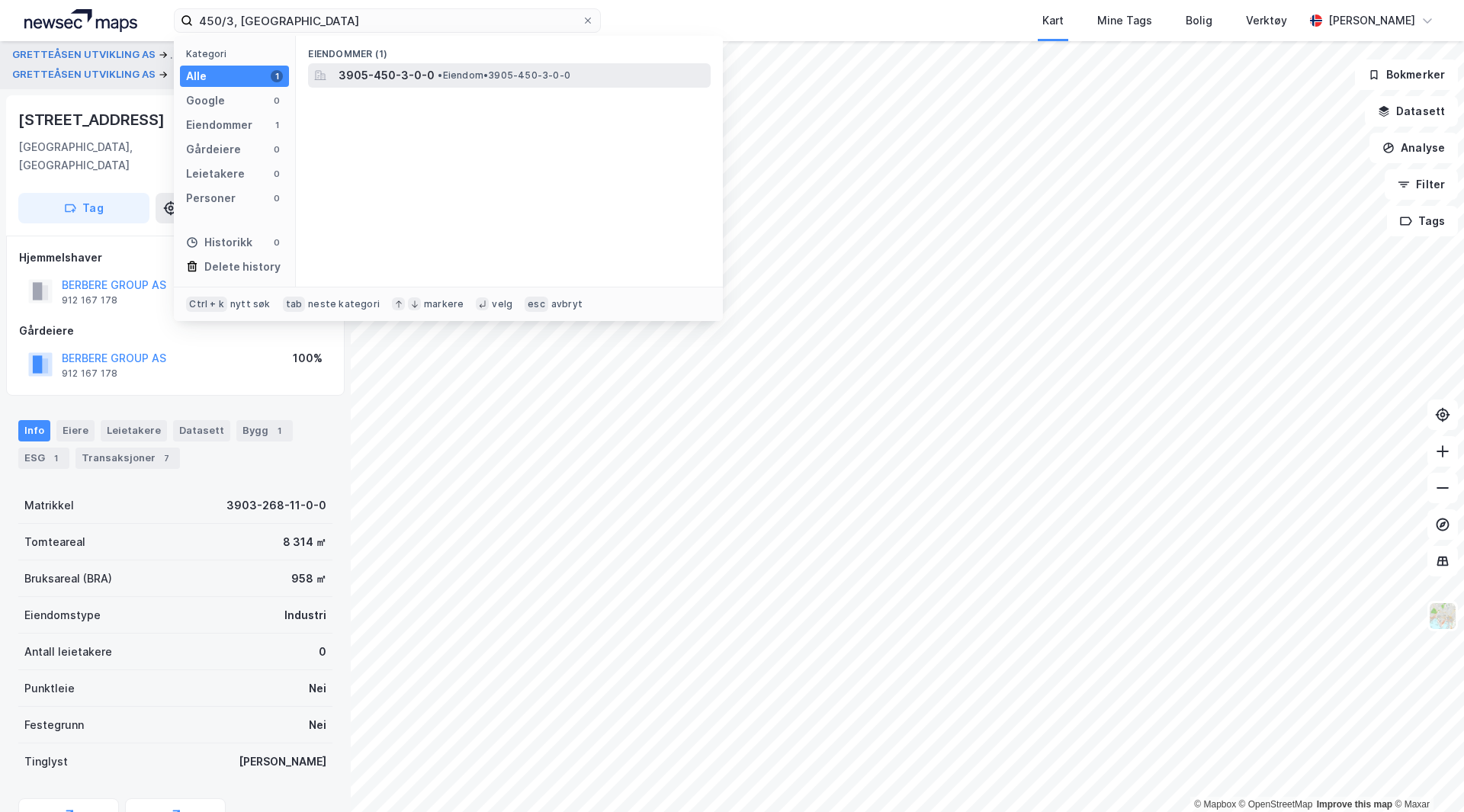
click at [428, 84] on span "3905-450-3-0-0" at bounding box center [386, 75] width 96 height 18
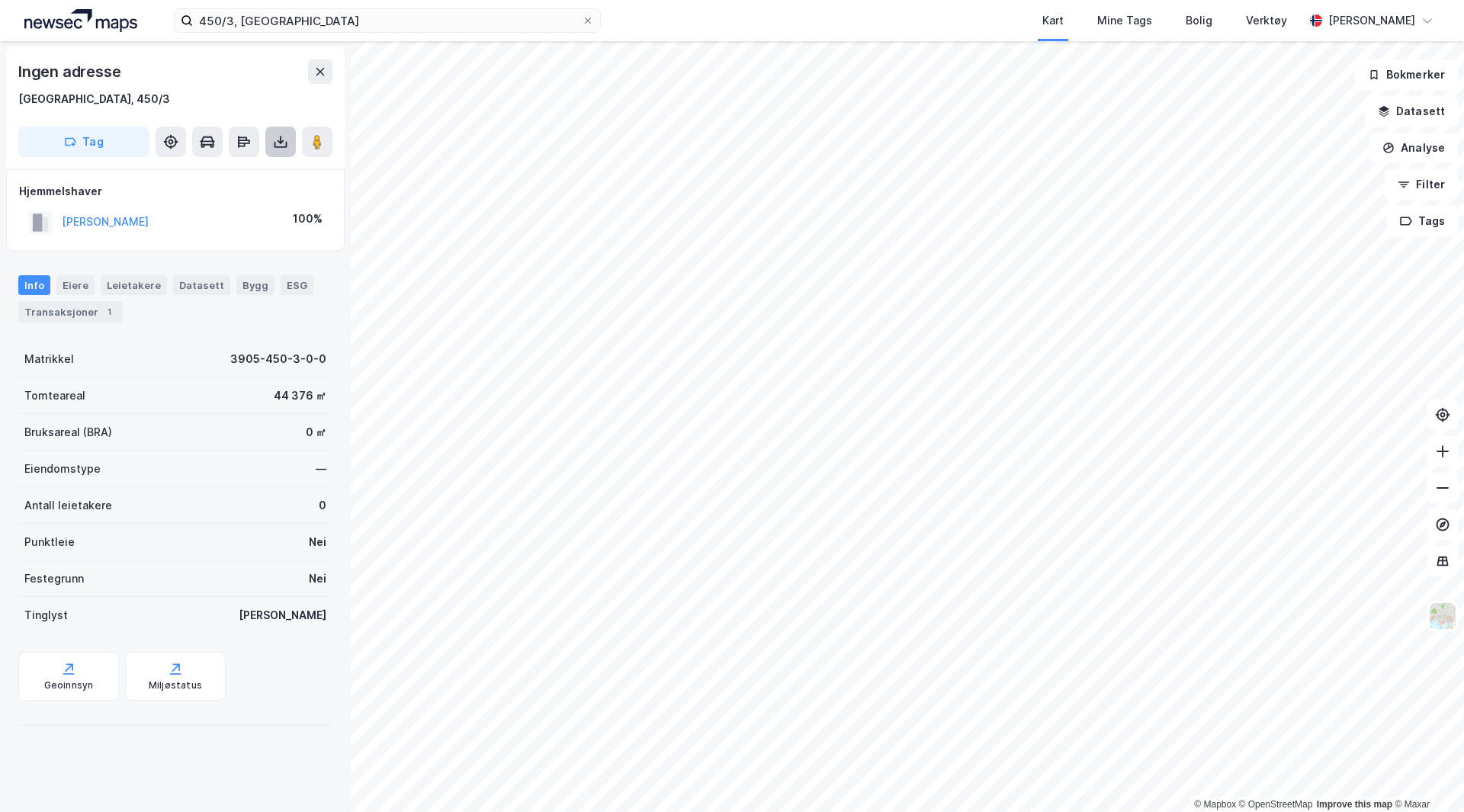
click at [273, 147] on icon at bounding box center [280, 142] width 15 height 15
click at [208, 169] on div "Last ned grunnbok" at bounding box center [205, 172] width 88 height 13
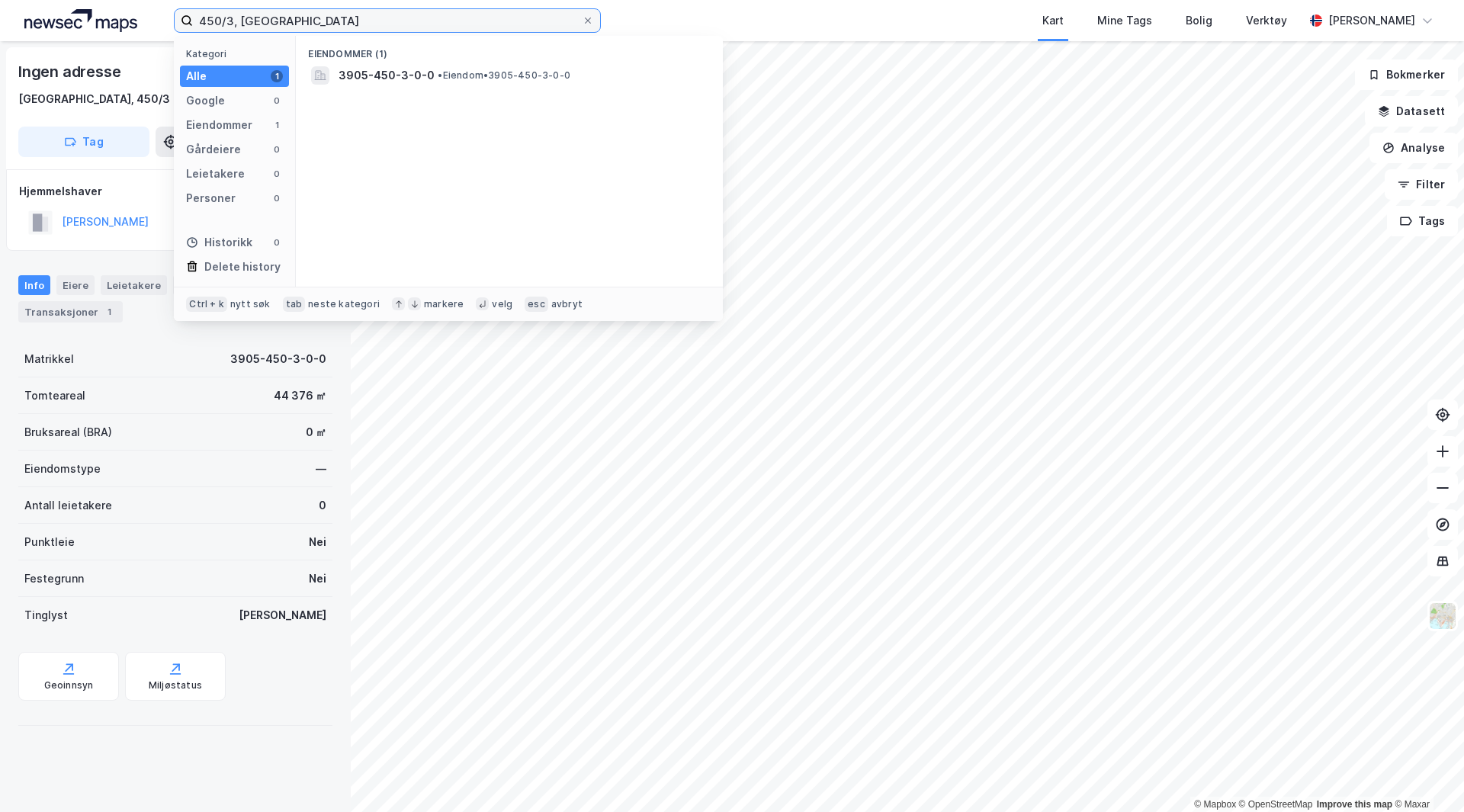
click at [228, 18] on input "450/3, [GEOGRAPHIC_DATA]" at bounding box center [387, 20] width 389 height 23
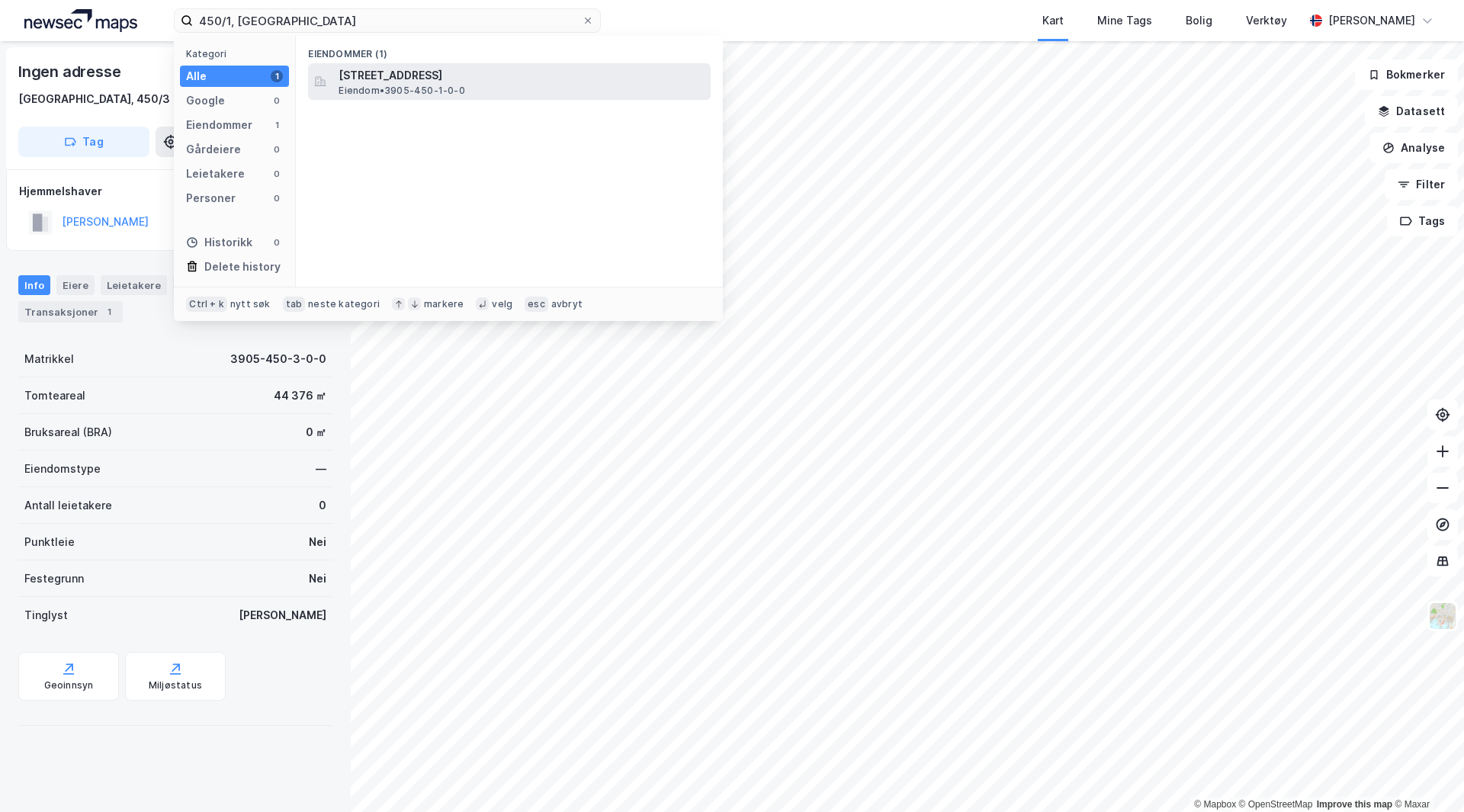
click at [433, 74] on span "[STREET_ADDRESS]" at bounding box center [521, 75] width 366 height 18
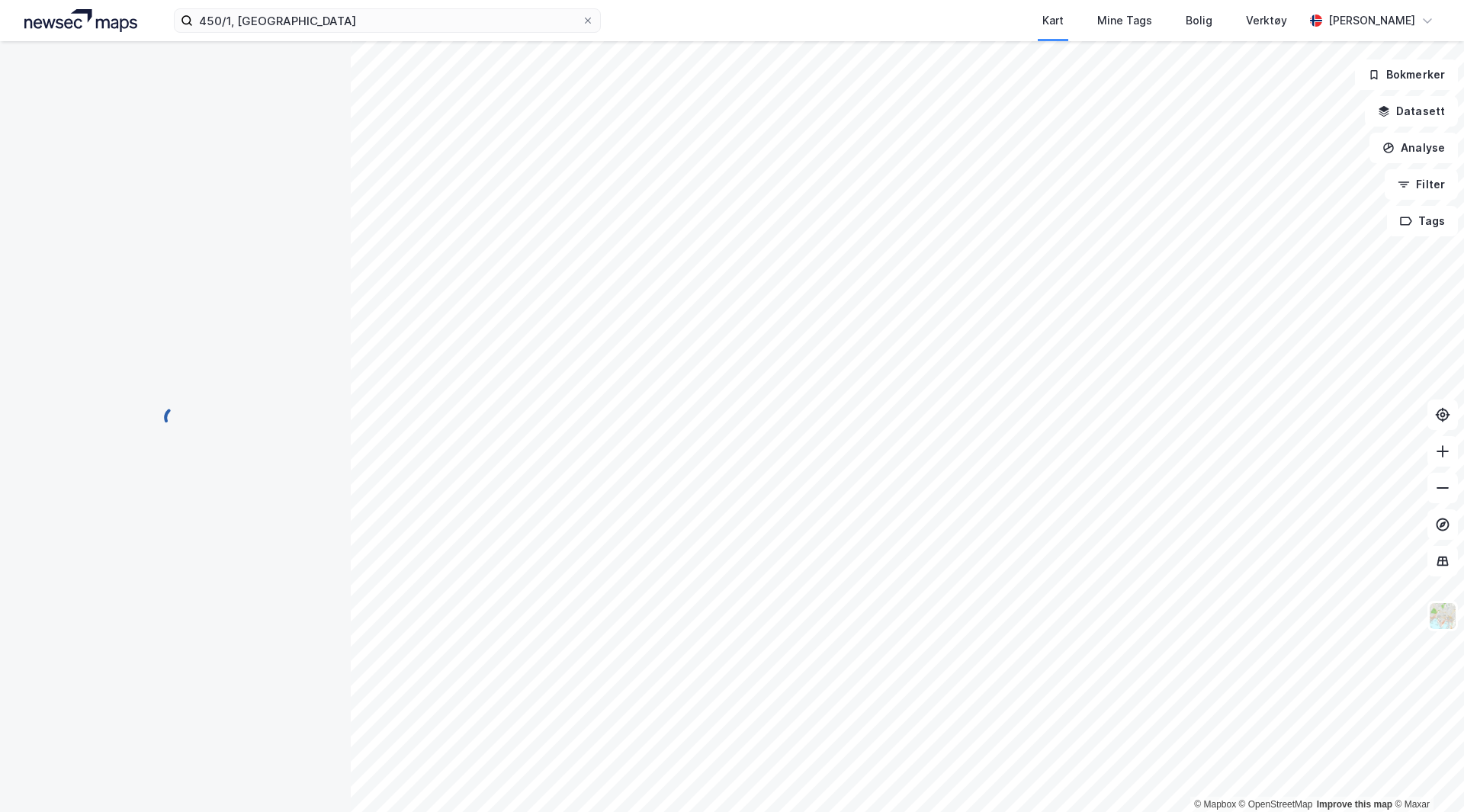
scroll to position [1, 0]
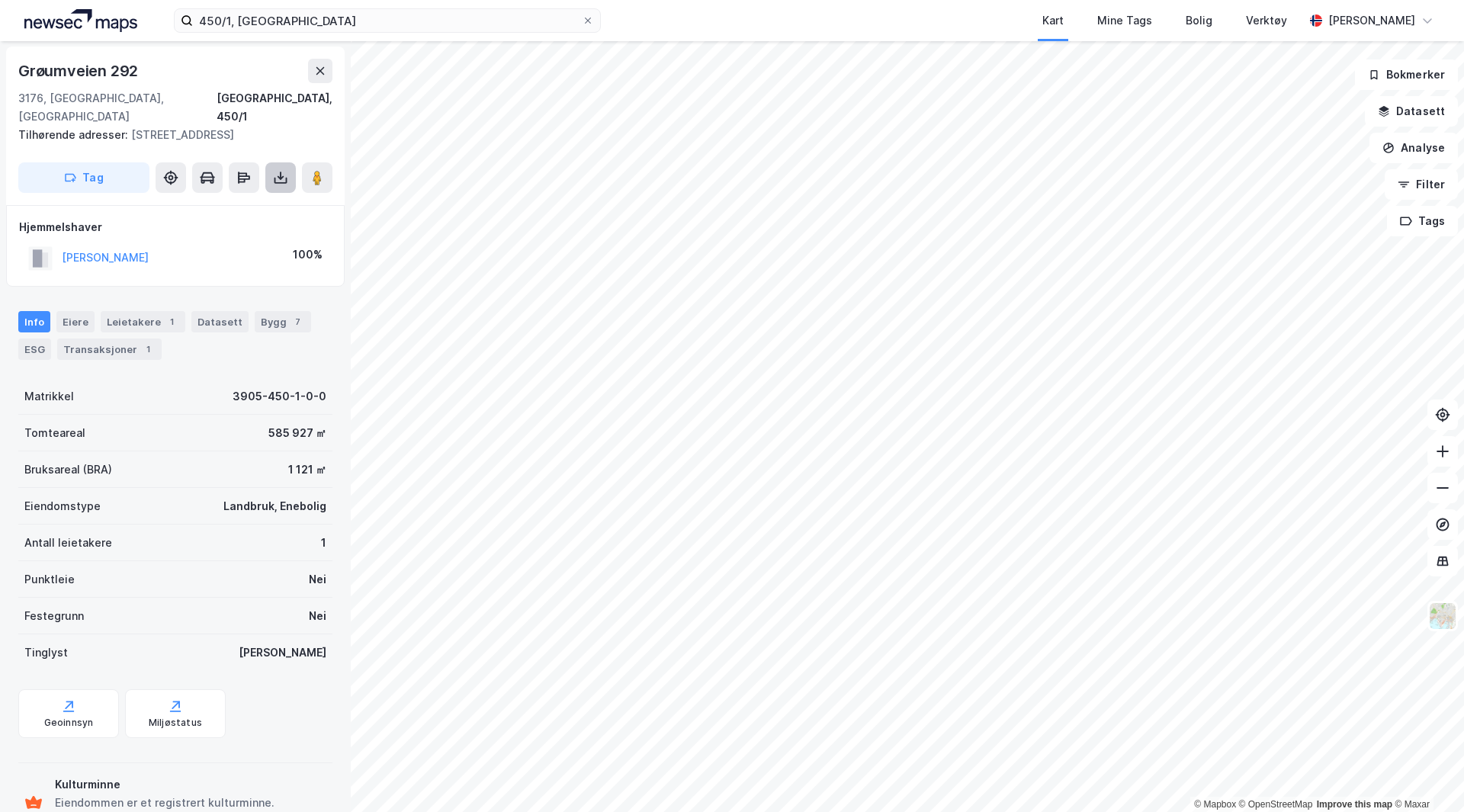
click at [280, 178] on icon at bounding box center [281, 180] width 13 height 6
click at [246, 202] on div "Last ned grunnbok" at bounding box center [205, 208] width 88 height 13
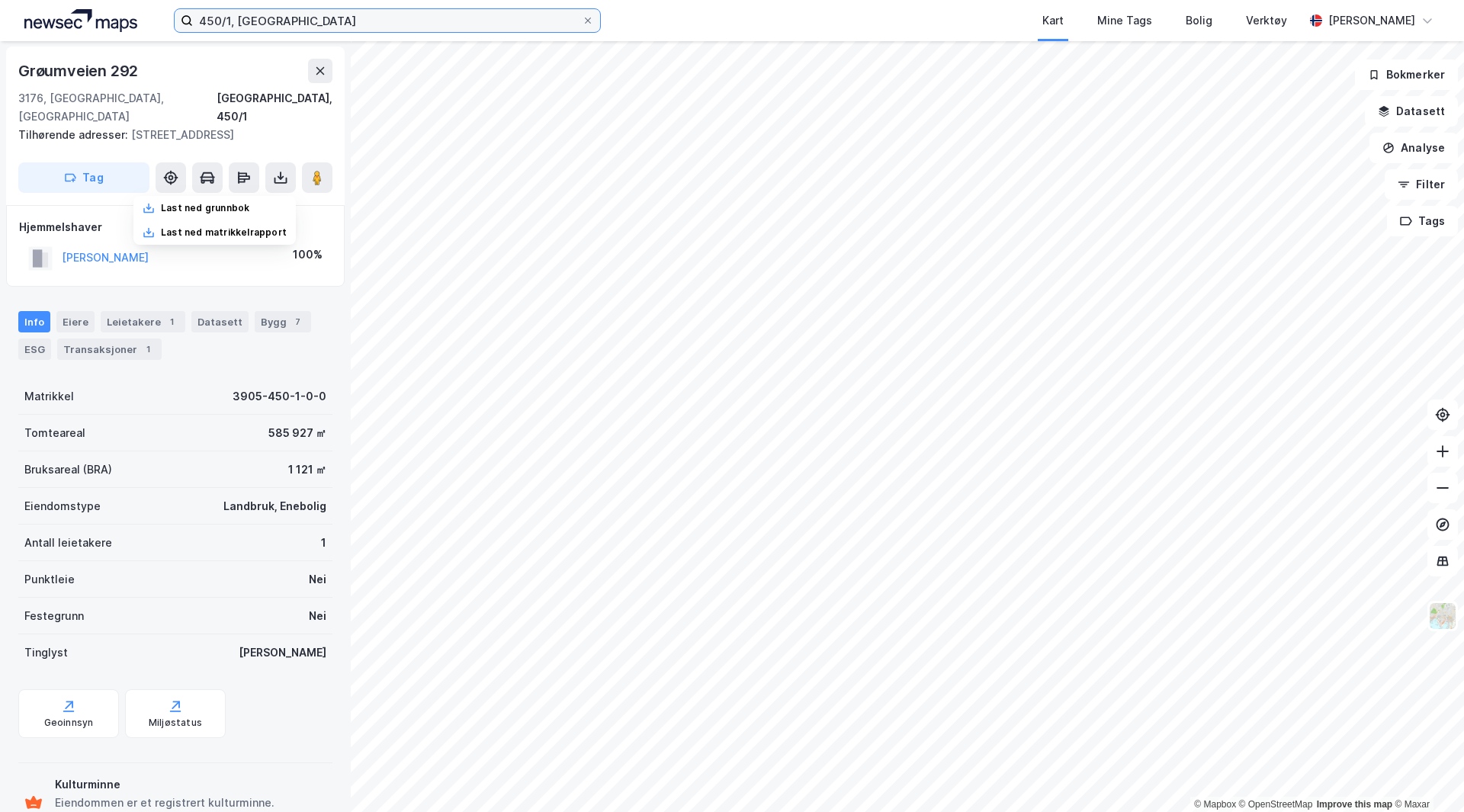
click at [223, 20] on input "450/1, [GEOGRAPHIC_DATA]" at bounding box center [387, 20] width 389 height 23
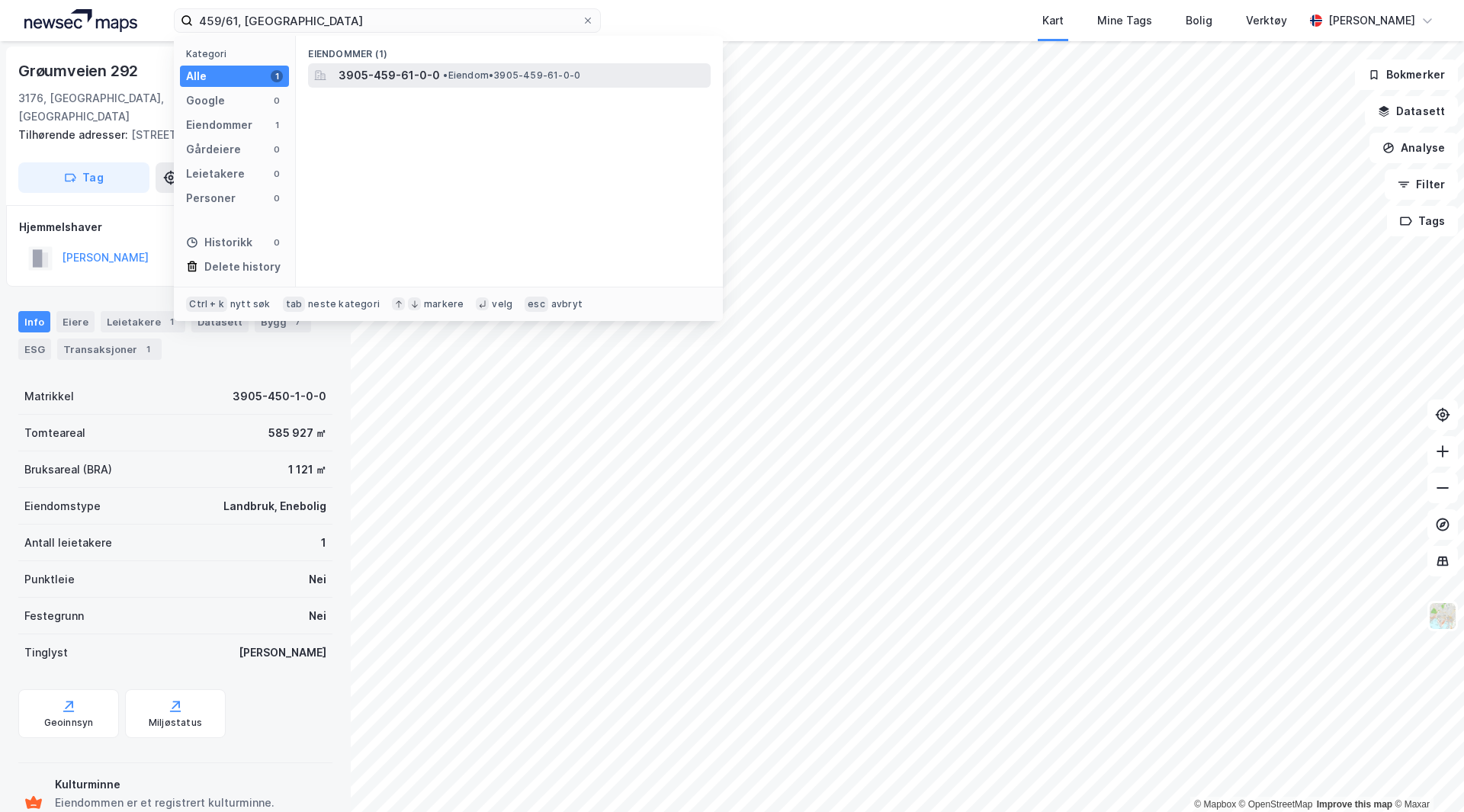
click at [450, 76] on span "• Eiendom • 3905-459-61-0-0" at bounding box center [512, 76] width 137 height 13
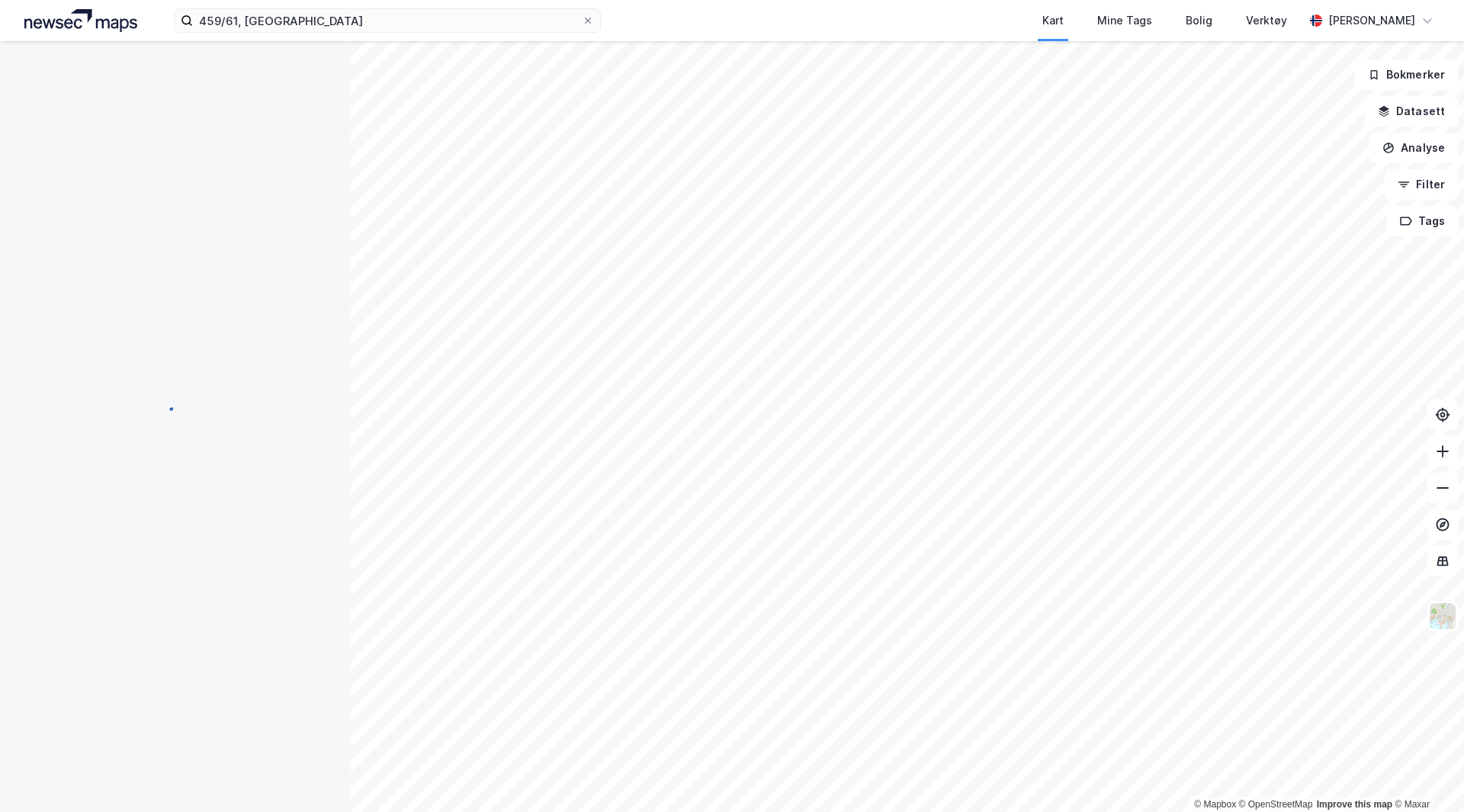
scroll to position [1, 0]
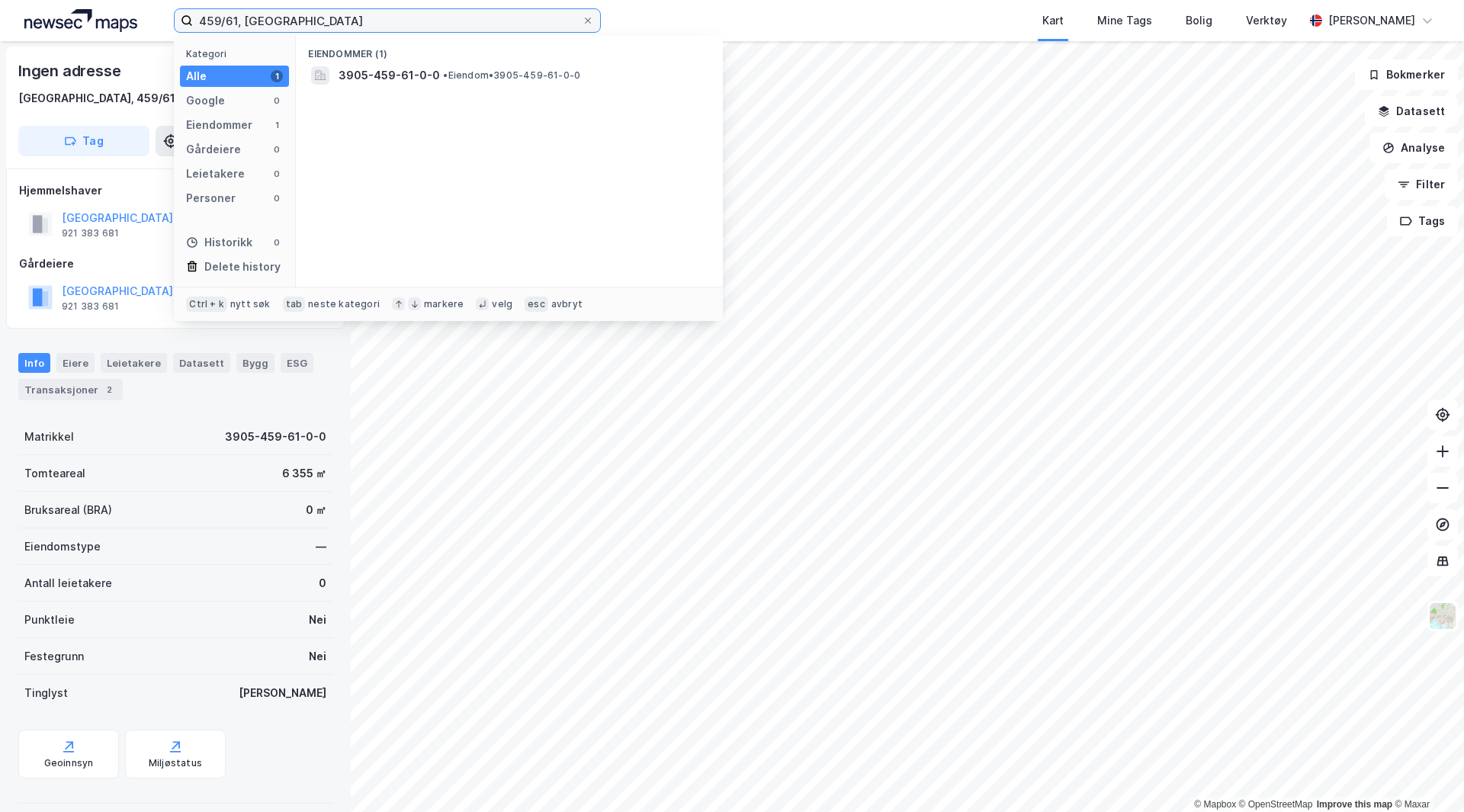
drag, startPoint x: 238, startPoint y: 19, endPoint x: 327, endPoint y: 97, distance: 118.3
click at [237, 21] on input "459/61, [GEOGRAPHIC_DATA]" at bounding box center [387, 20] width 389 height 23
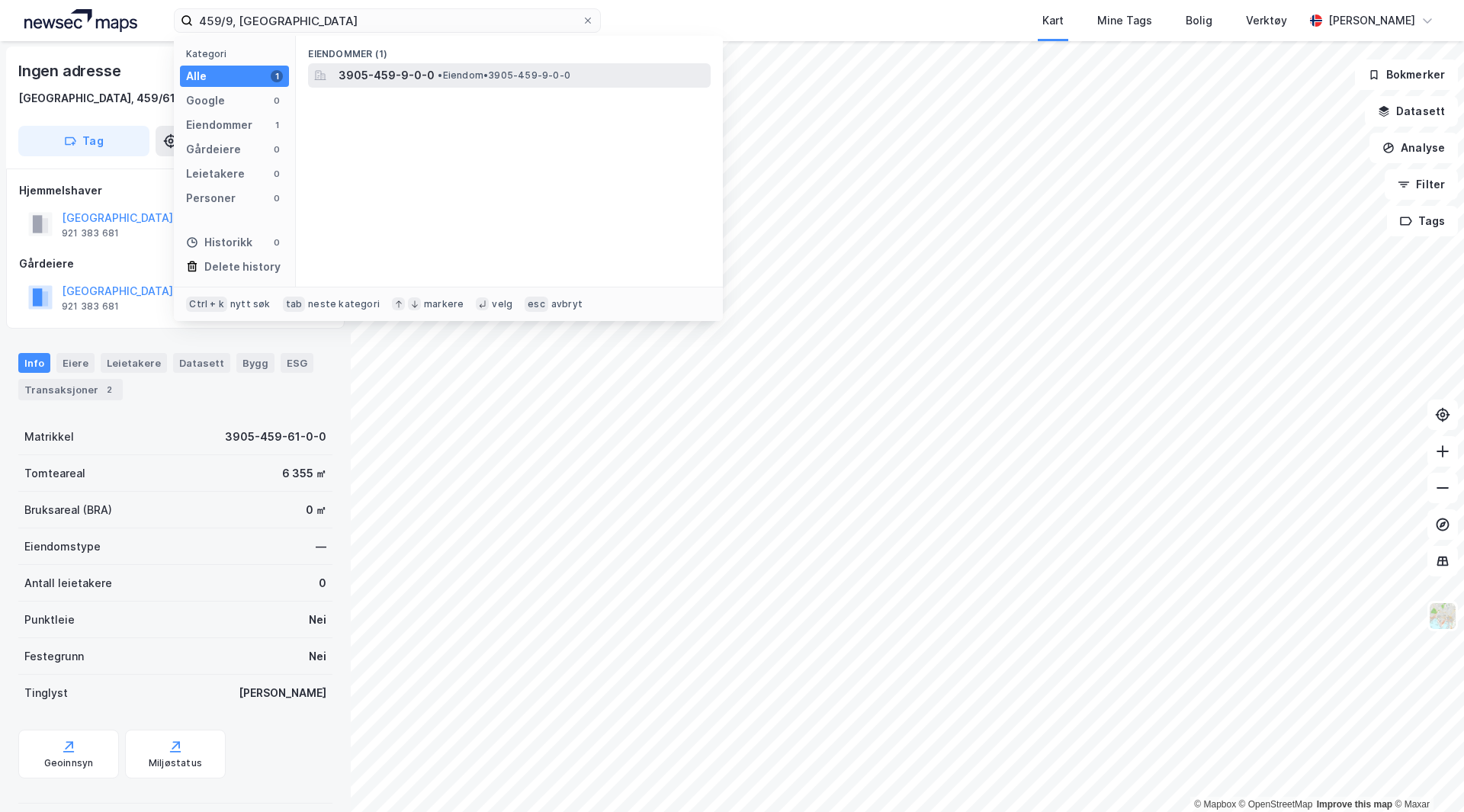
click at [377, 81] on span "3905-459-9-0-0" at bounding box center [386, 75] width 96 height 18
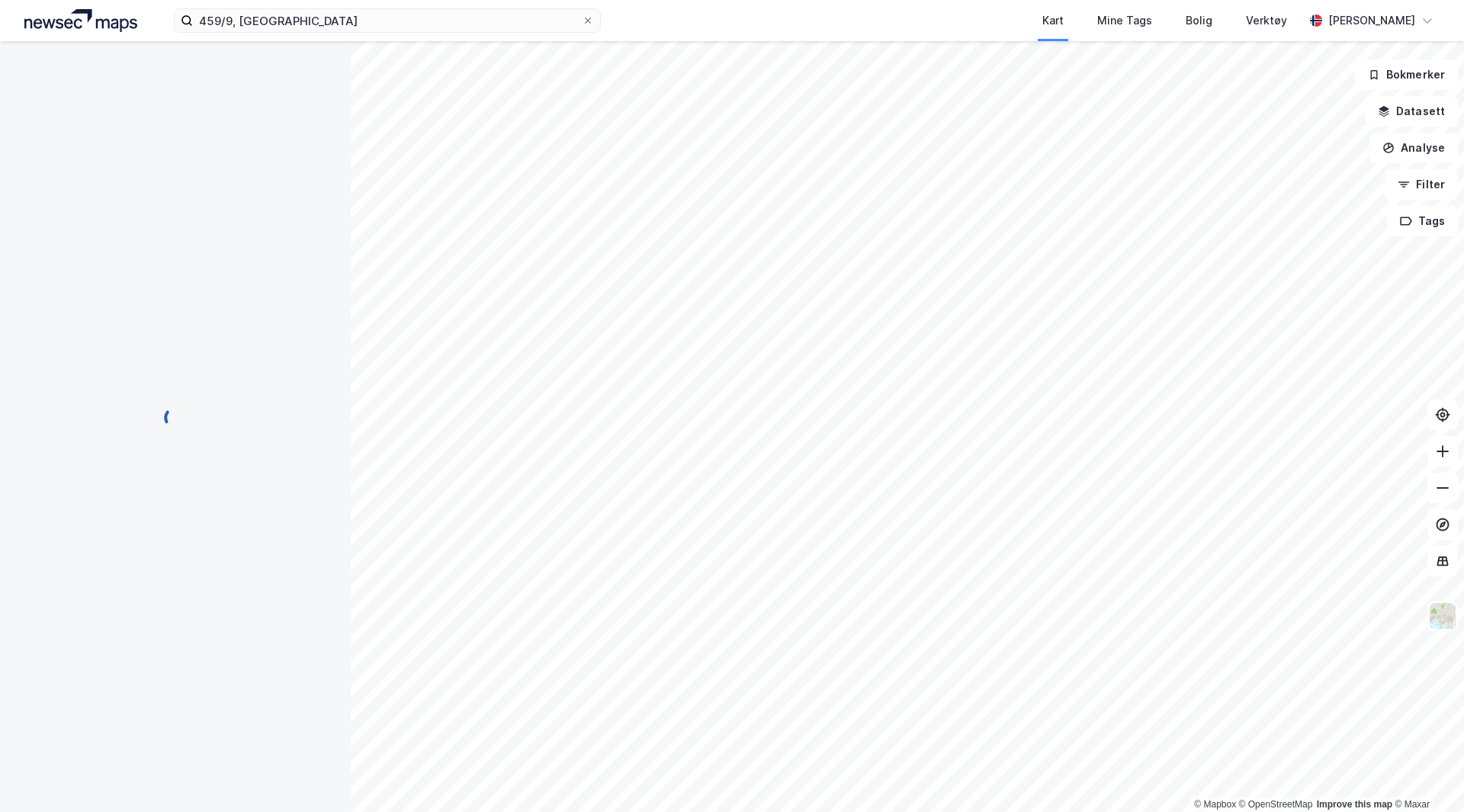
scroll to position [1, 0]
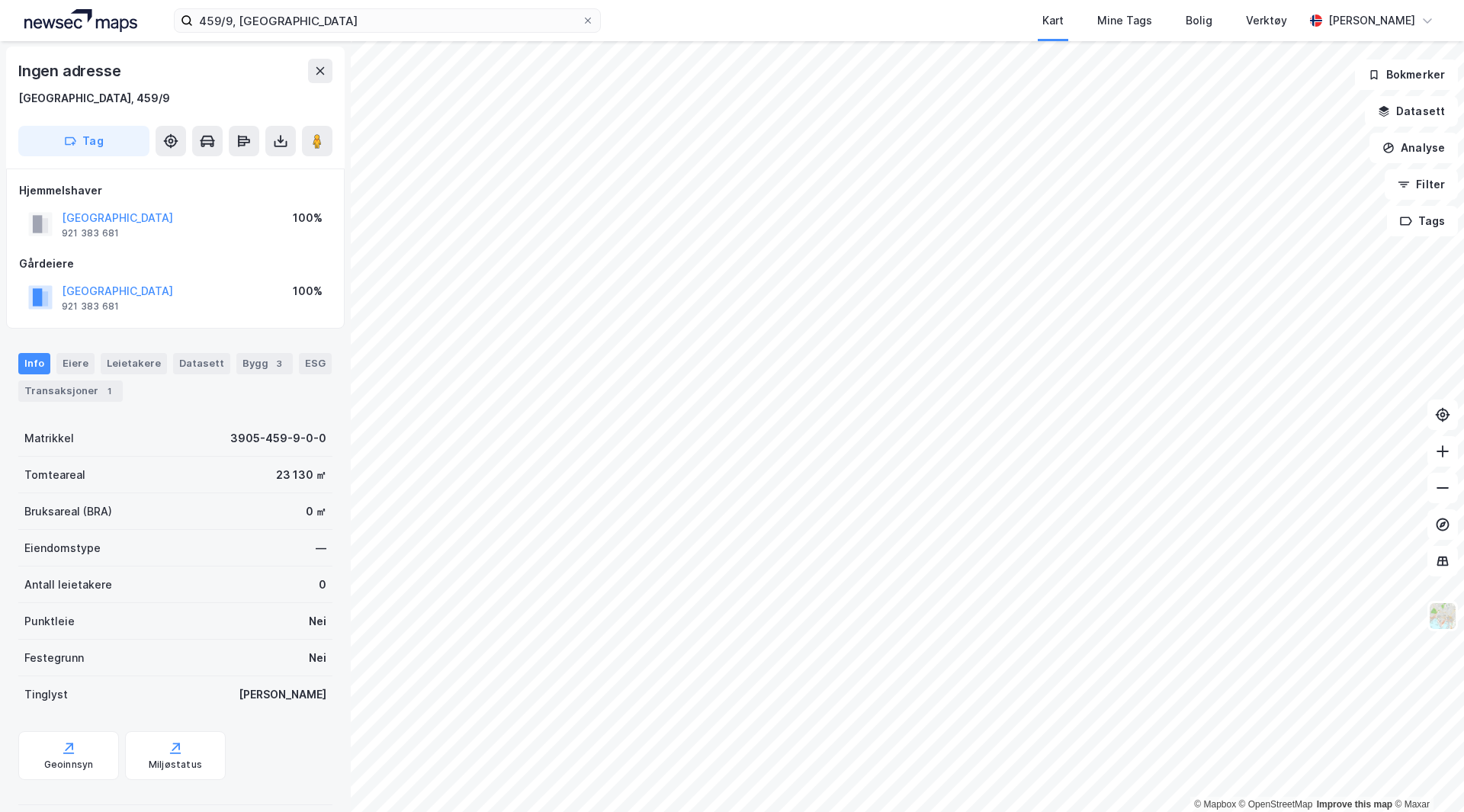
click at [508, 0] on html "459/9, tønsberg Kart Mine Tags Bolig Verktøy Eirik Skule © Mapbox © OpenStreetM…" at bounding box center [732, 406] width 1464 height 812
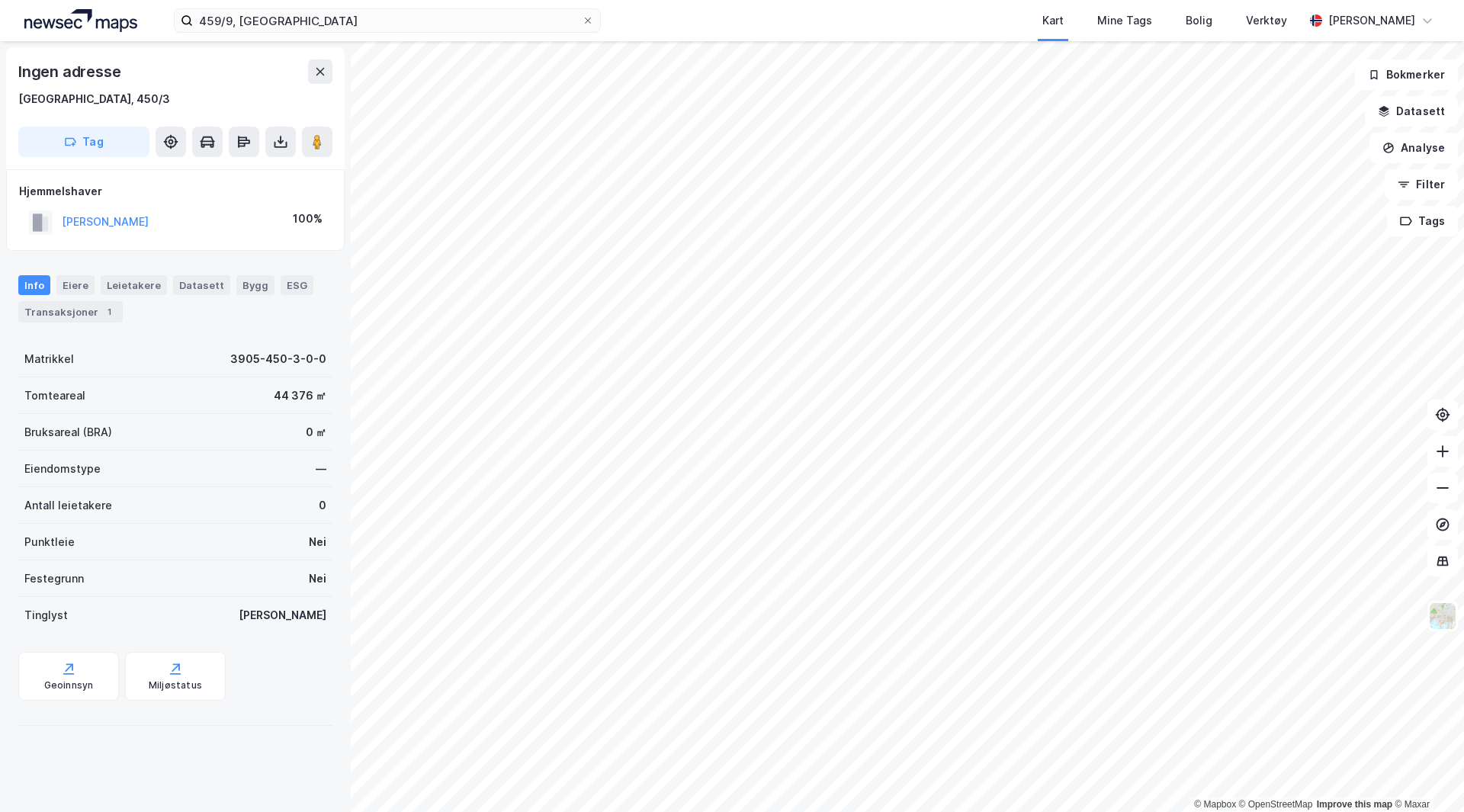
click at [112, 210] on div "[PERSON_NAME]" at bounding box center [88, 222] width 120 height 25
click at [107, 230] on div "[PERSON_NAME]" at bounding box center [105, 222] width 87 height 18
click at [0, 0] on button "[PERSON_NAME]" at bounding box center [0, 0] width 0 height 0
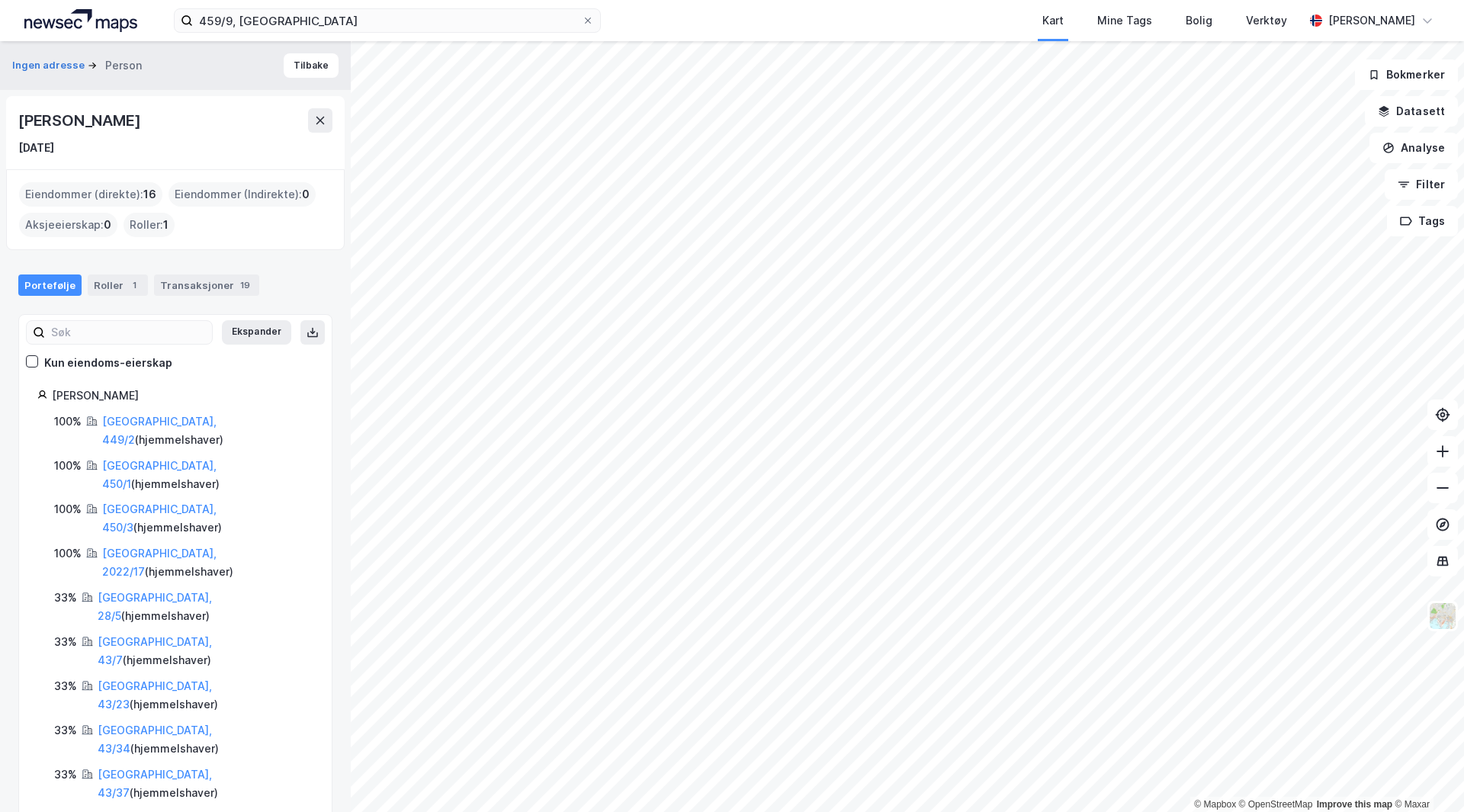
scroll to position [44, 0]
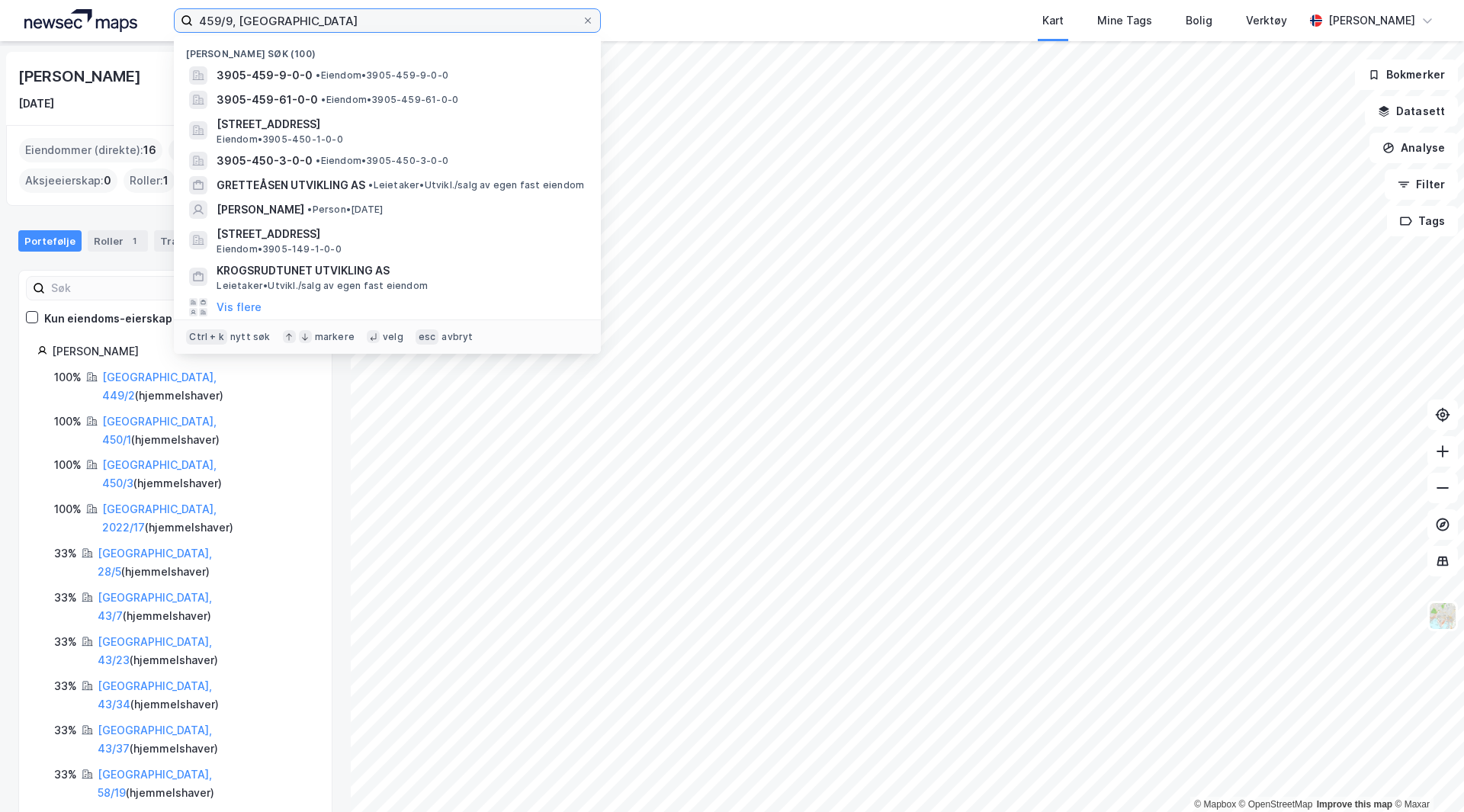
drag, startPoint x: 233, startPoint y: 26, endPoint x: 195, endPoint y: 12, distance: 40.5
click at [195, 12] on input "459/9, [GEOGRAPHIC_DATA]" at bounding box center [387, 20] width 389 height 23
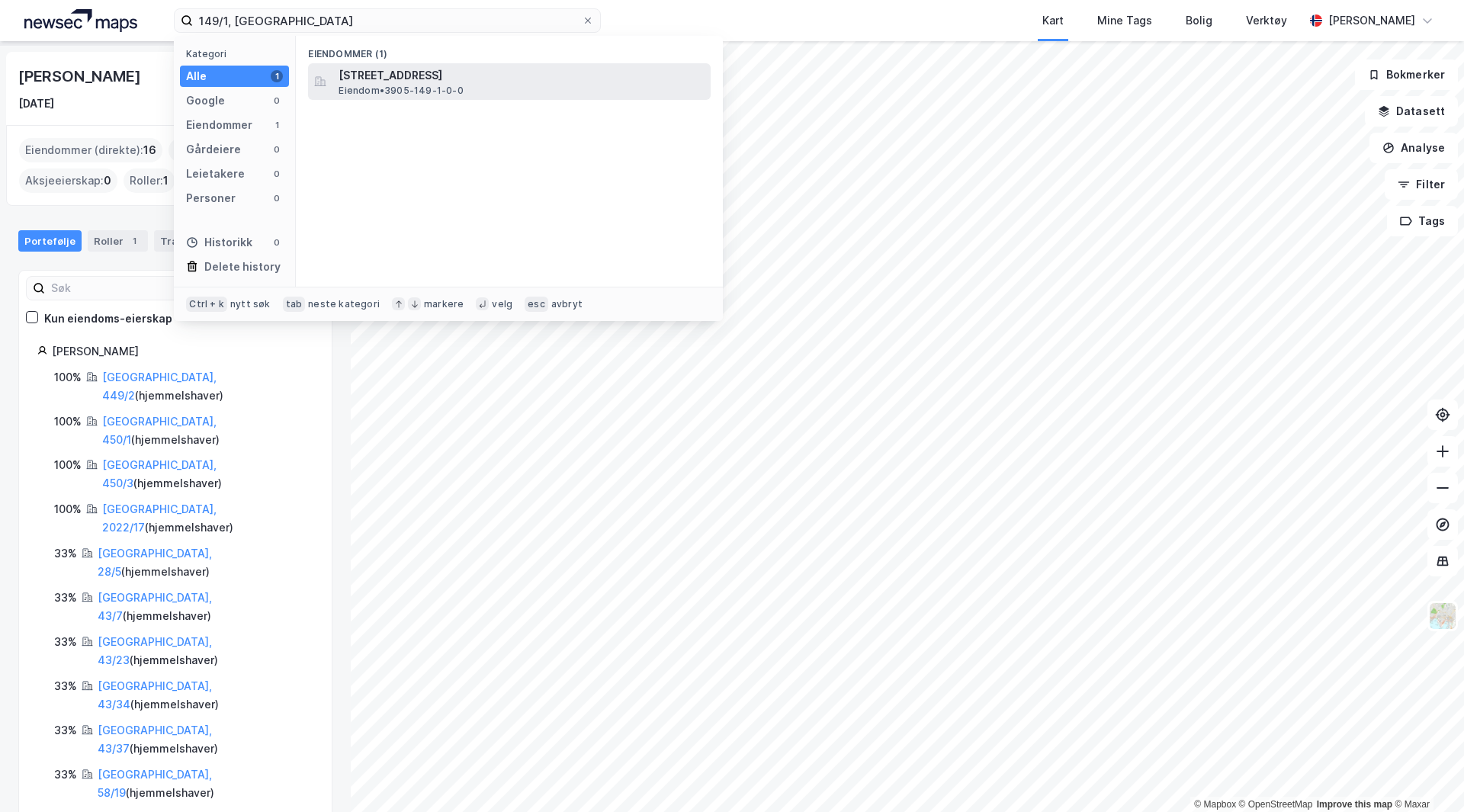
click at [378, 98] on div "[STREET_ADDRESS] Eiendom • 3905-149-1-0-0" at bounding box center [509, 81] width 403 height 37
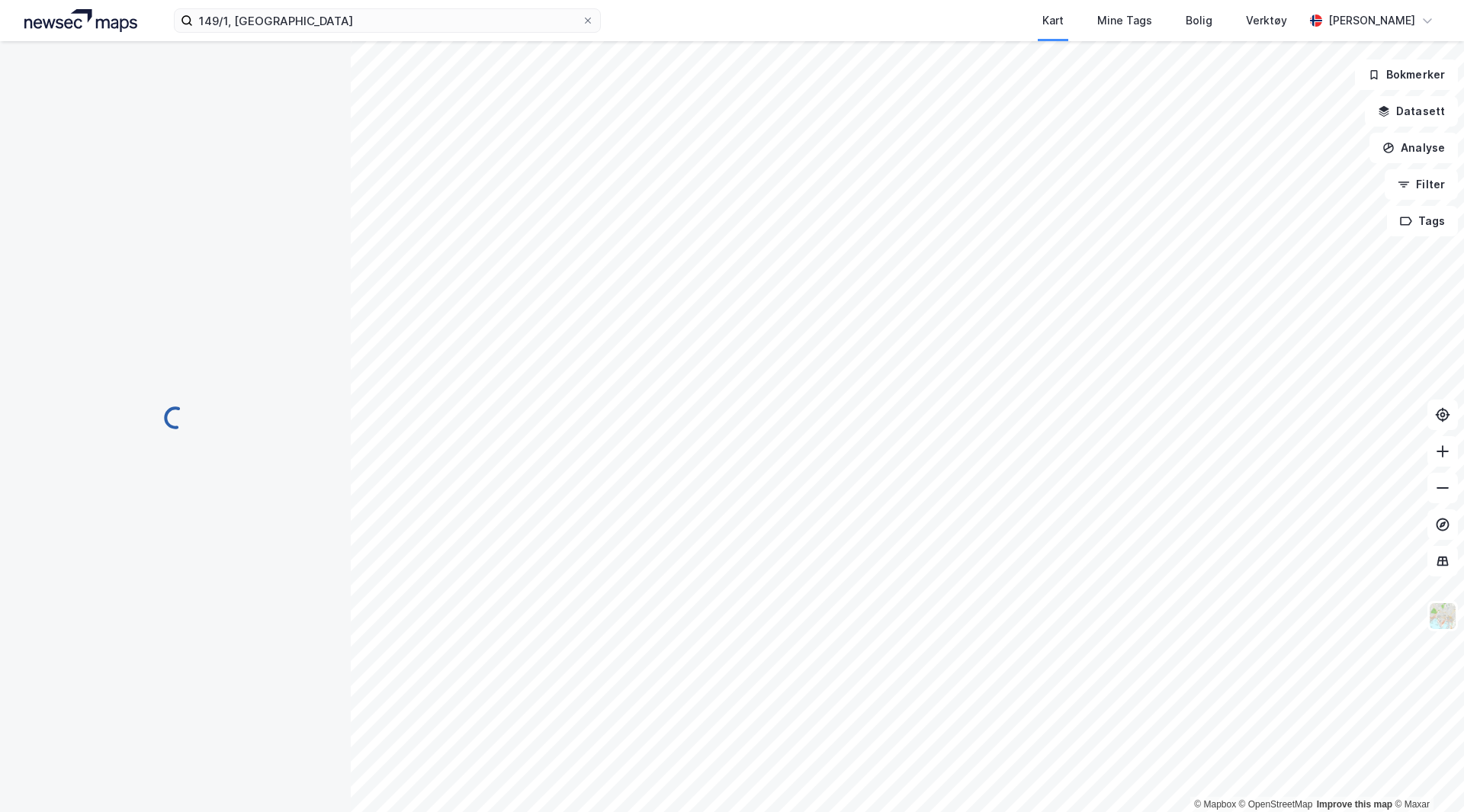
scroll to position [1, 0]
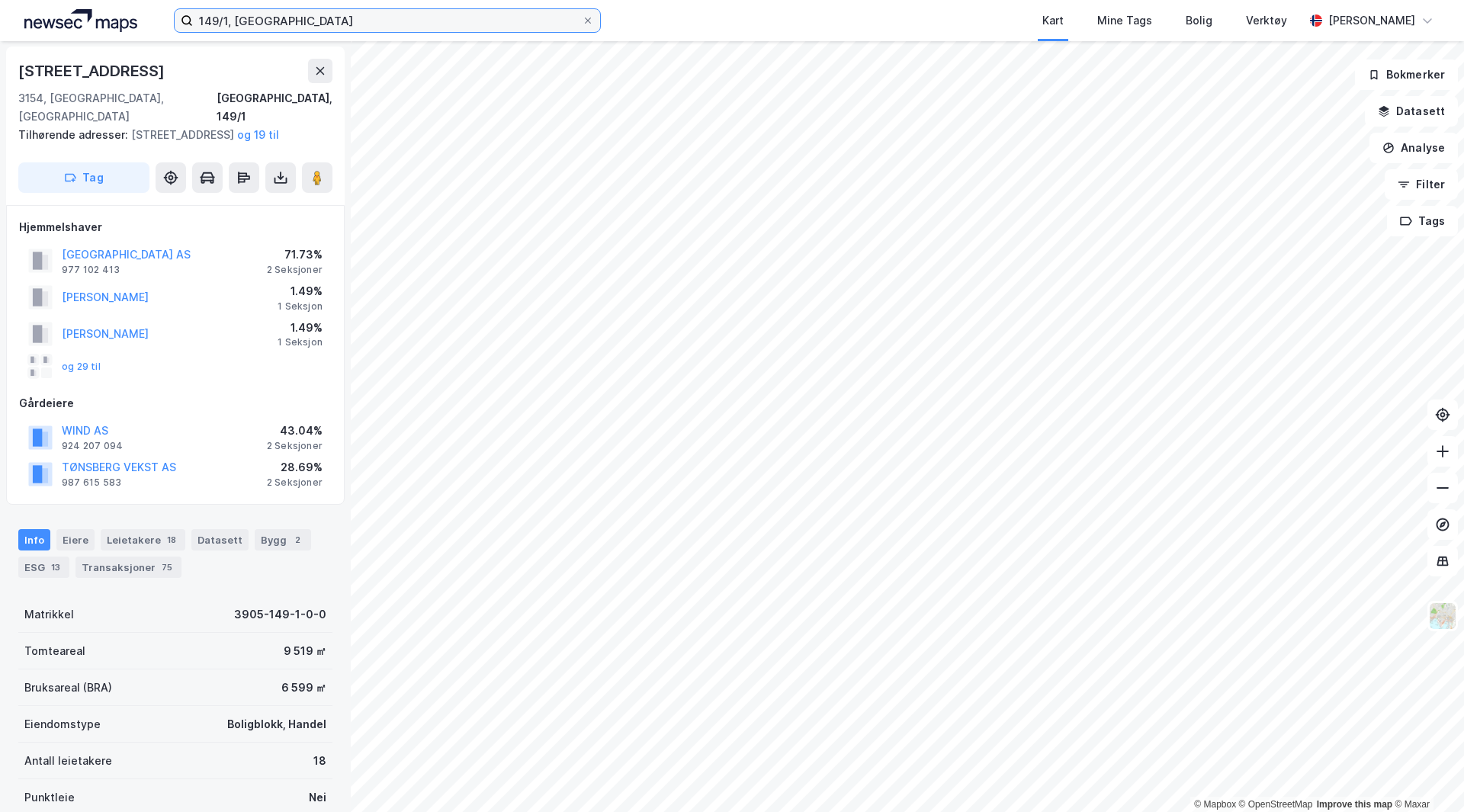
drag, startPoint x: 229, startPoint y: 16, endPoint x: 226, endPoint y: 25, distance: 9.5
click at [226, 18] on input "149/1, [GEOGRAPHIC_DATA]" at bounding box center [387, 20] width 389 height 23
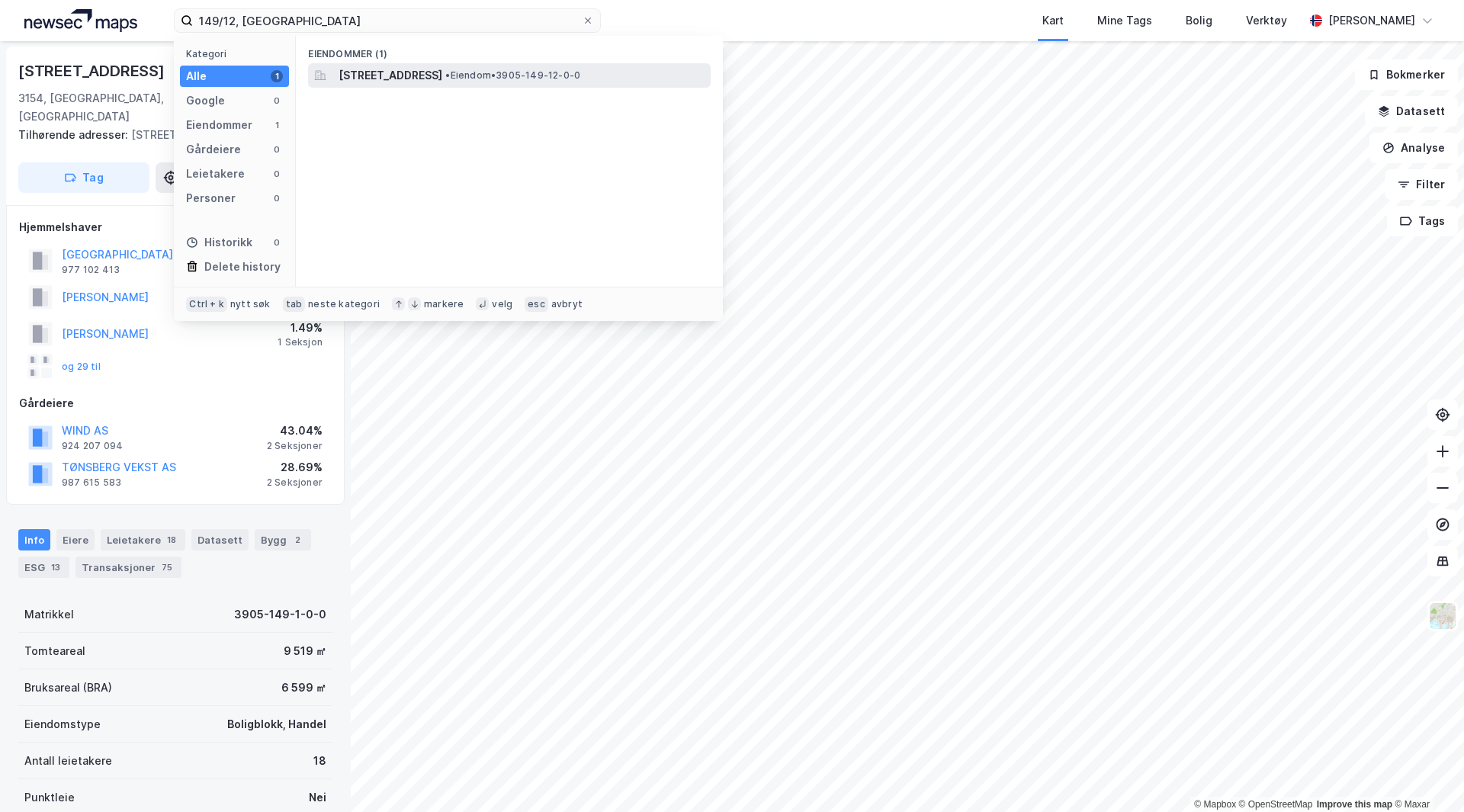
click at [385, 79] on span "[STREET_ADDRESS]" at bounding box center [390, 75] width 104 height 18
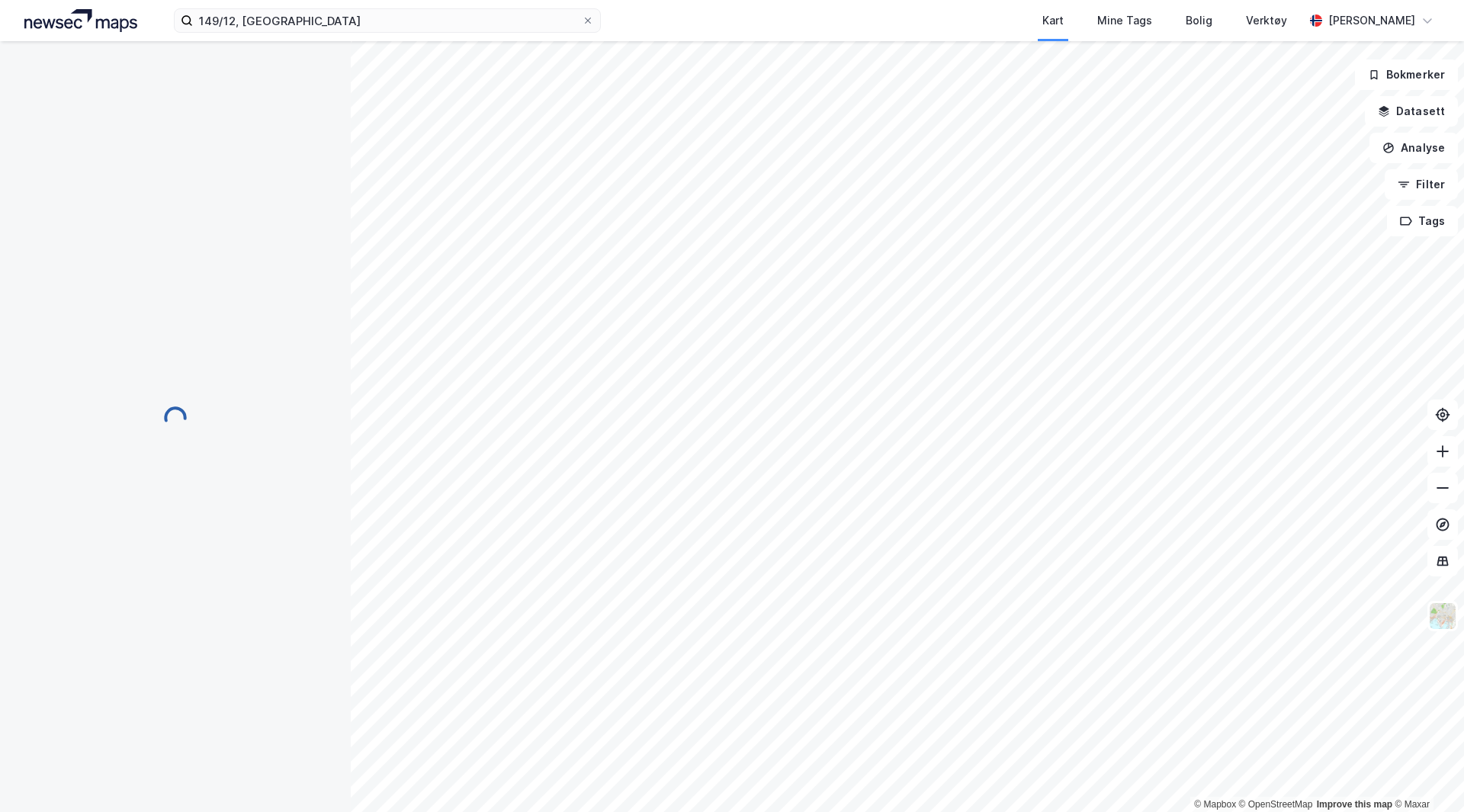
scroll to position [1, 0]
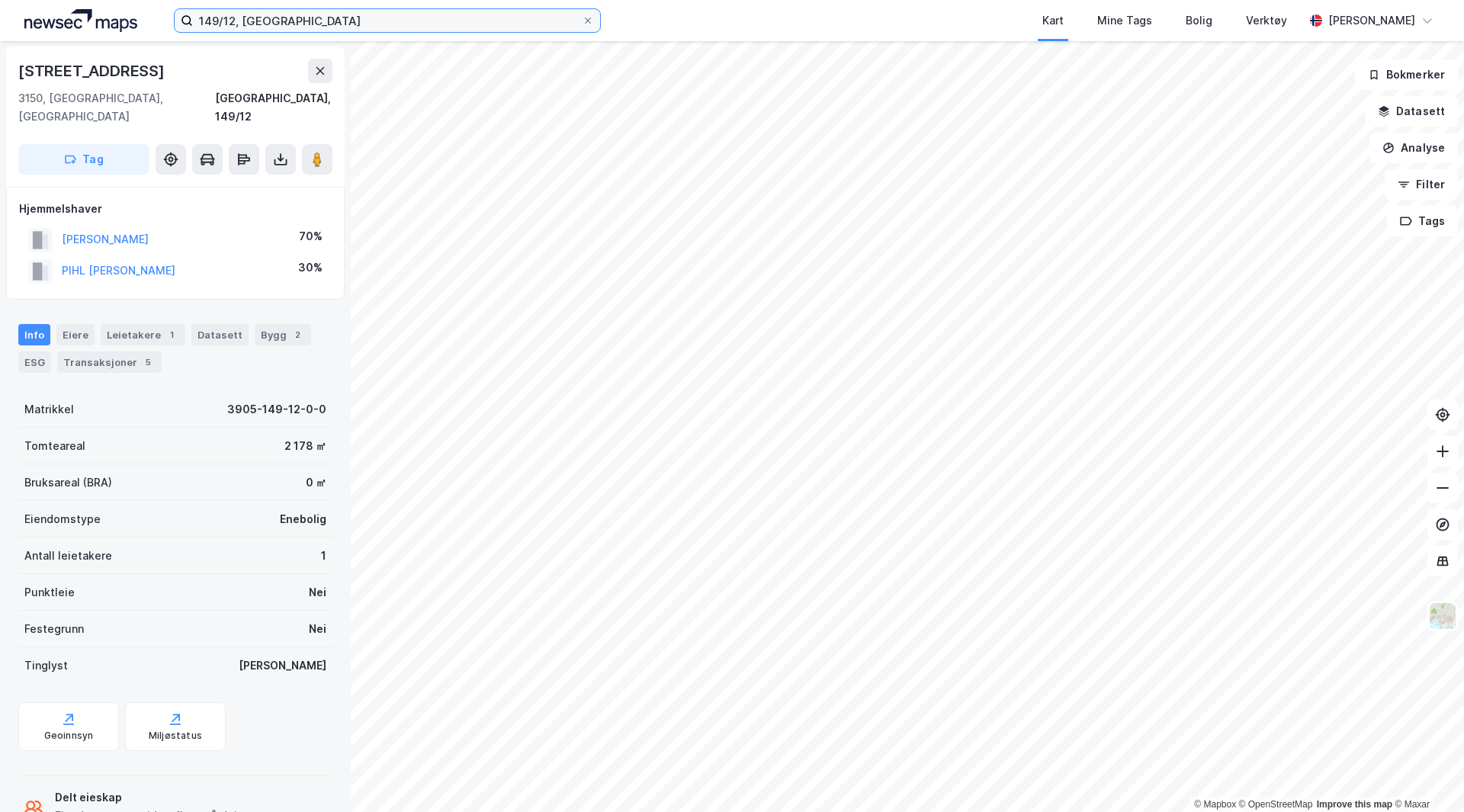
click at [231, 20] on input "149/12, [GEOGRAPHIC_DATA]" at bounding box center [387, 20] width 389 height 23
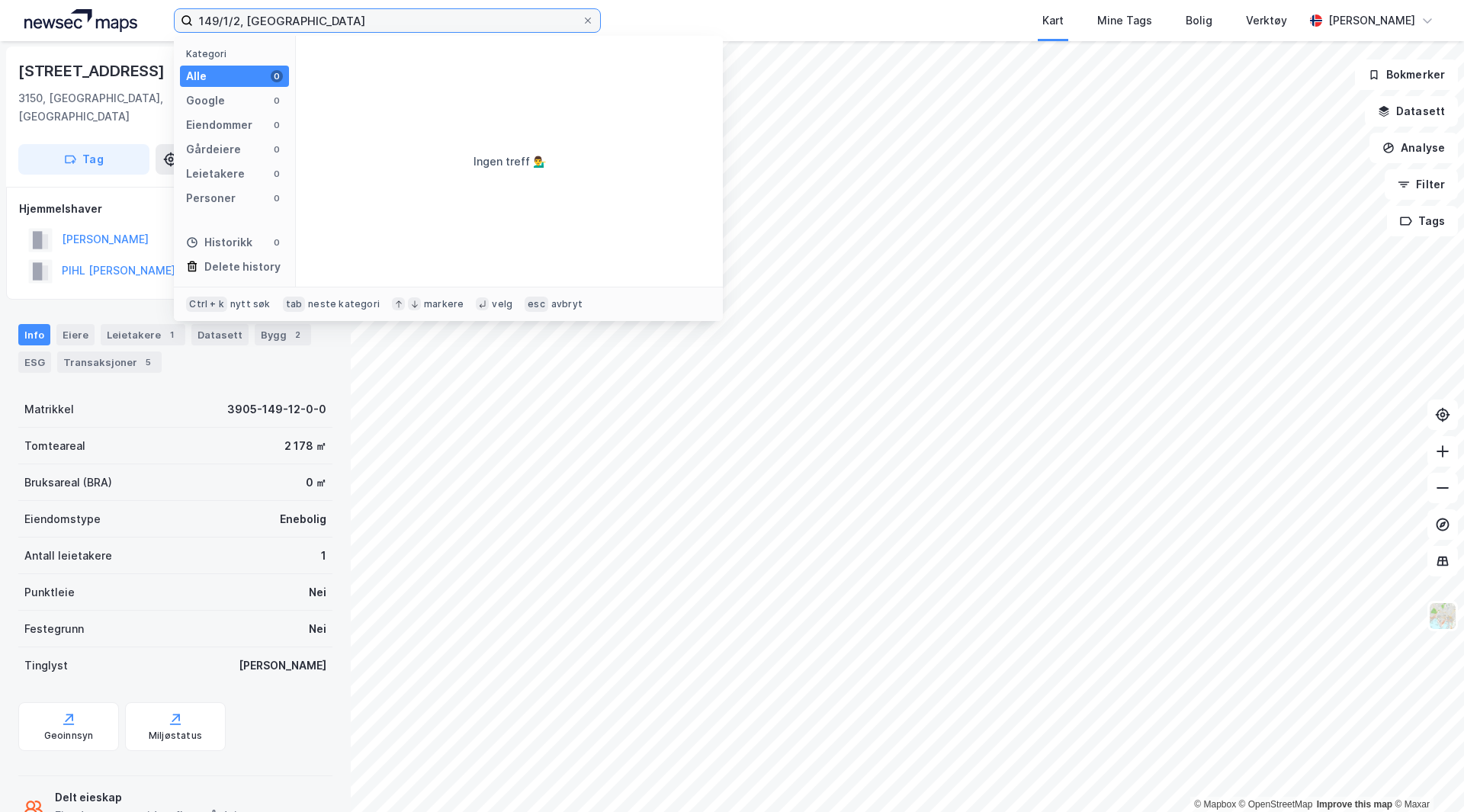
click at [310, 23] on input "149/1/2, [GEOGRAPHIC_DATA]" at bounding box center [387, 20] width 389 height 23
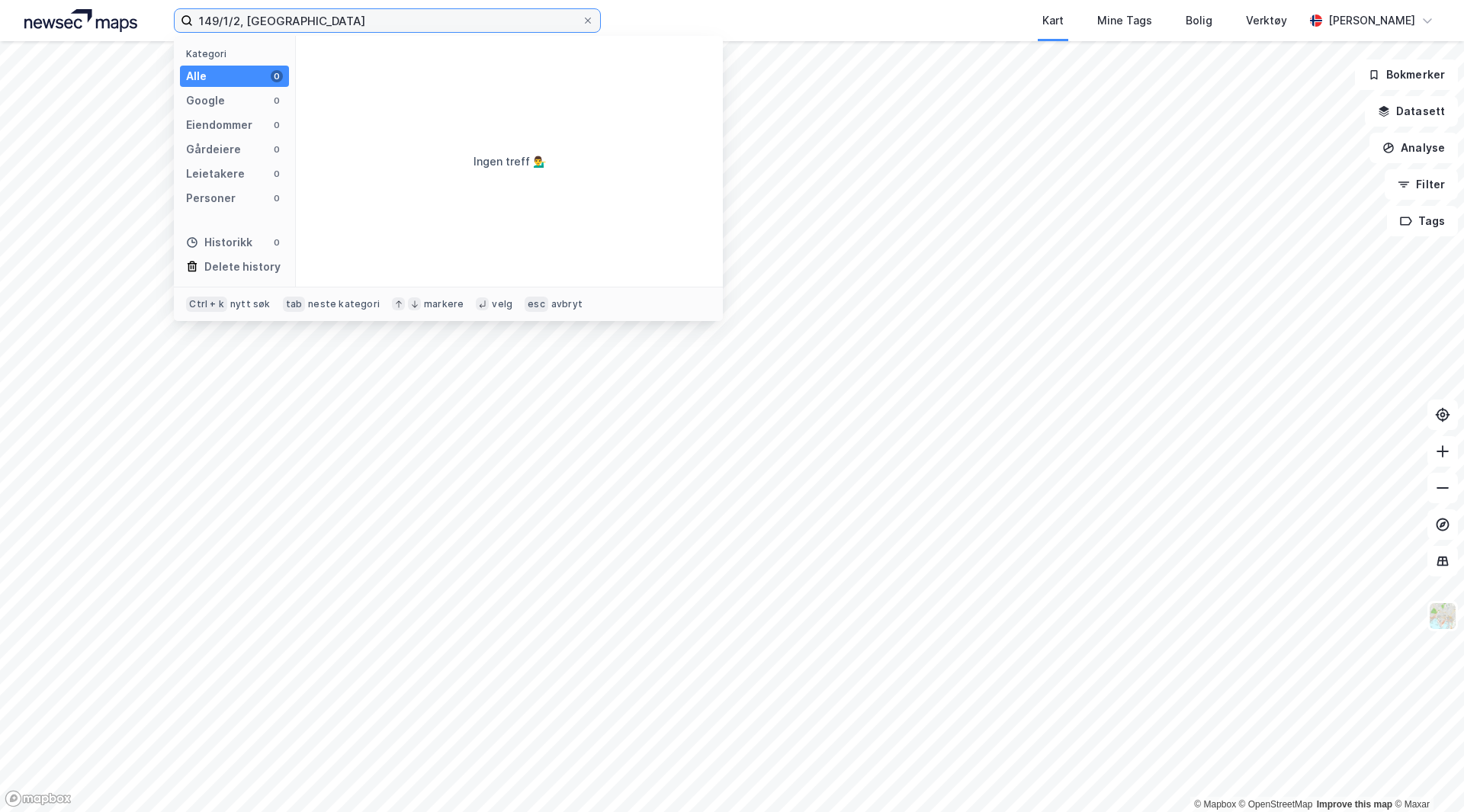
click at [402, 13] on input "149/1/2, [GEOGRAPHIC_DATA]" at bounding box center [387, 20] width 389 height 23
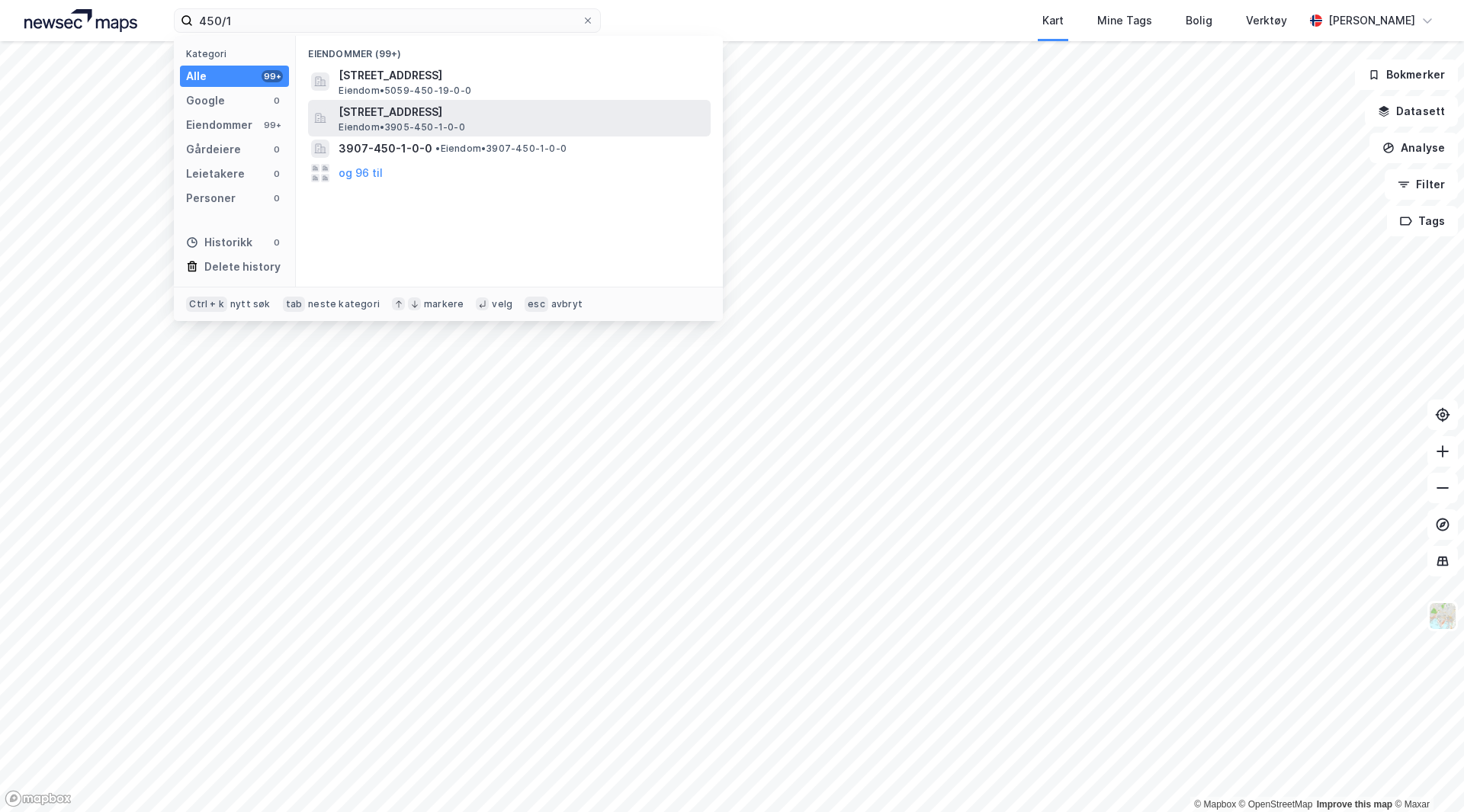
click at [454, 121] on span "Eiendom • 3905-450-1-0-0" at bounding box center [401, 127] width 125 height 13
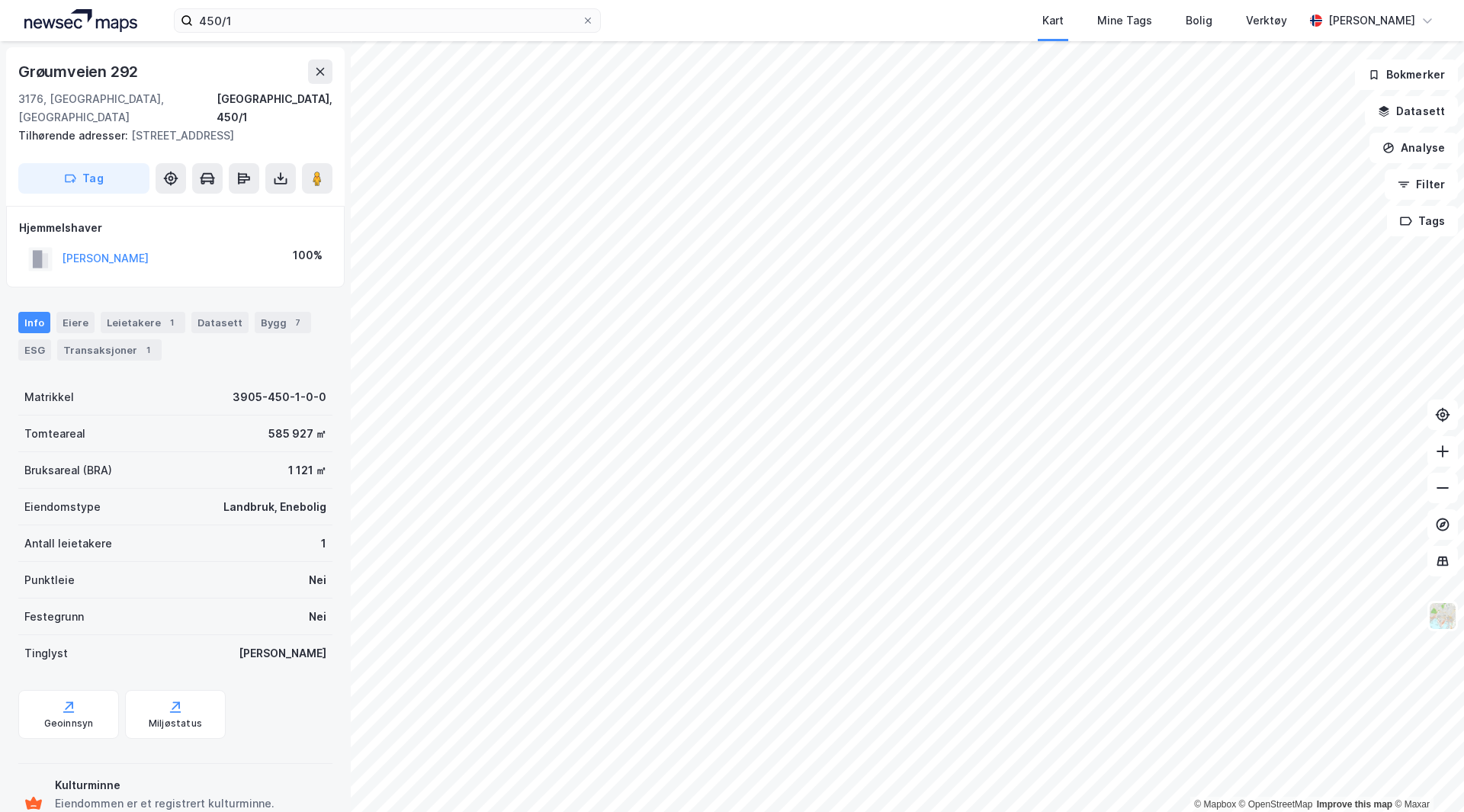
scroll to position [1, 0]
click at [258, 14] on input "450/1" at bounding box center [387, 20] width 389 height 23
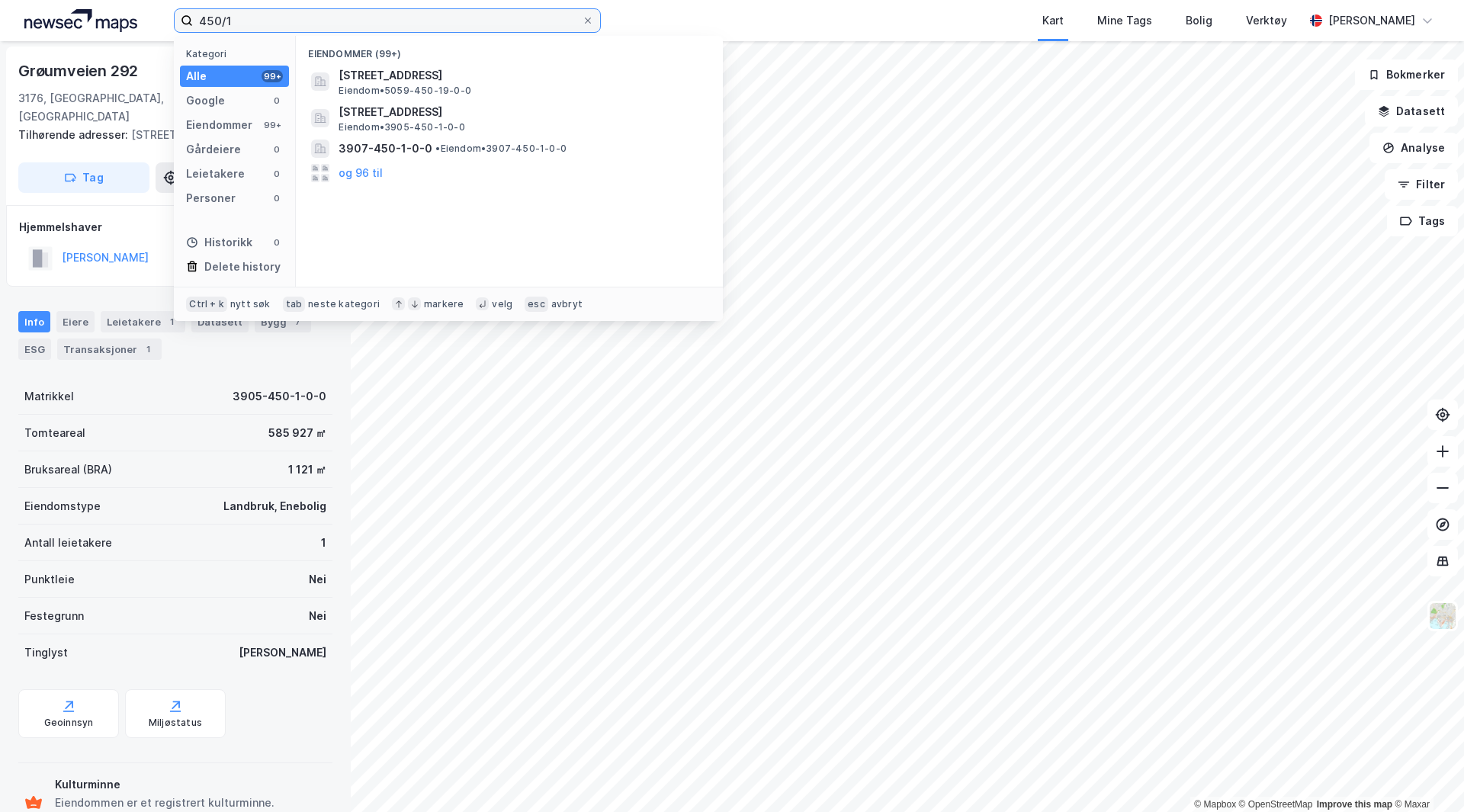
click at [258, 14] on input "450/1" at bounding box center [387, 20] width 389 height 23
click at [77, 222] on div "Hjemmelshaver [PERSON_NAME] CHRISTIAN 100%" at bounding box center [175, 246] width 312 height 56
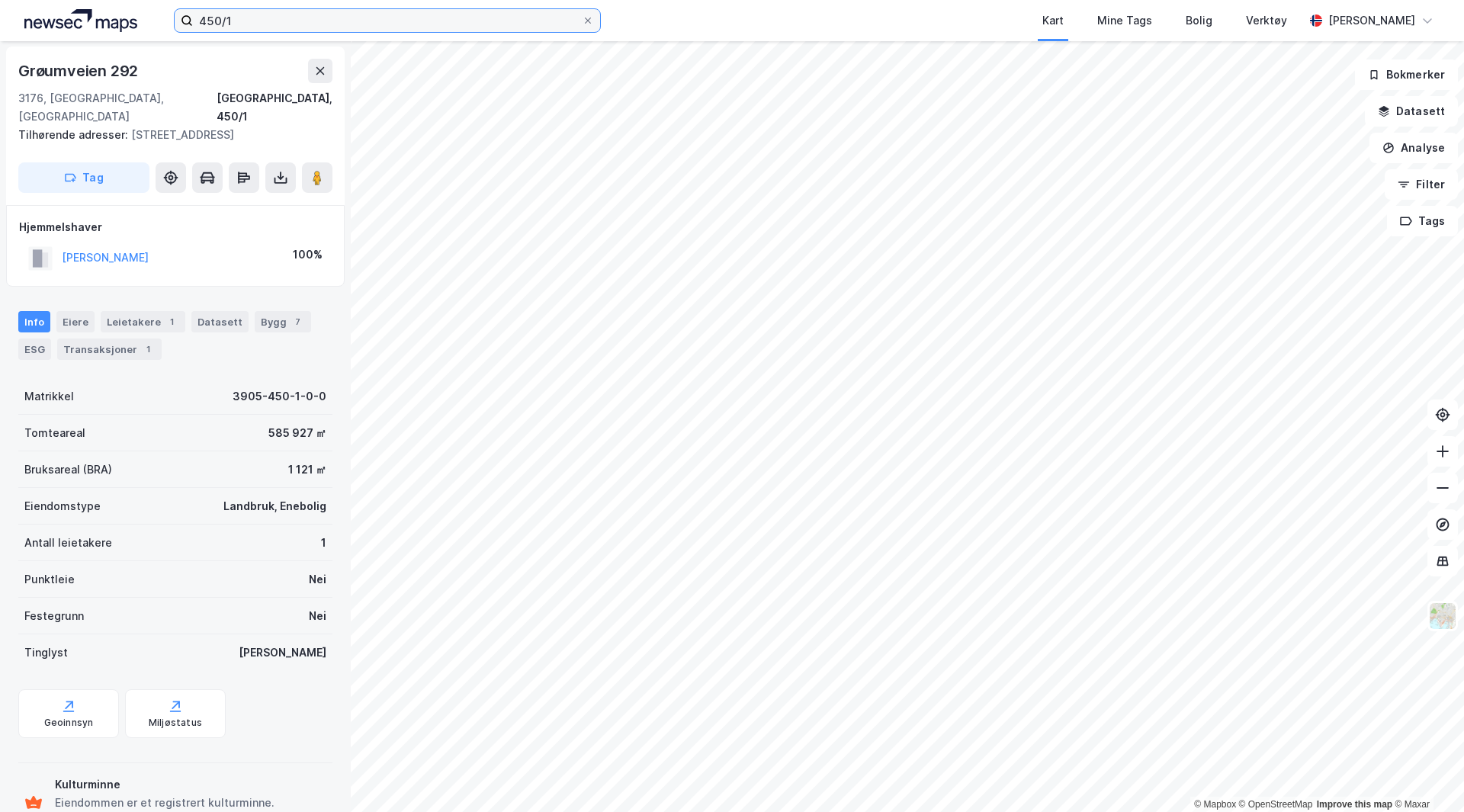
click at [264, 17] on input "450/1" at bounding box center [387, 20] width 389 height 23
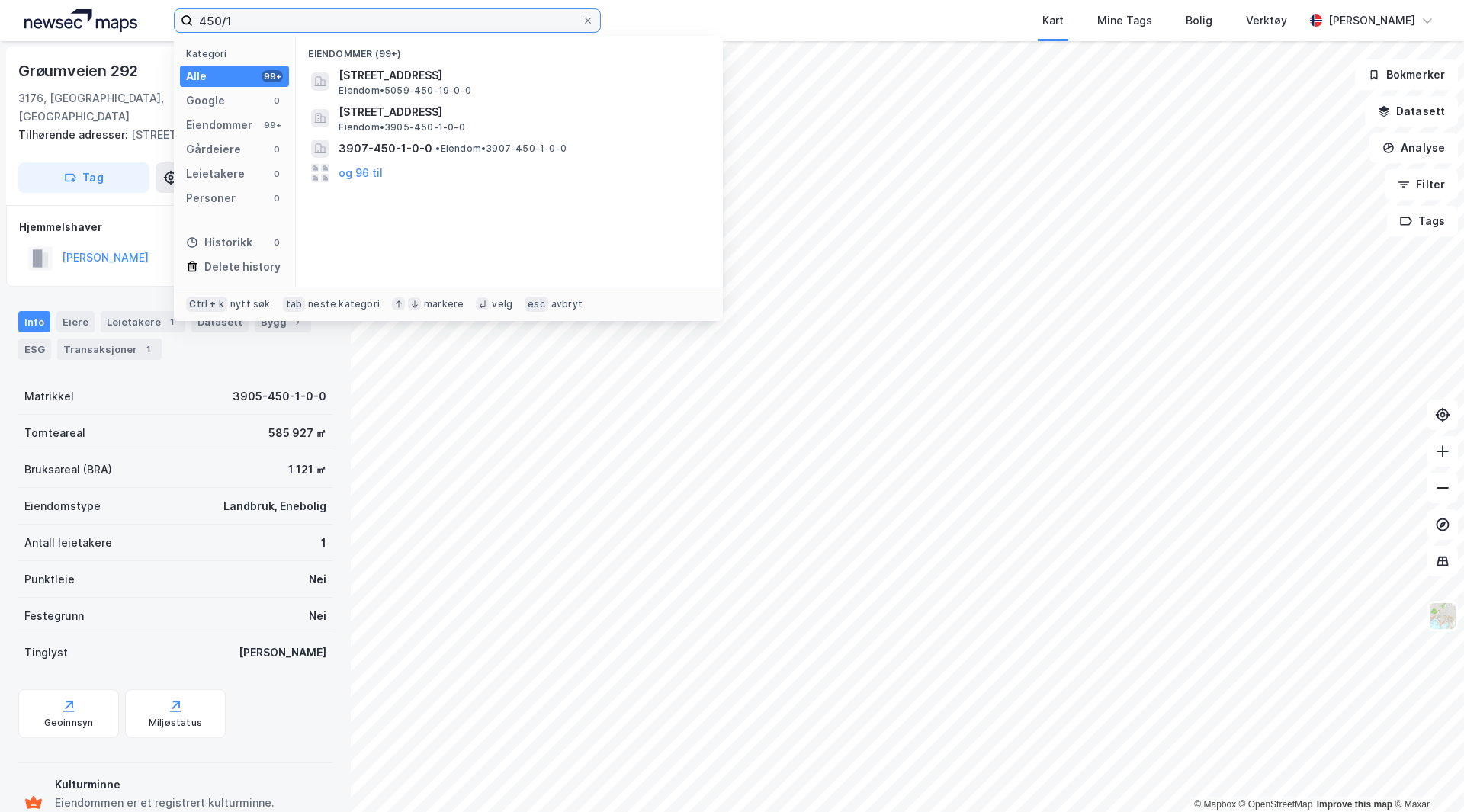
click at [263, 24] on input "450/1" at bounding box center [387, 20] width 389 height 23
click at [261, 24] on input "450/1" at bounding box center [387, 20] width 389 height 23
click at [260, 24] on input "450/1" at bounding box center [387, 20] width 389 height 23
click at [259, 22] on input "450/1" at bounding box center [387, 20] width 389 height 23
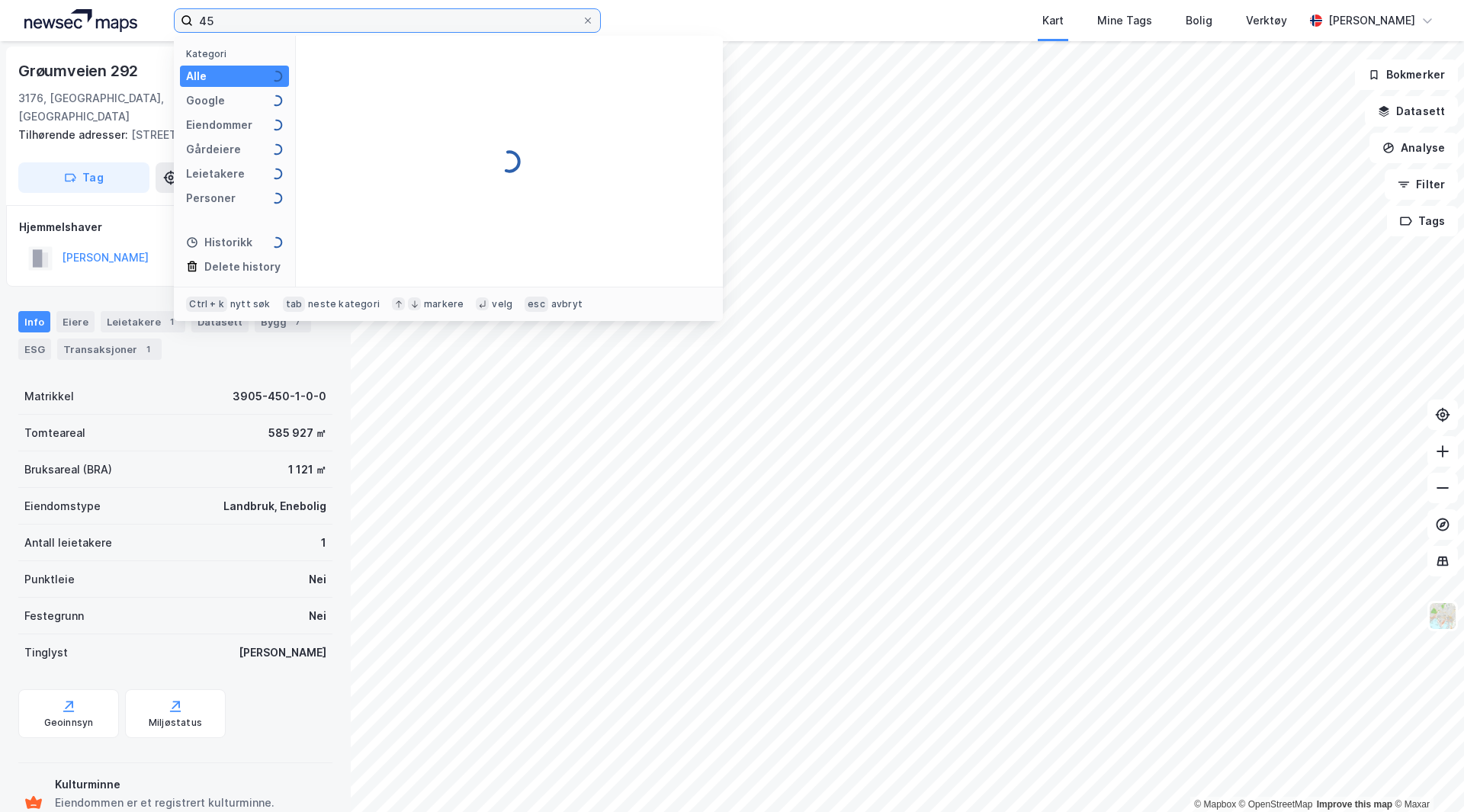
type input "4"
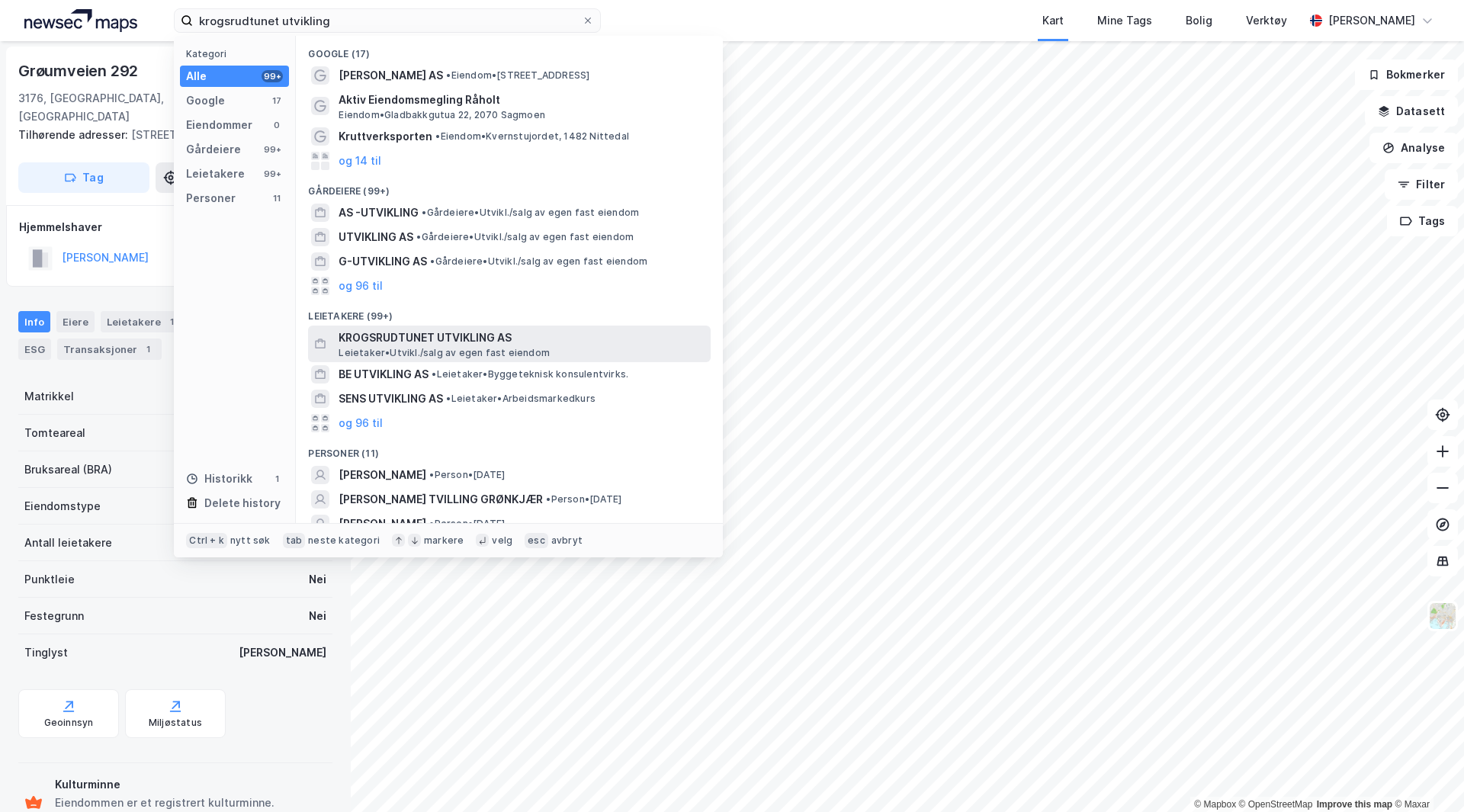
click at [432, 354] on span "Leietaker • [GEOGRAPHIC_DATA]/salg av egen fast eiendom" at bounding box center [444, 353] width 211 height 13
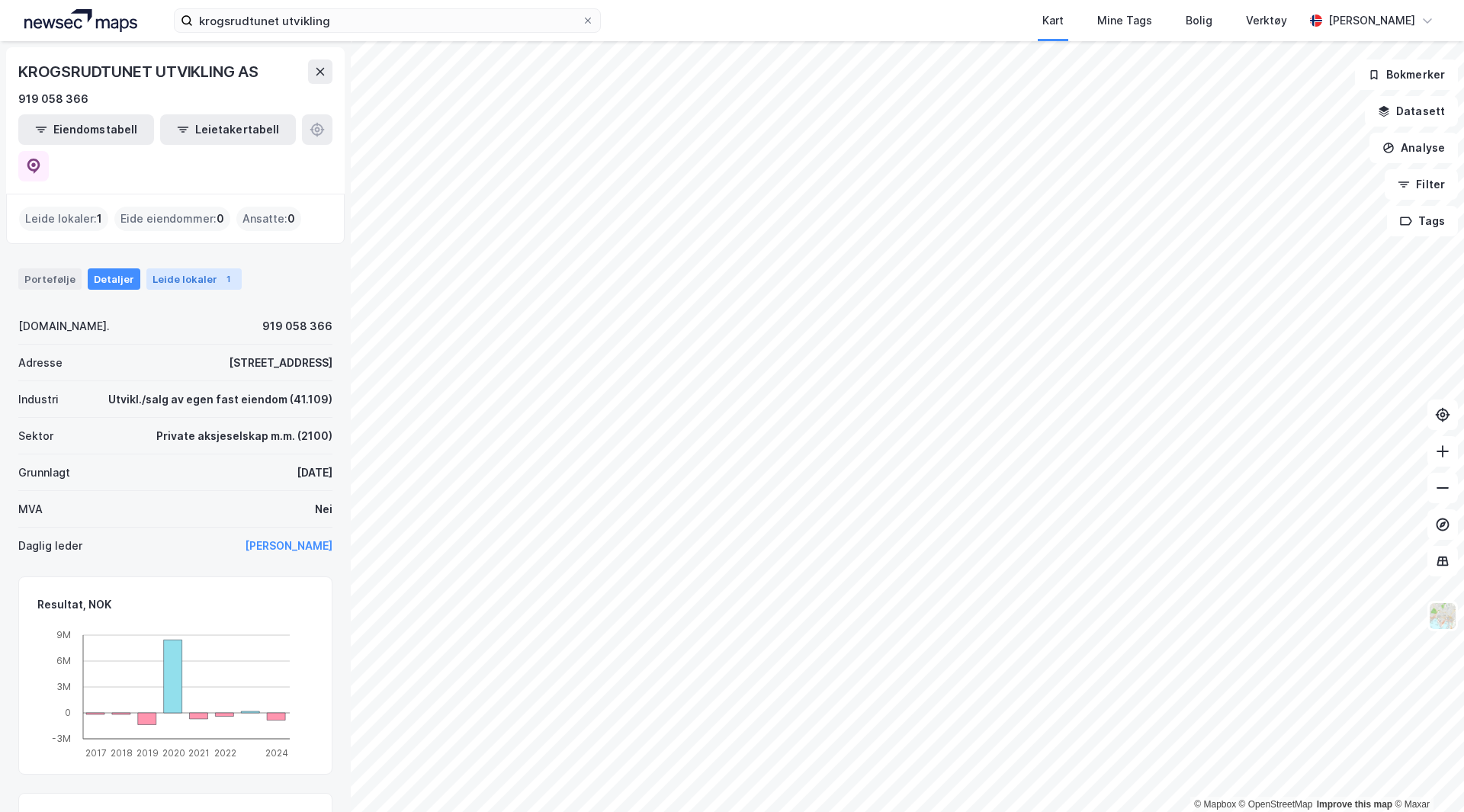
click at [155, 268] on div "Leide lokaler 1" at bounding box center [194, 279] width 96 height 22
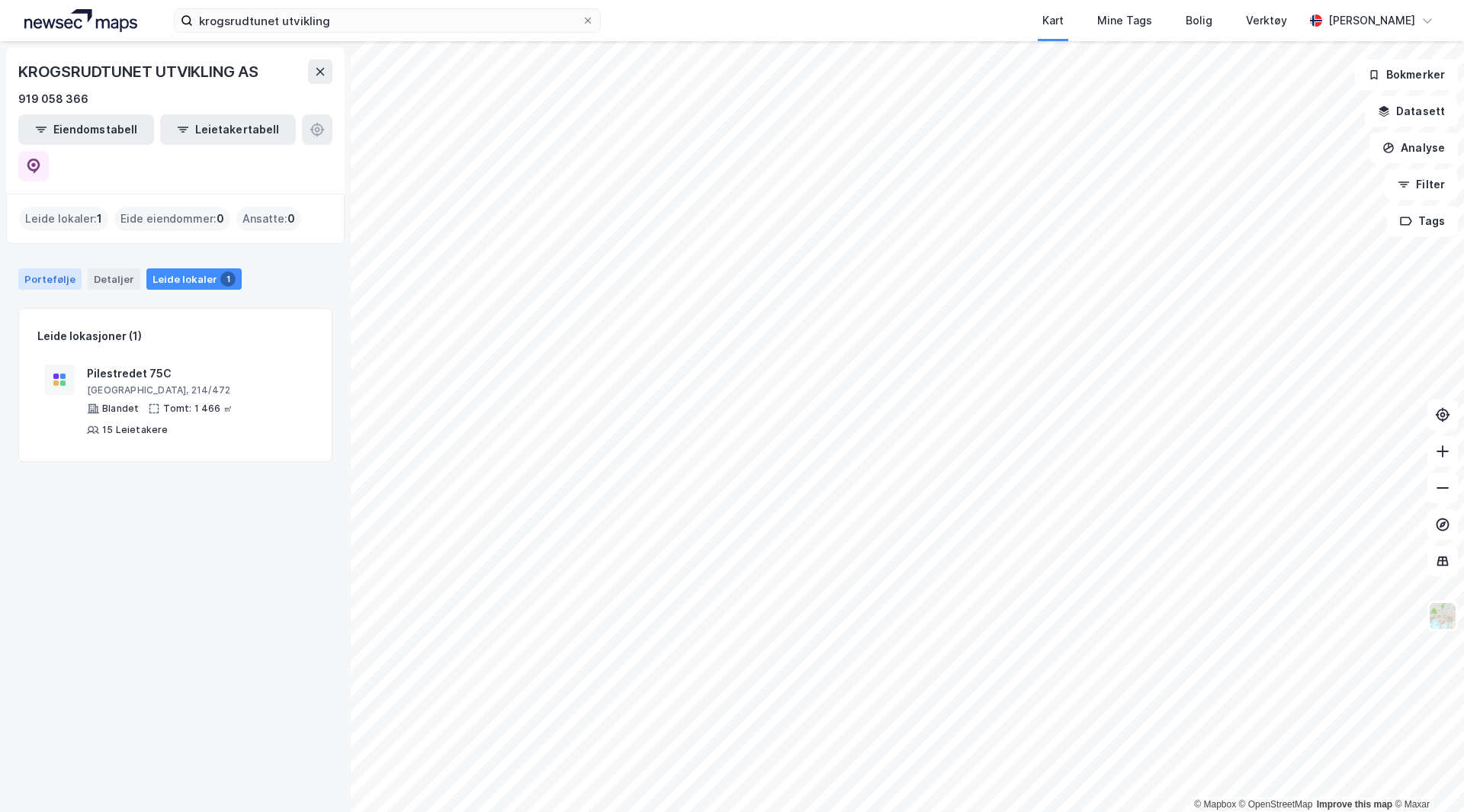
click at [49, 268] on div "Portefølje" at bounding box center [50, 279] width 63 height 22
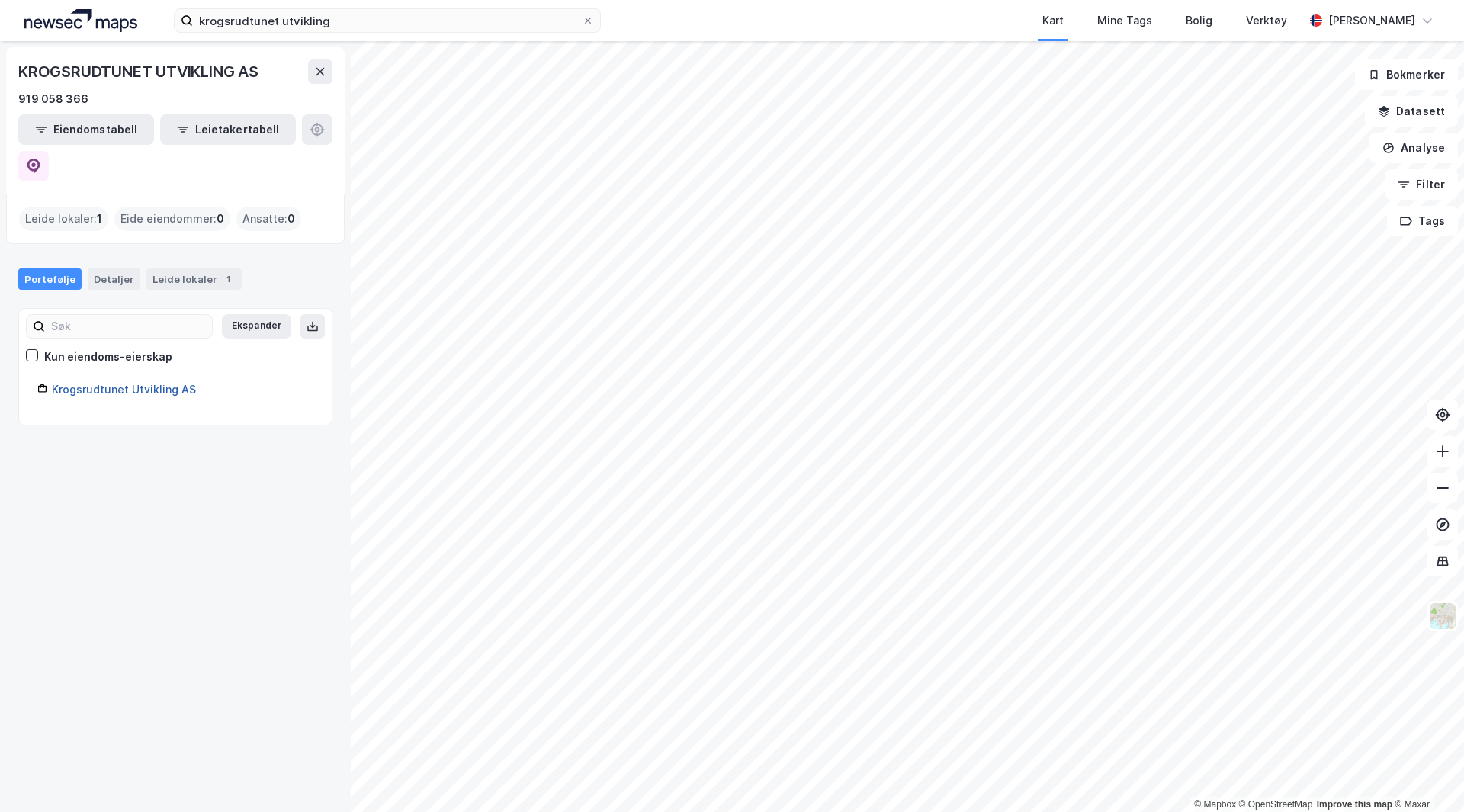
click at [118, 383] on link "Krogsrudtunet Utvikling AS" at bounding box center [124, 389] width 144 height 13
click at [81, 207] on div "Leide lokaler : 1" at bounding box center [63, 218] width 89 height 24
click at [129, 268] on div "Detaljer" at bounding box center [114, 279] width 52 height 22
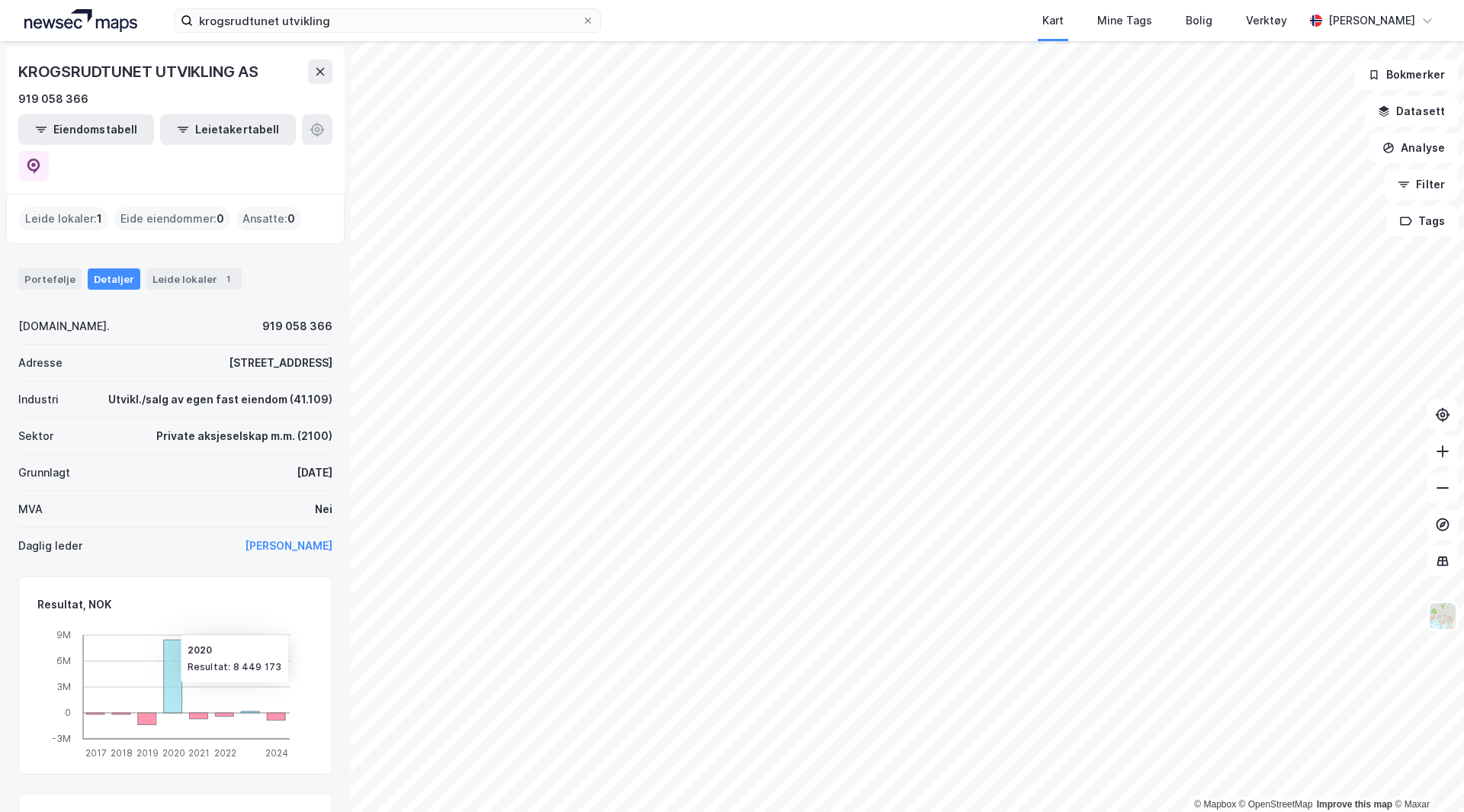
click at [171, 651] on icon at bounding box center [173, 676] width 18 height 73
click at [174, 665] on icon at bounding box center [173, 676] width 18 height 73
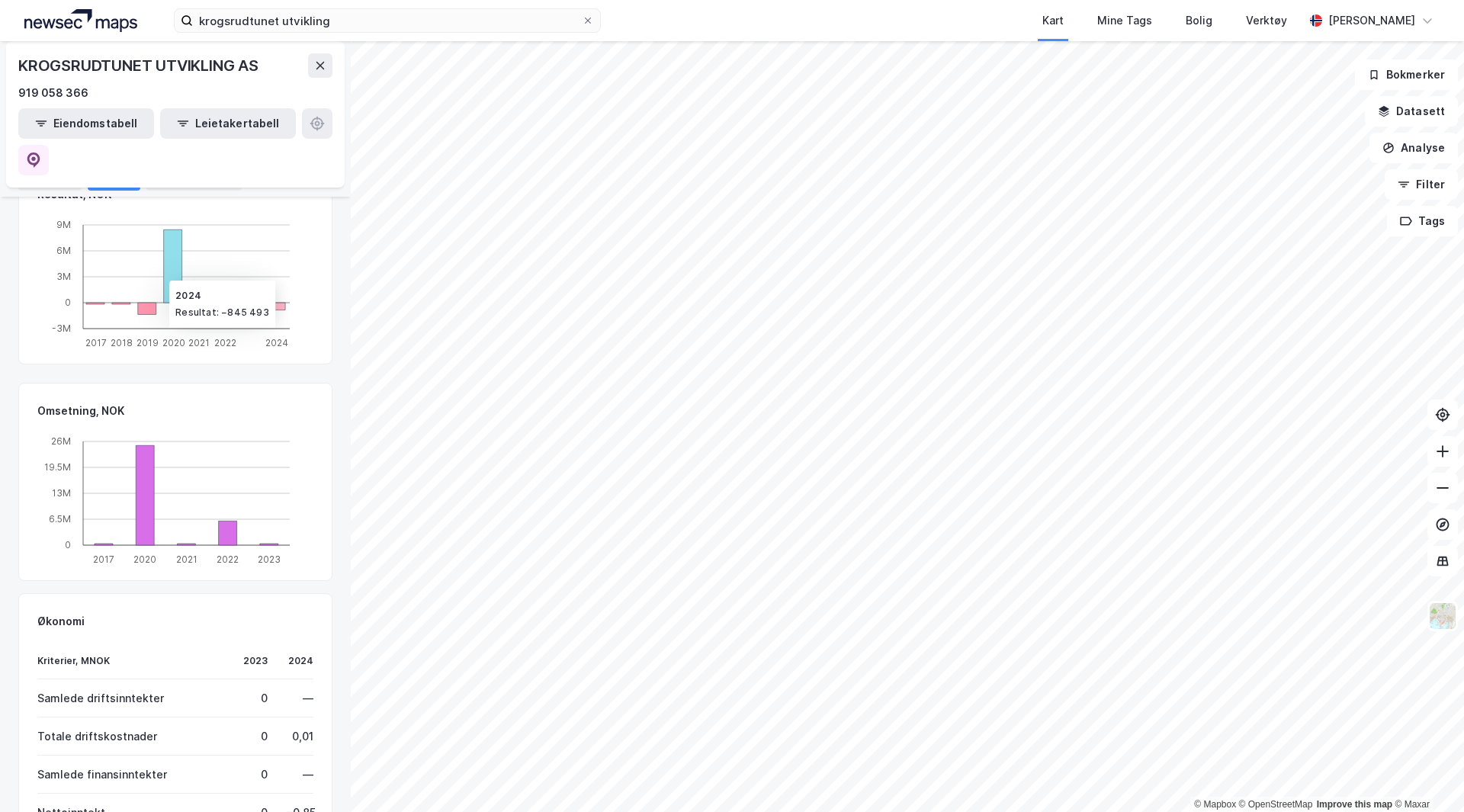
scroll to position [419, 0]
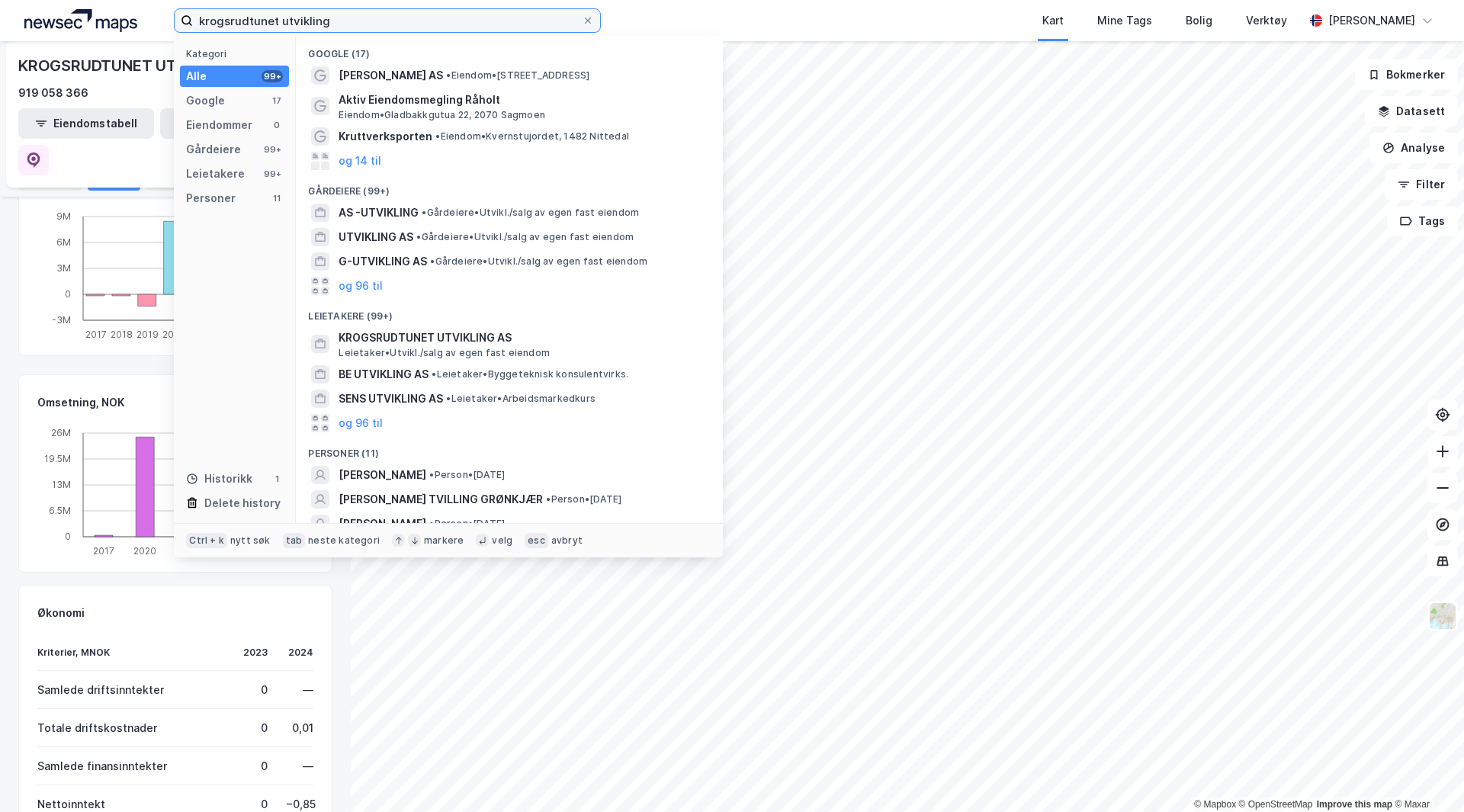
click at [331, 24] on input "krogsrudtunet utvikling" at bounding box center [387, 20] width 389 height 23
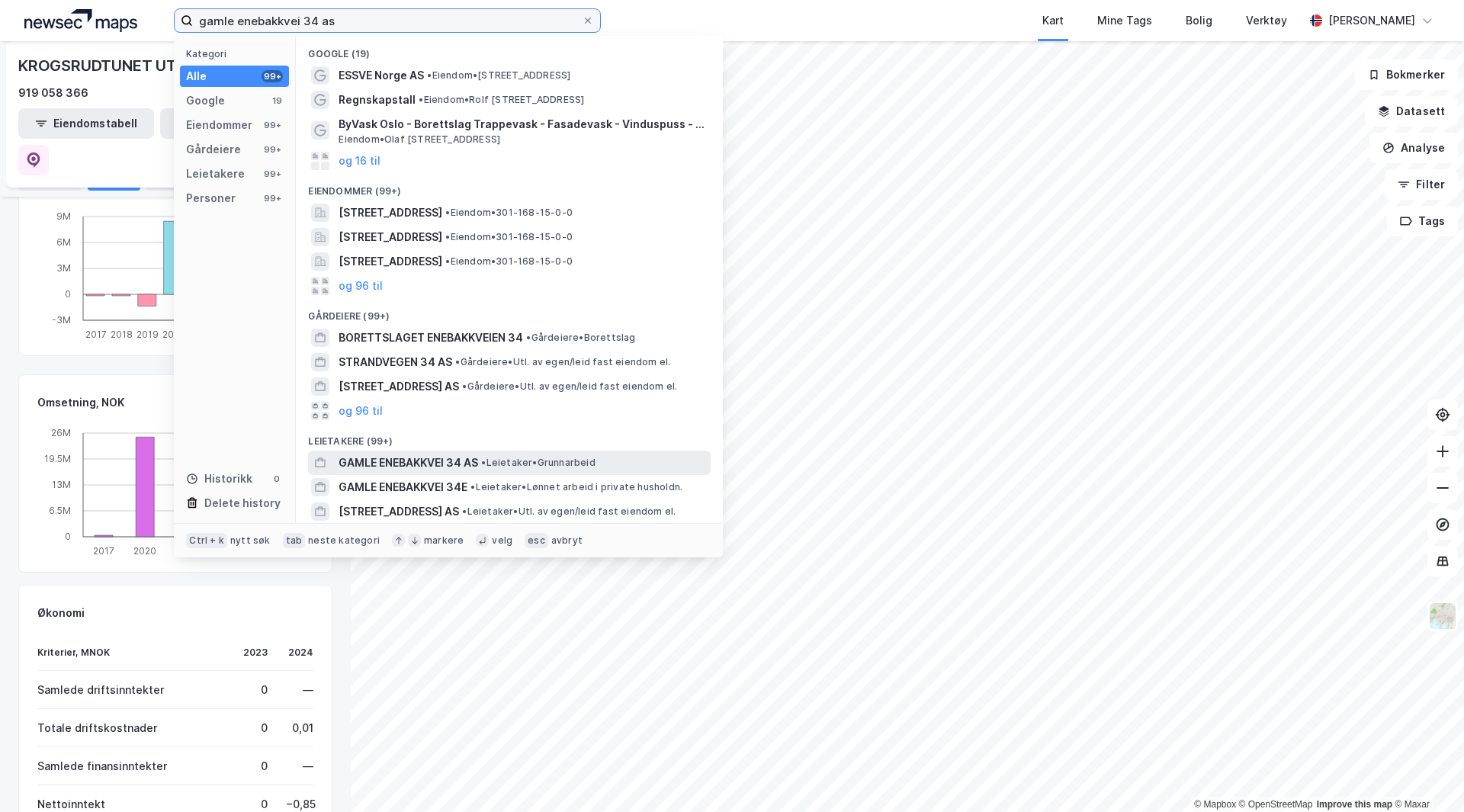
type input "gamle enebakkvei 34 as"
click at [433, 464] on span "GAMLE ENEBAKKVEI 34 AS" at bounding box center [408, 463] width 140 height 18
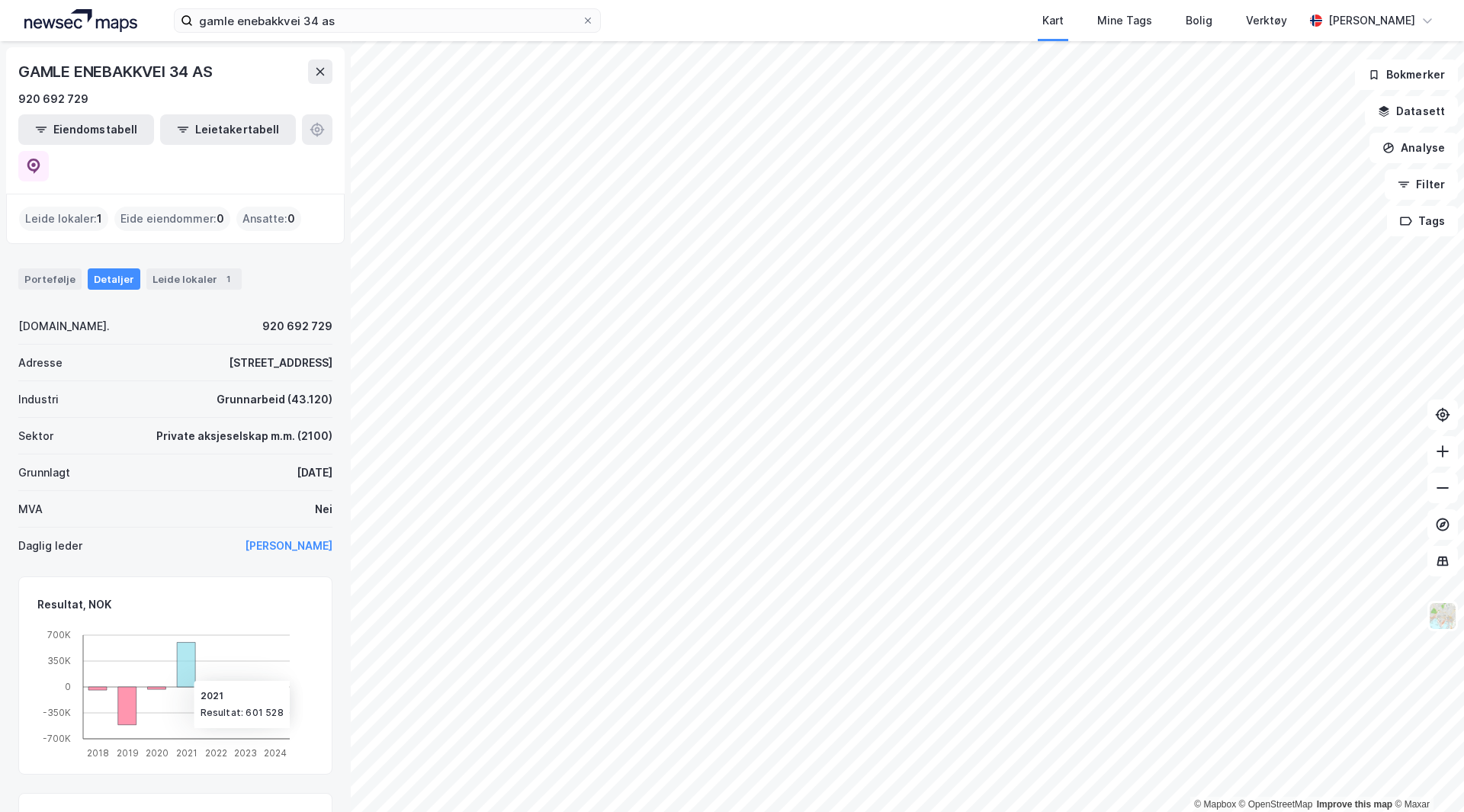
click at [177, 641] on icon at bounding box center [186, 663] width 18 height 44
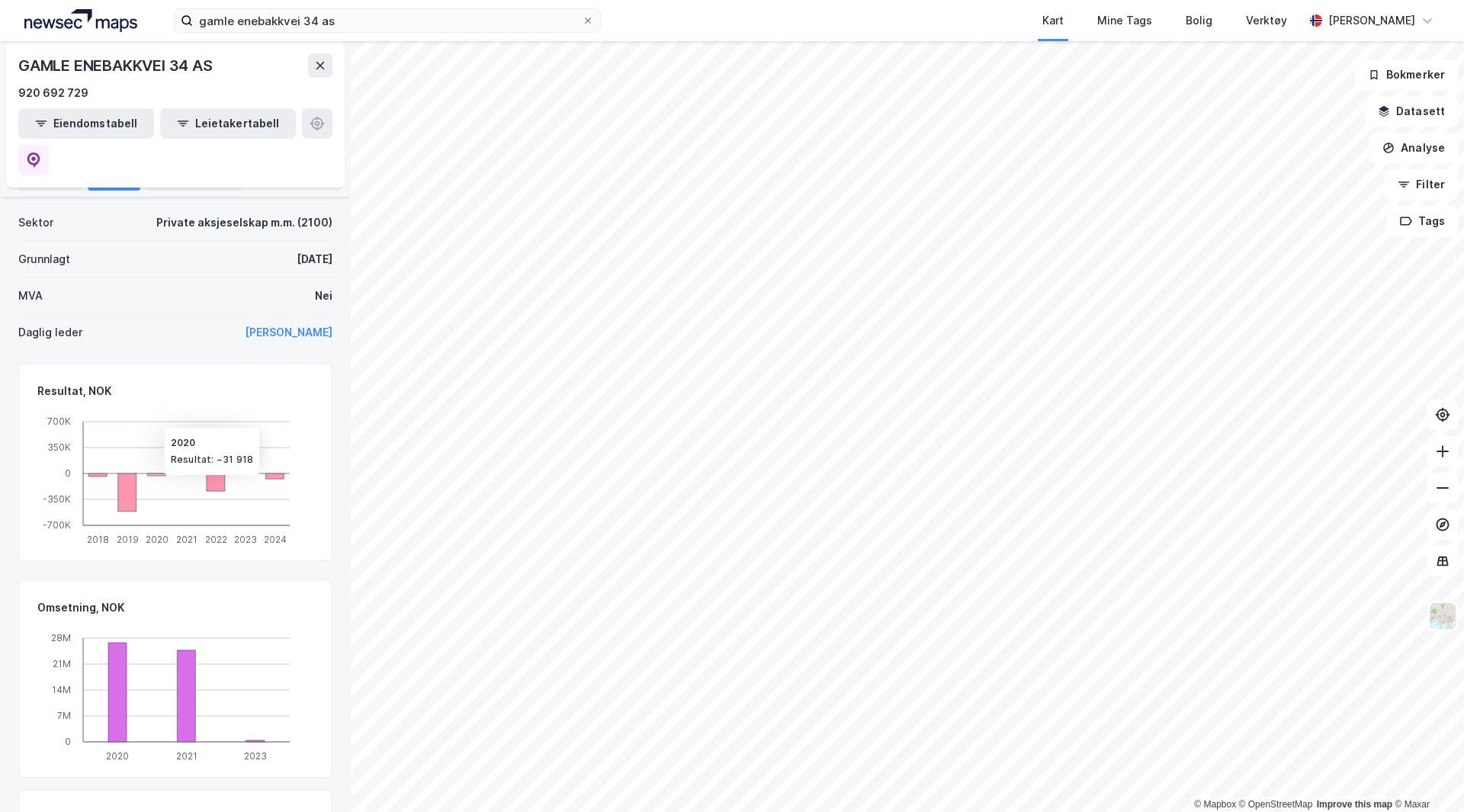
scroll to position [254, 0]
